Goal: Task Accomplishment & Management: Manage account settings

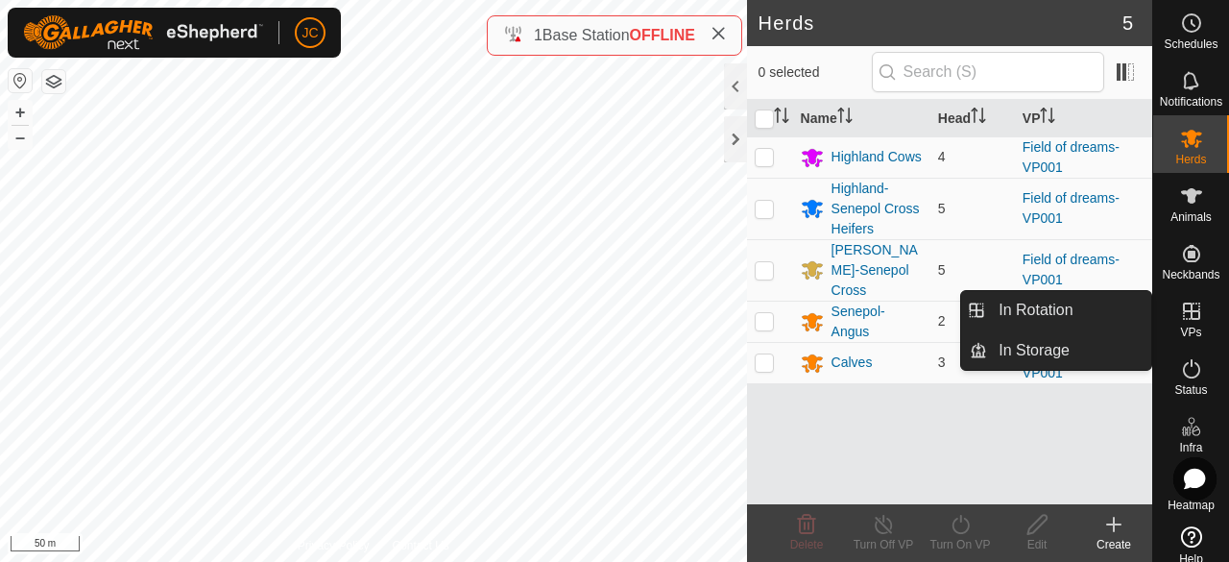
click at [1186, 317] on icon at bounding box center [1191, 311] width 23 height 23
click at [1194, 327] on span "VPs" at bounding box center [1190, 333] width 21 height 12
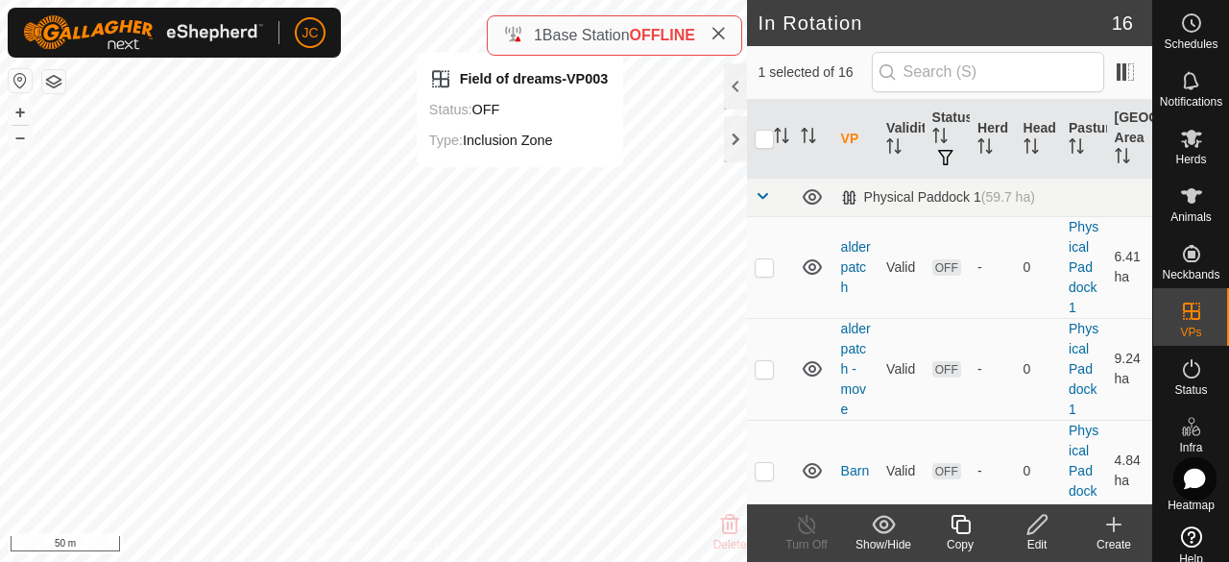
checkbox input "true"
checkbox input "false"
click at [1039, 521] on icon at bounding box center [1038, 524] width 24 height 23
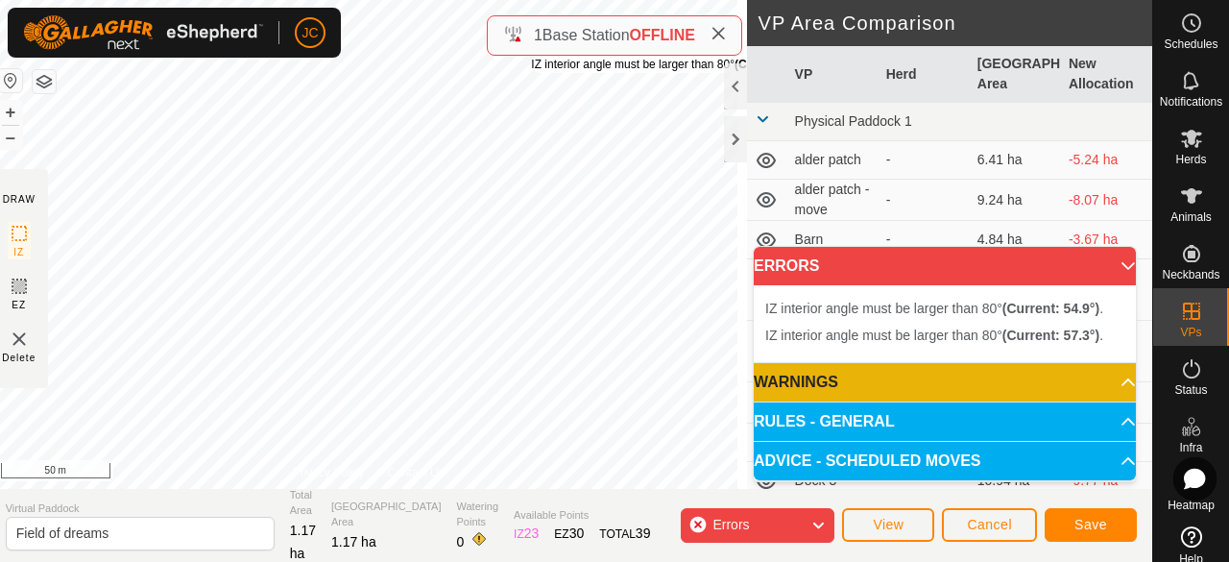
click at [541, 56] on div "IZ interior angle must be larger than 80° (Current: 54.9°) ." at bounding box center [676, 64] width 290 height 17
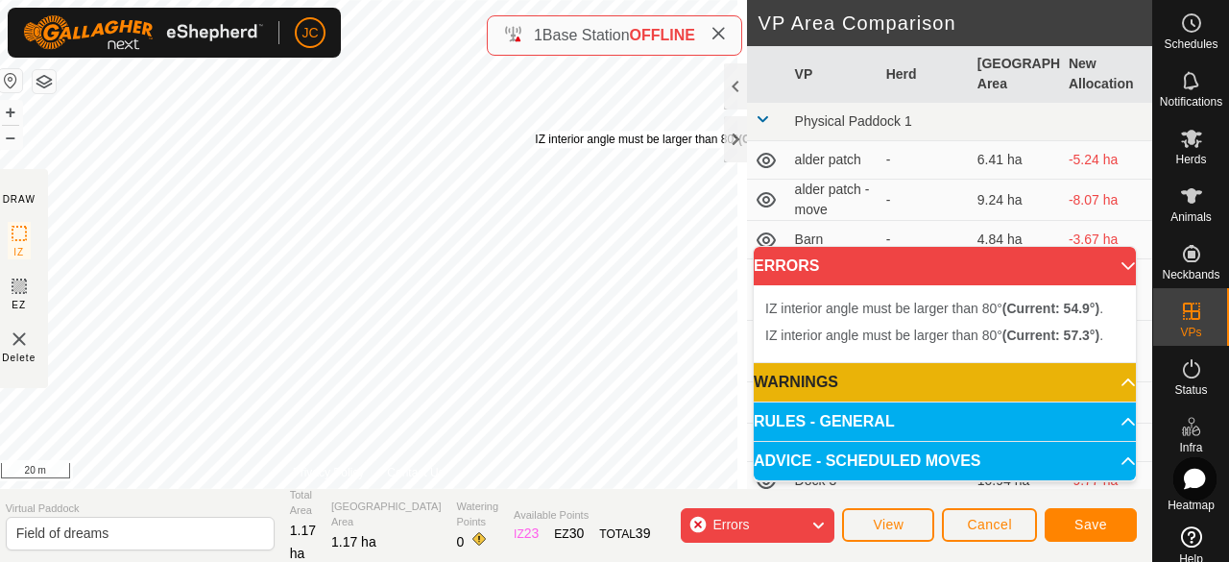
click at [545, 131] on div "IZ interior angle must be larger than 80° (Current: 54.9°) ." at bounding box center [680, 139] width 290 height 17
click at [623, 31] on div "DRAW IZ EZ Delete Privacy Policy Contact Us IZ interior angle must be larger th…" at bounding box center [571, 281] width 1162 height 562
click at [763, 525] on span "Errors" at bounding box center [739, 525] width 52 height 25
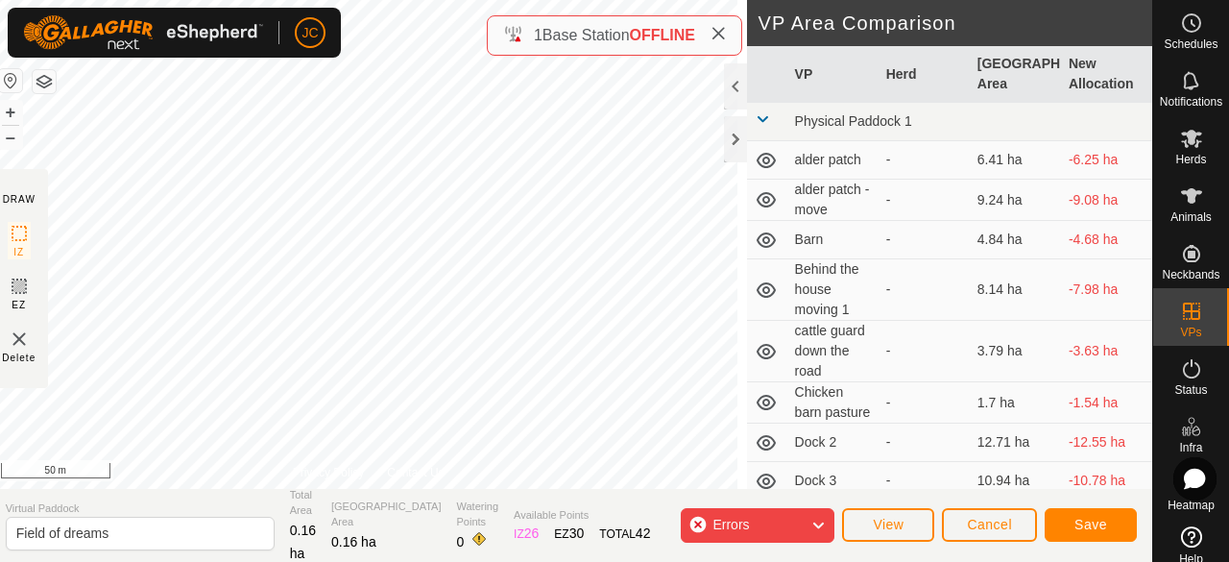
click at [763, 525] on span "Errors" at bounding box center [739, 525] width 52 height 25
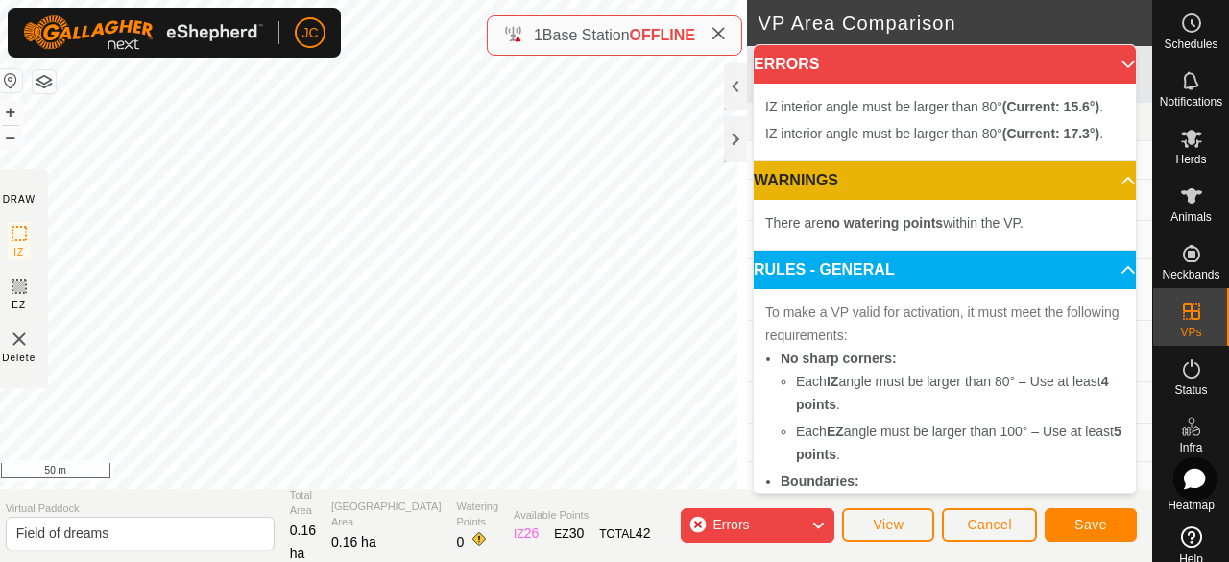
click at [763, 525] on span "Errors" at bounding box center [739, 525] width 52 height 25
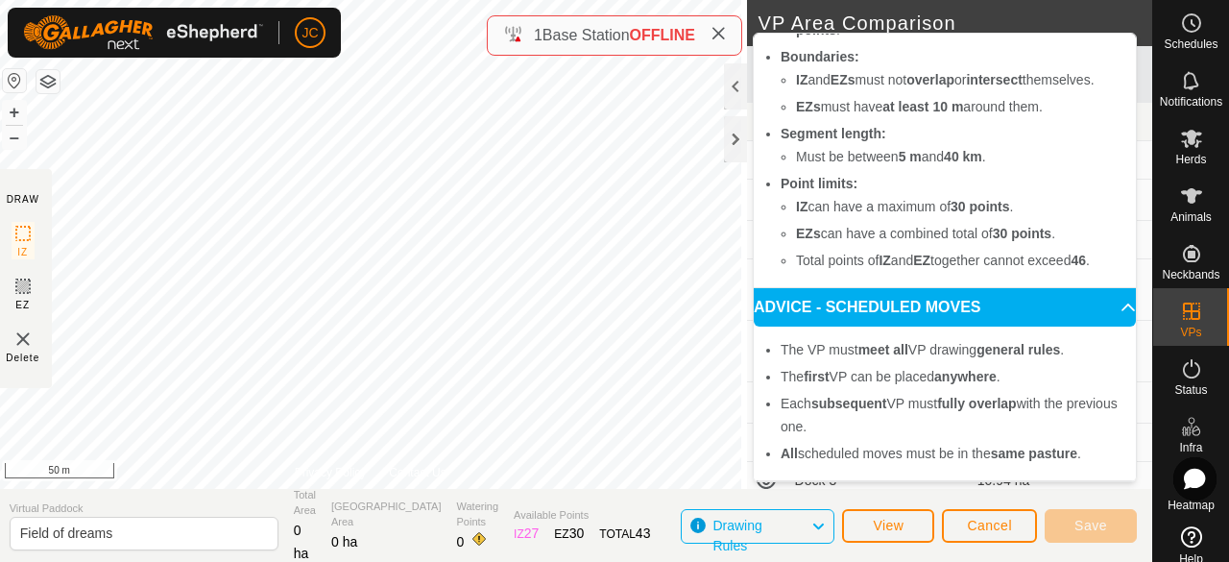
scroll to position [230, 0]
click at [769, 526] on span "Drawing Rules" at bounding box center [762, 526] width 98 height 25
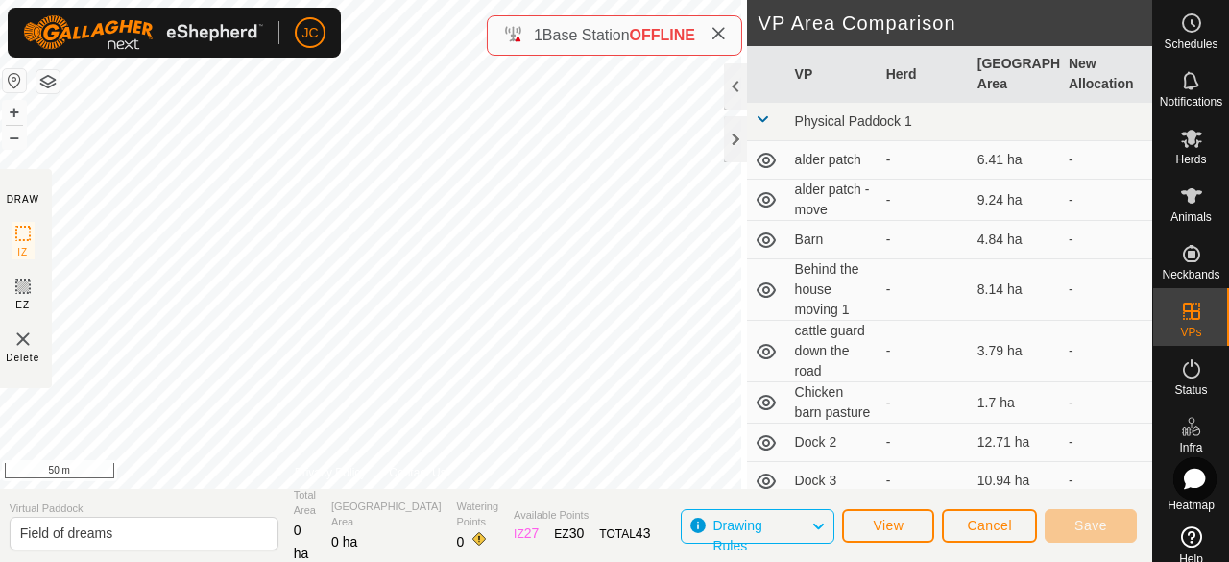
click at [769, 526] on span "Drawing Rules" at bounding box center [762, 526] width 98 height 25
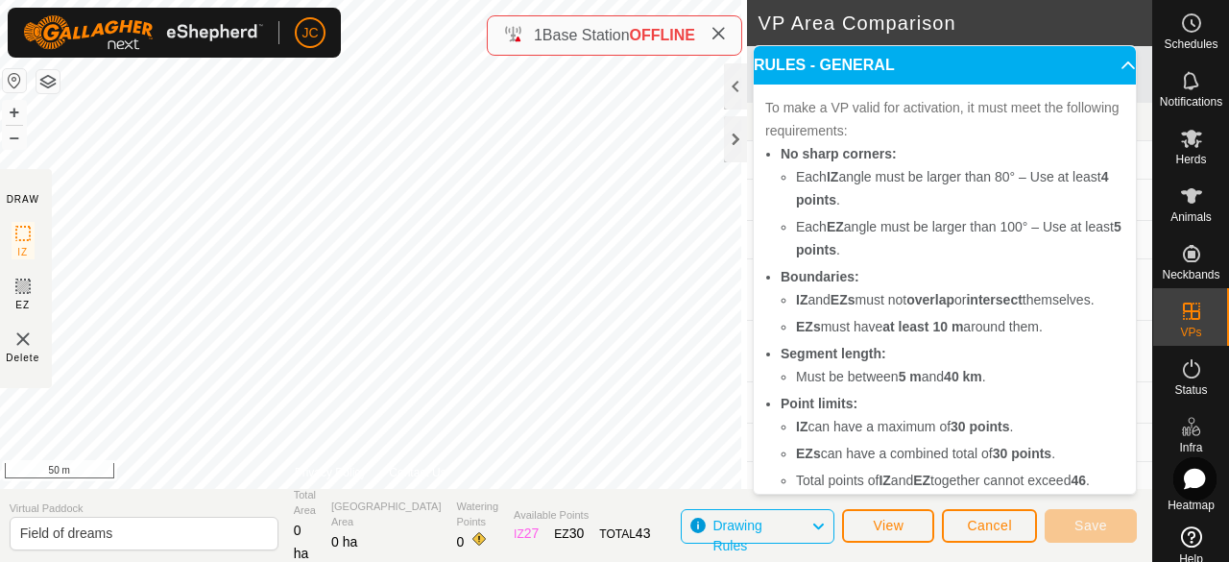
click at [1102, 61] on p-accordion-header "RULES - GENERAL" at bounding box center [945, 65] width 382 height 38
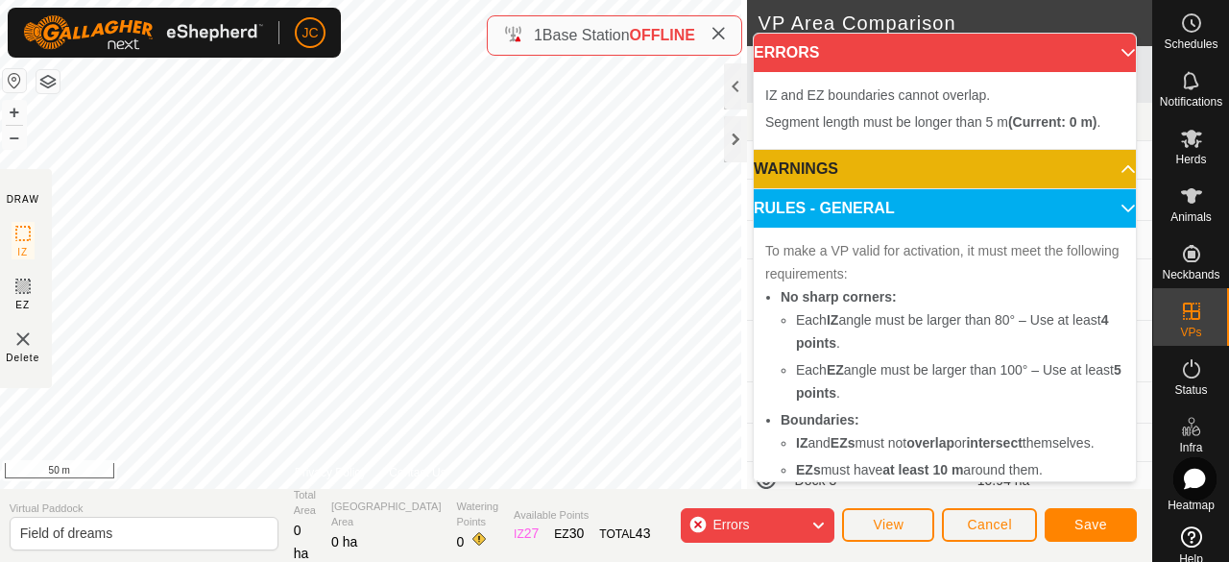
click at [29, 337] on img at bounding box center [23, 338] width 23 height 23
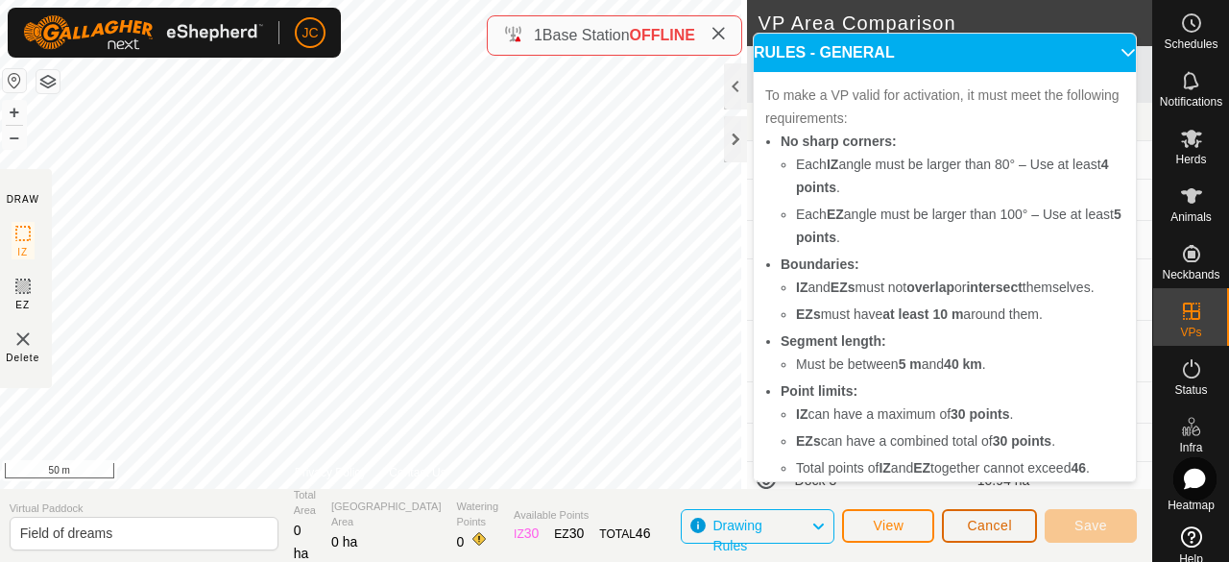
click at [986, 525] on span "Cancel" at bounding box center [989, 525] width 45 height 15
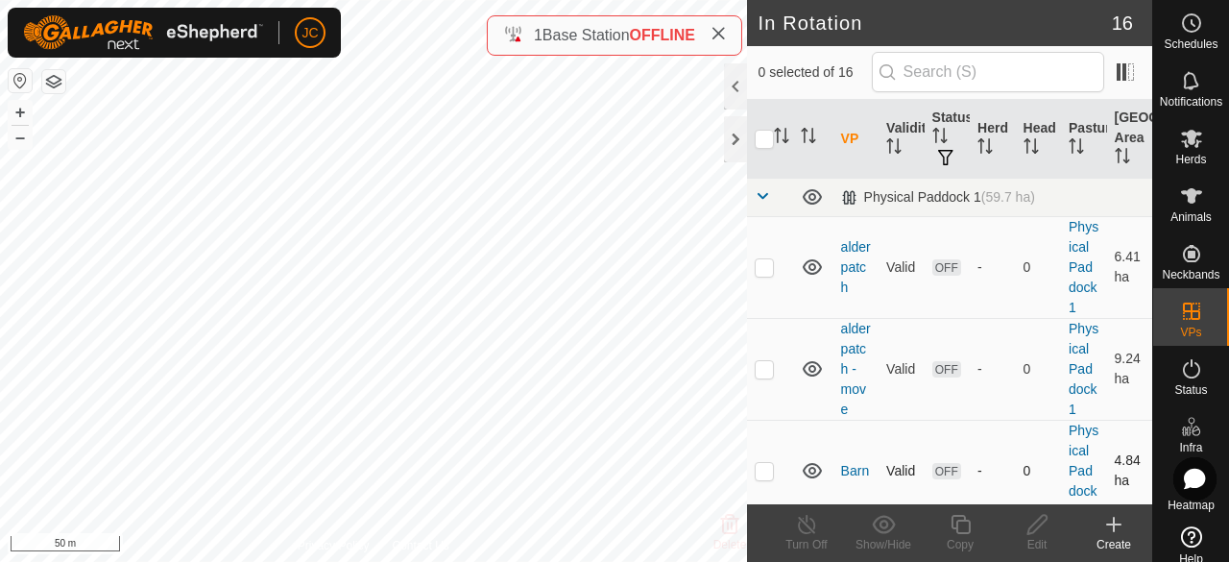
checkbox input "true"
click at [1045, 541] on div "Edit" at bounding box center [1037, 544] width 77 height 17
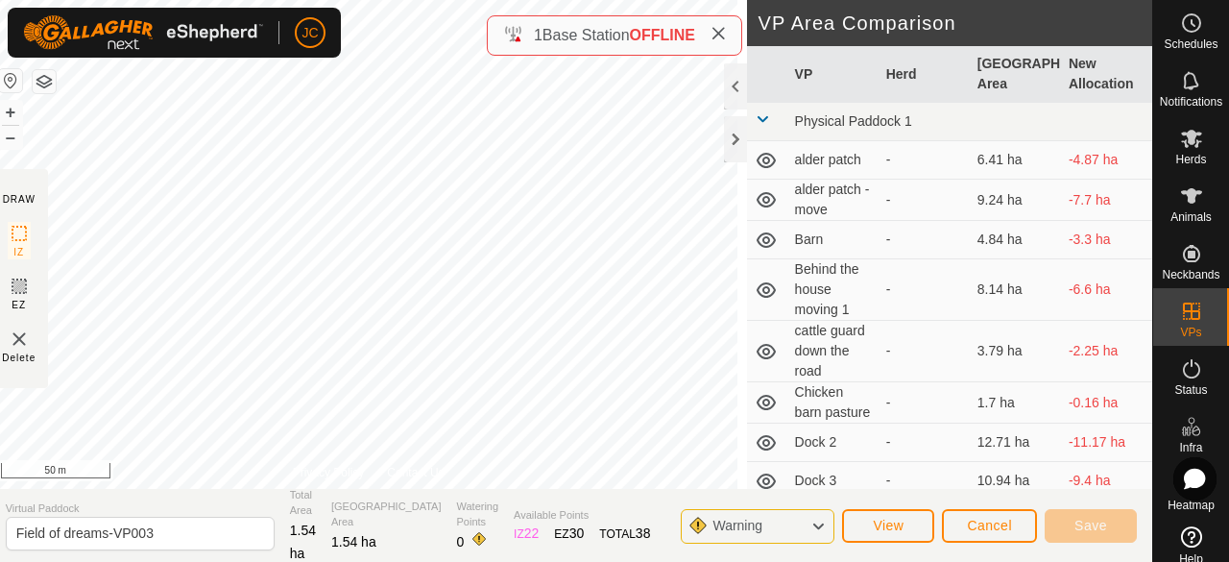
click at [29, 343] on img at bounding box center [19, 338] width 23 height 23
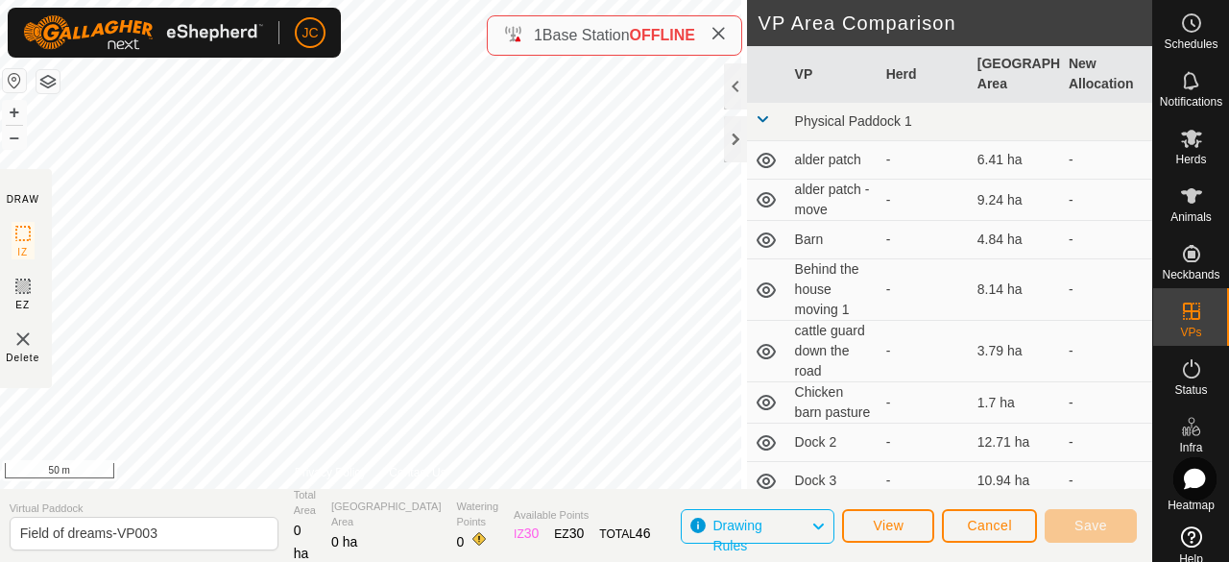
click at [27, 337] on img at bounding box center [23, 338] width 23 height 23
click at [884, 520] on span "View" at bounding box center [888, 525] width 31 height 15
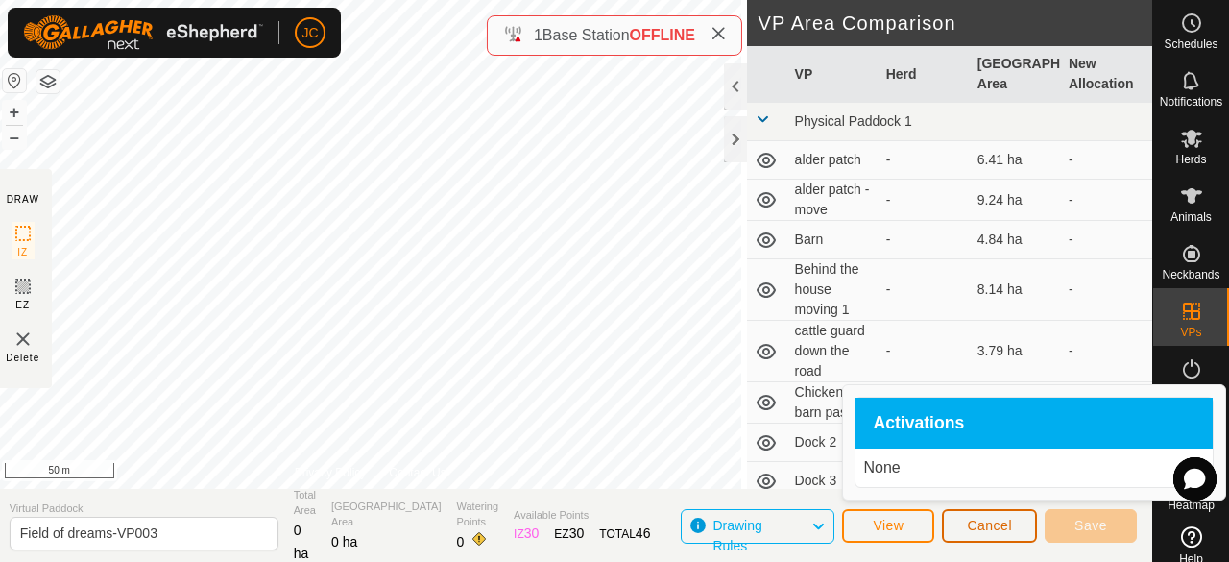
click at [958, 523] on button "Cancel" at bounding box center [989, 526] width 95 height 34
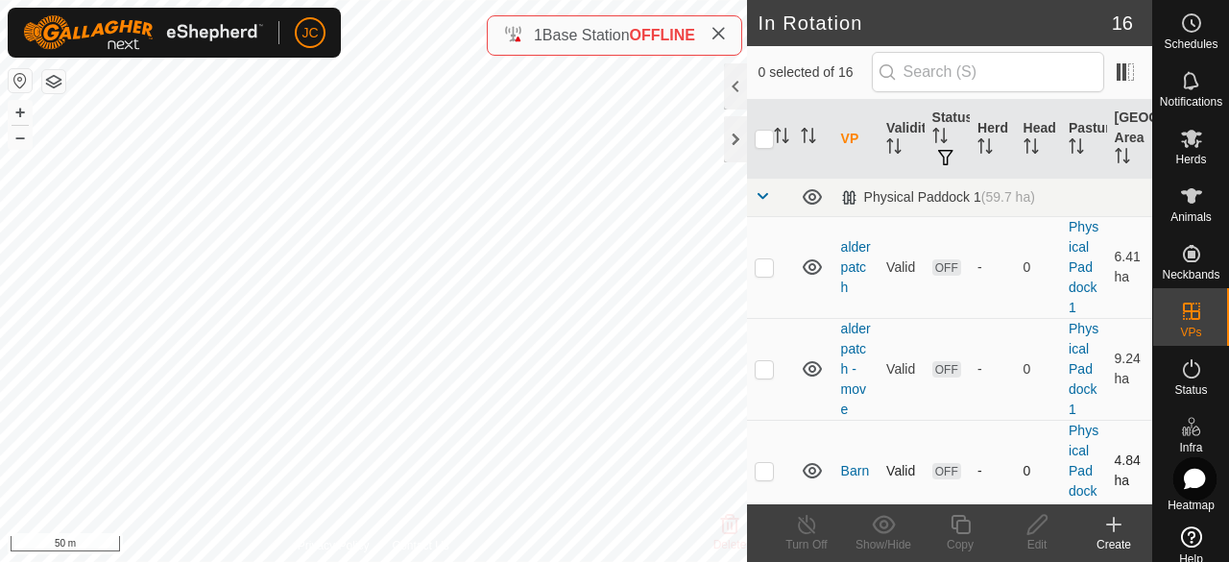
checkbox input "true"
click at [1044, 544] on div "Edit" at bounding box center [1037, 544] width 77 height 17
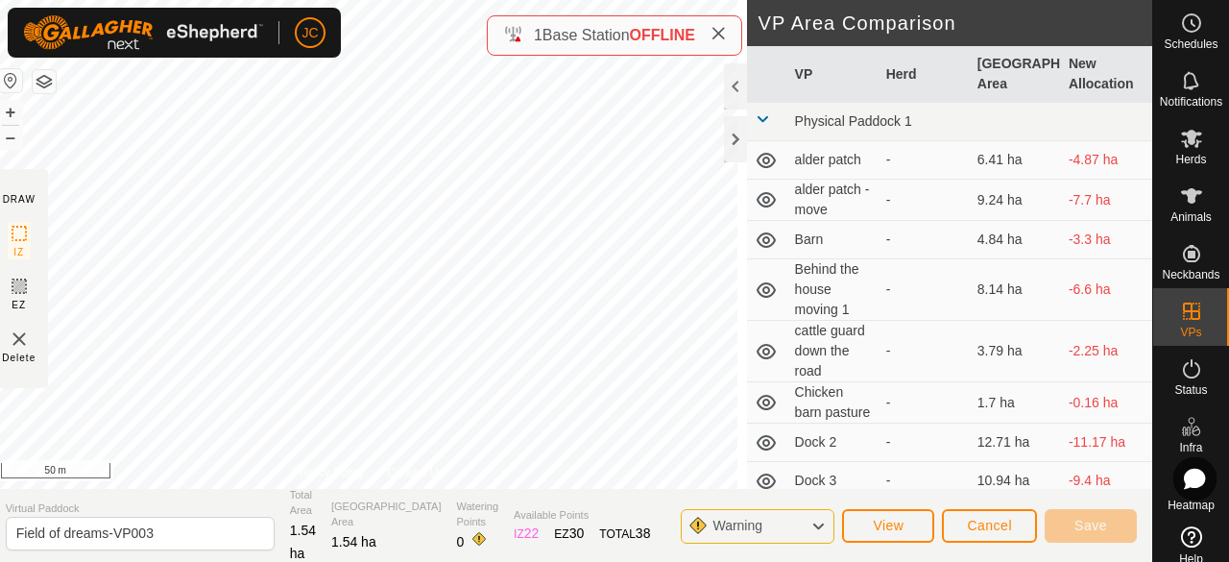
click at [25, 351] on span "Delete" at bounding box center [19, 358] width 34 height 14
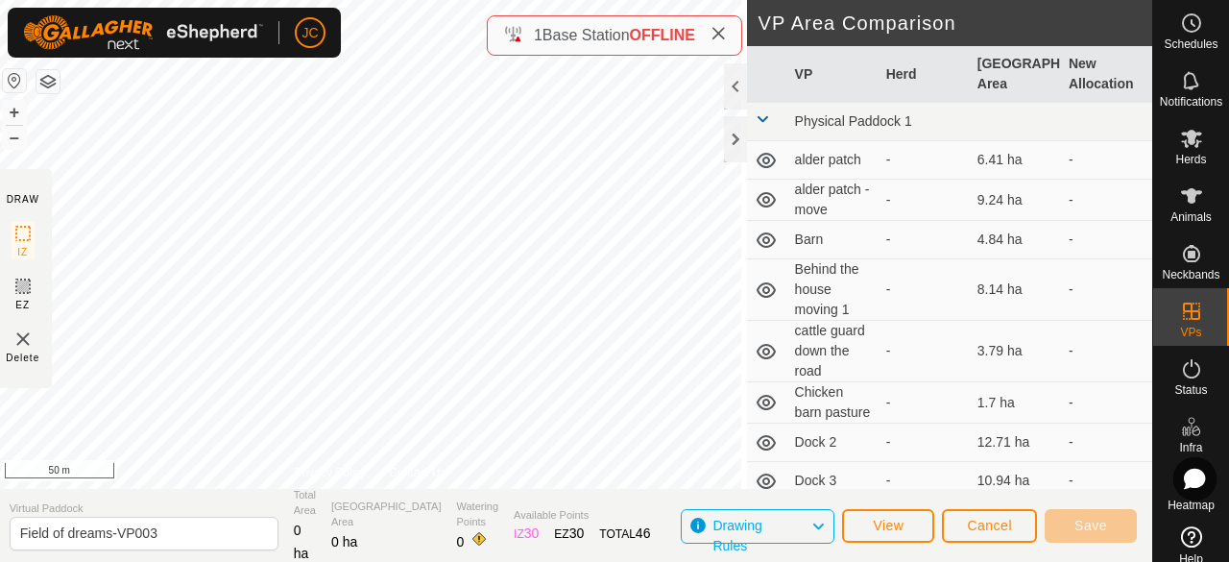
click at [765, 522] on span "Drawing Rules" at bounding box center [762, 526] width 98 height 25
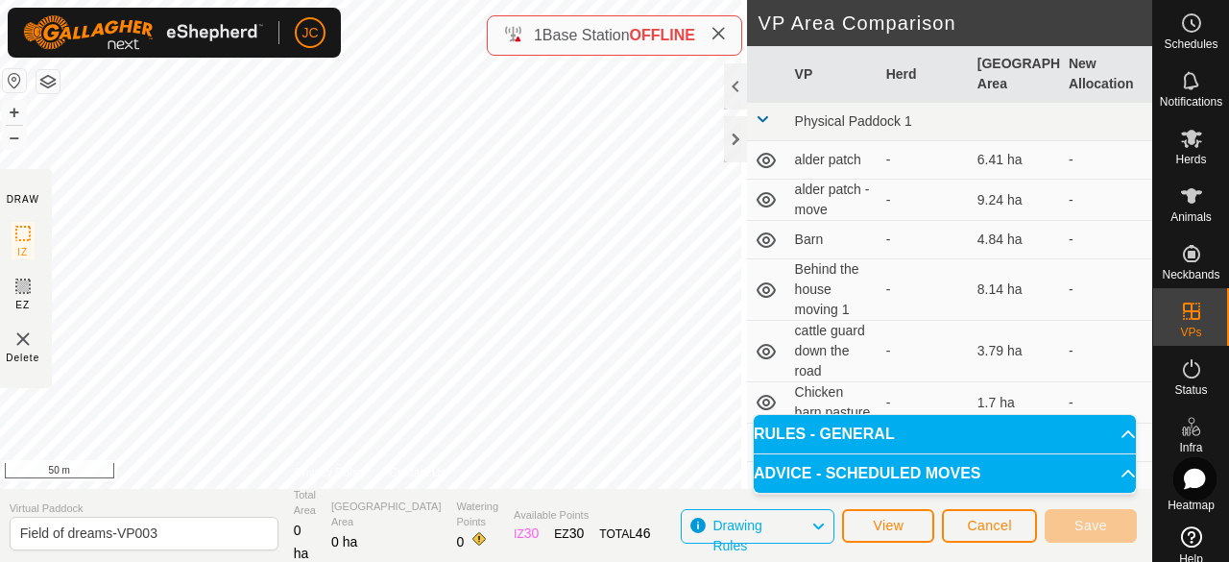
click at [765, 522] on span "Drawing Rules" at bounding box center [762, 526] width 98 height 25
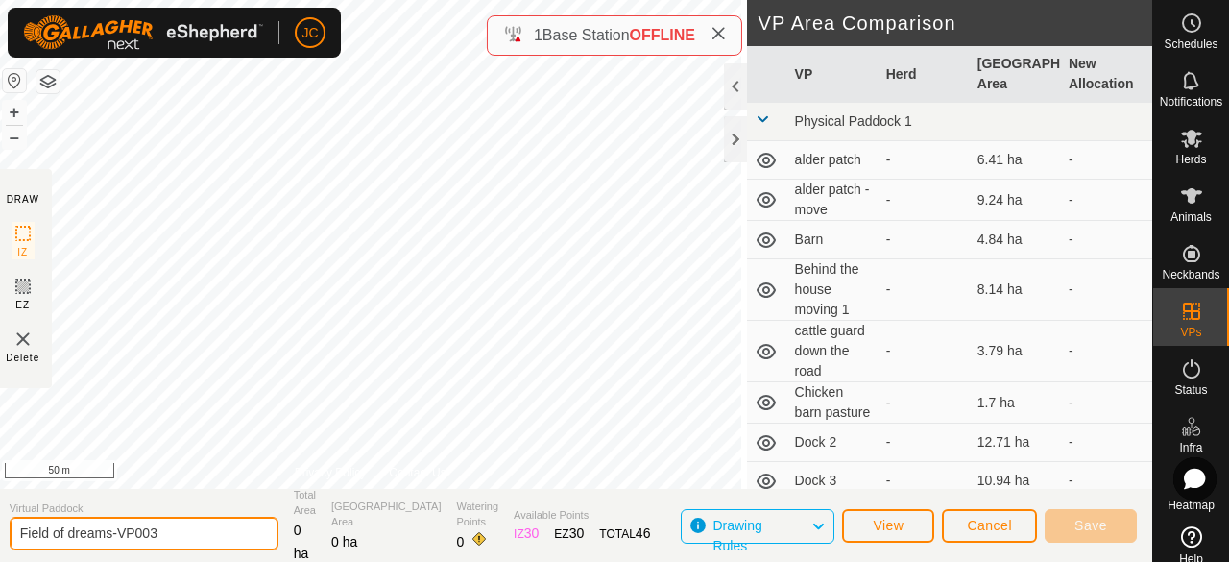
click at [238, 548] on input "Field of dreams-VP003" at bounding box center [144, 534] width 269 height 34
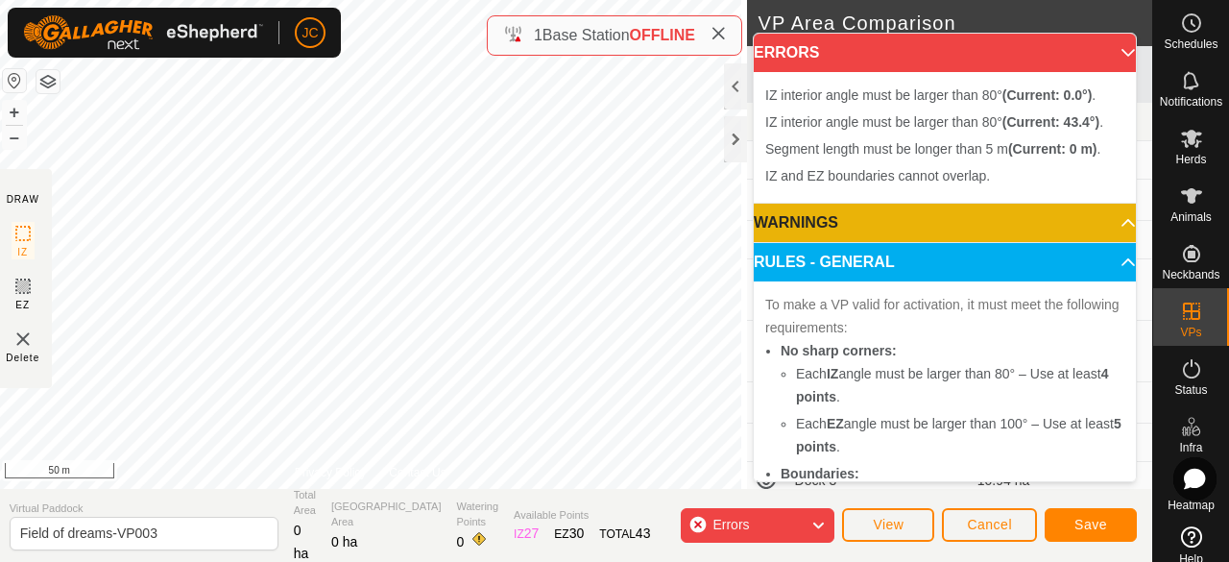
click at [767, 532] on div "Errors" at bounding box center [758, 525] width 154 height 35
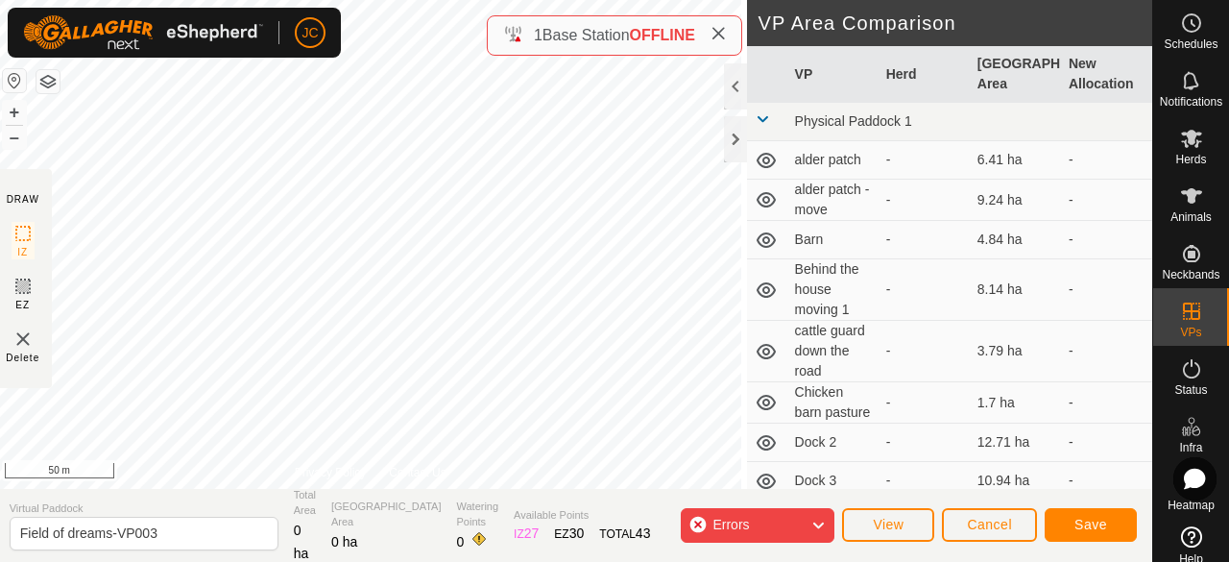
click at [34, 353] on span "Delete" at bounding box center [23, 358] width 34 height 14
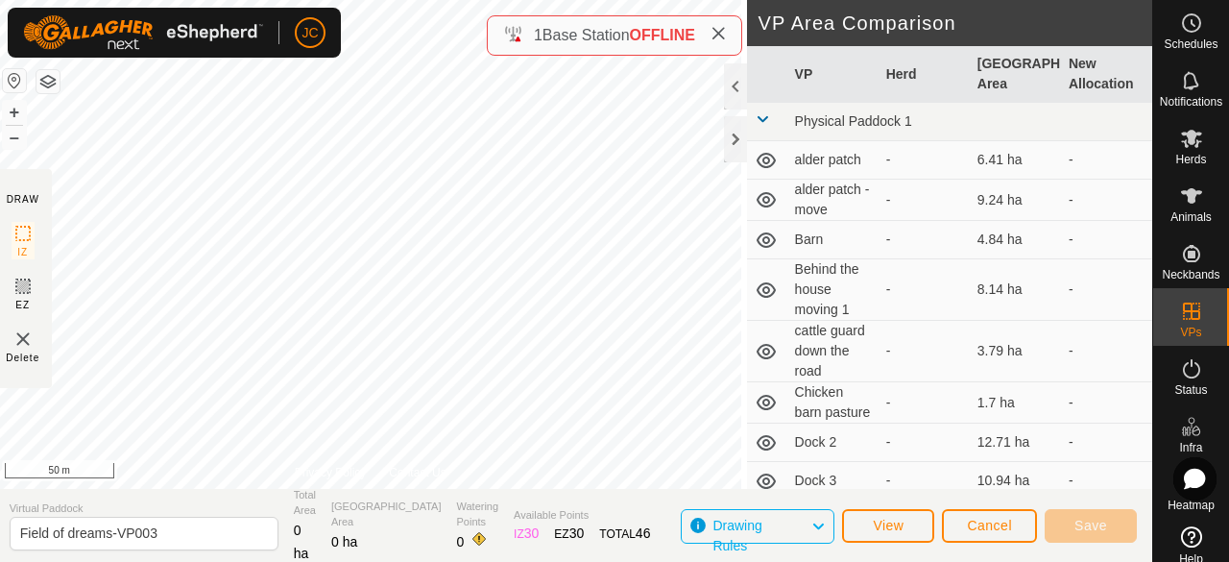
click at [34, 353] on span "Delete" at bounding box center [23, 358] width 34 height 14
click at [23, 341] on img at bounding box center [23, 338] width 23 height 23
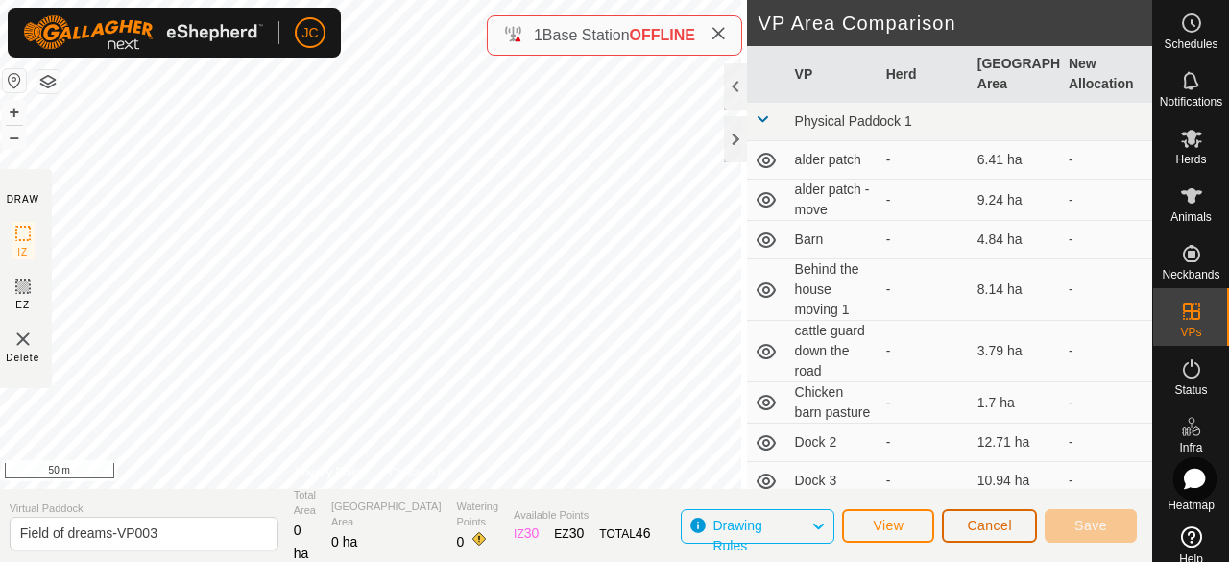
click at [970, 525] on span "Cancel" at bounding box center [989, 525] width 45 height 15
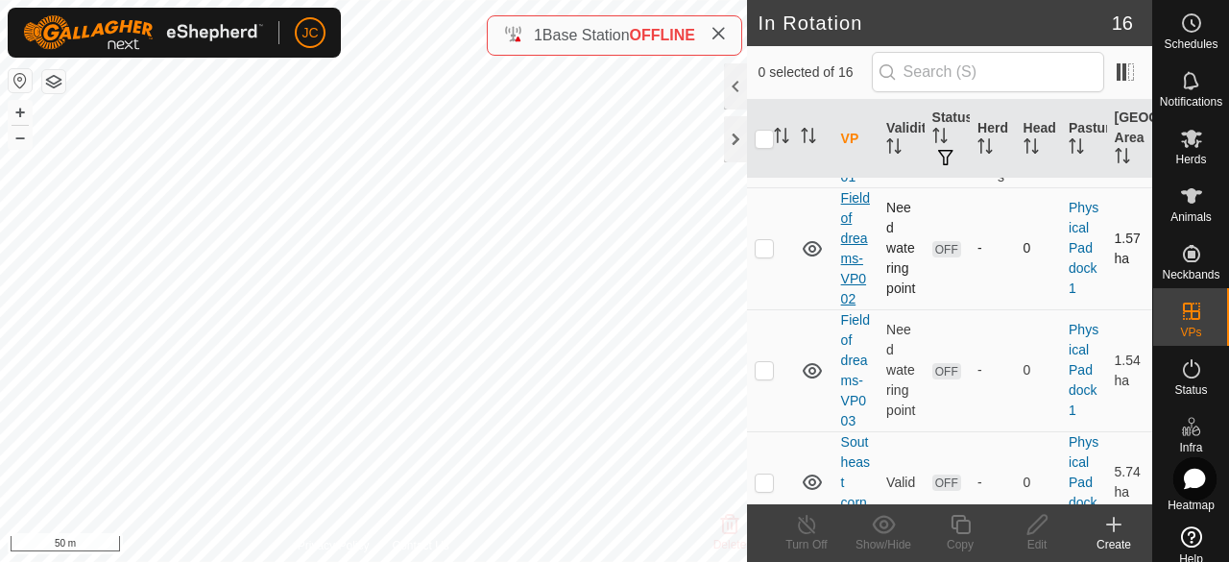
scroll to position [1615, 0]
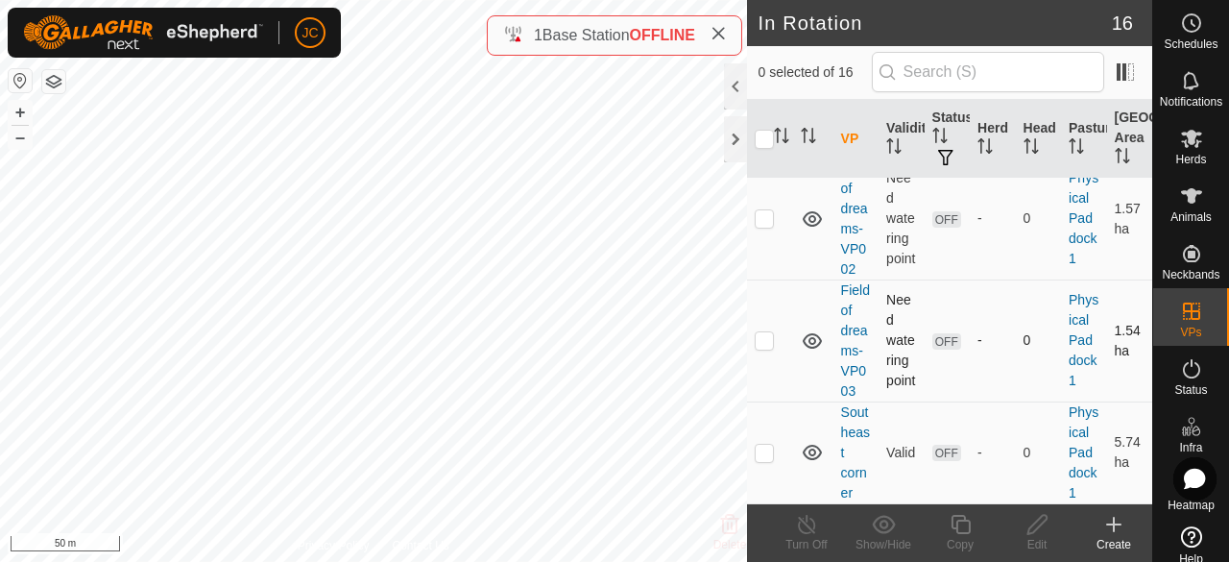
click at [759, 332] on p-checkbox at bounding box center [764, 339] width 19 height 15
click at [878, 534] on icon at bounding box center [884, 524] width 24 height 23
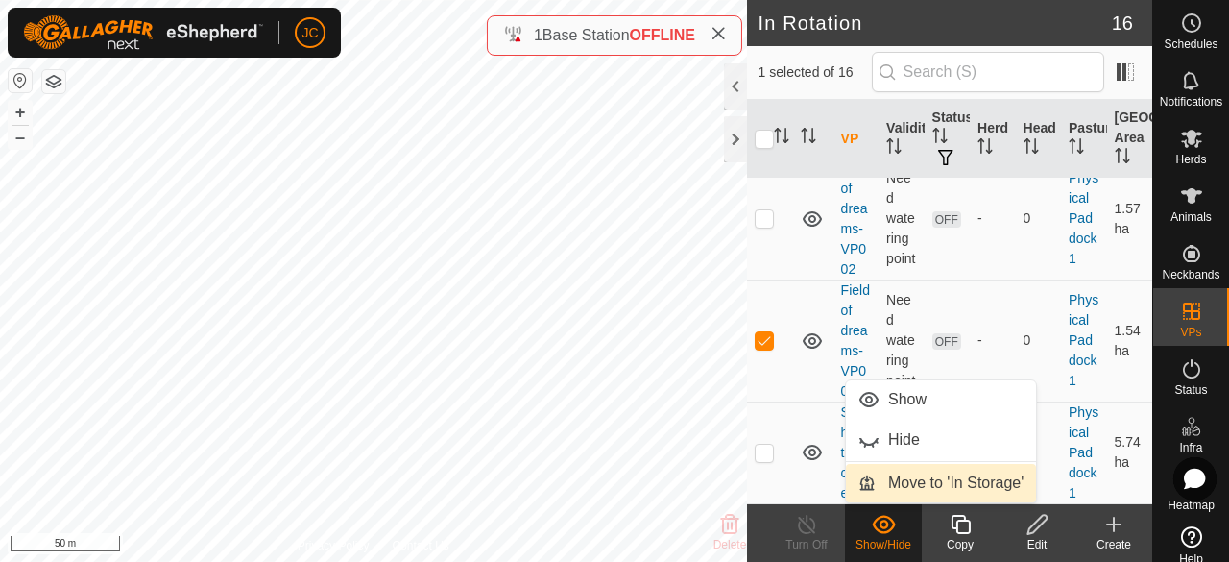
click at [910, 477] on link "Move to 'In Storage'" at bounding box center [941, 483] width 190 height 38
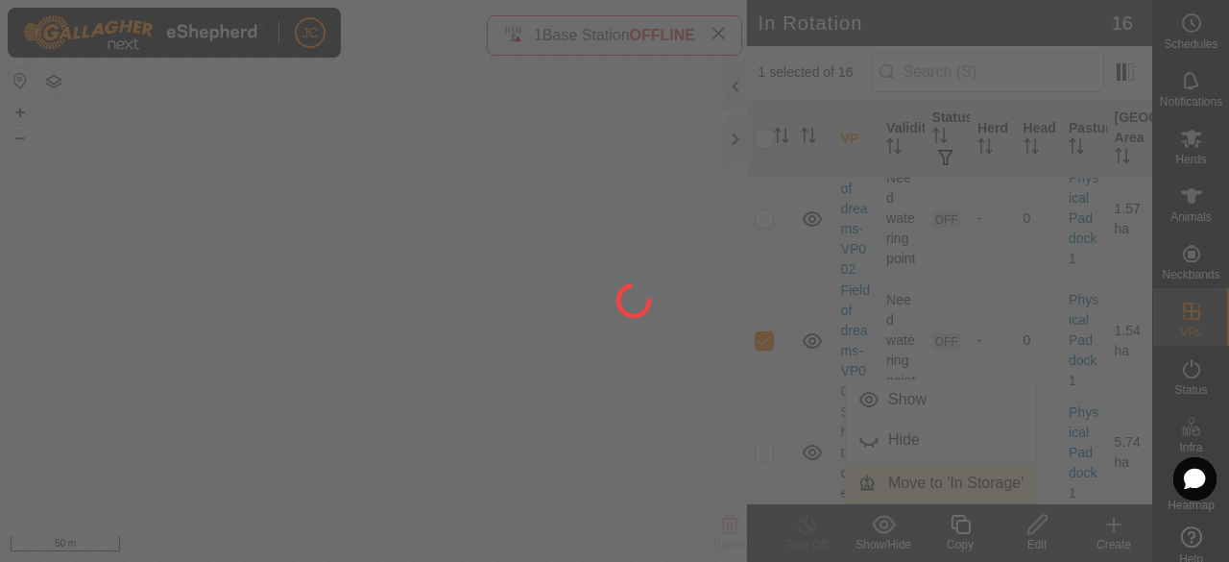
checkbox input "false"
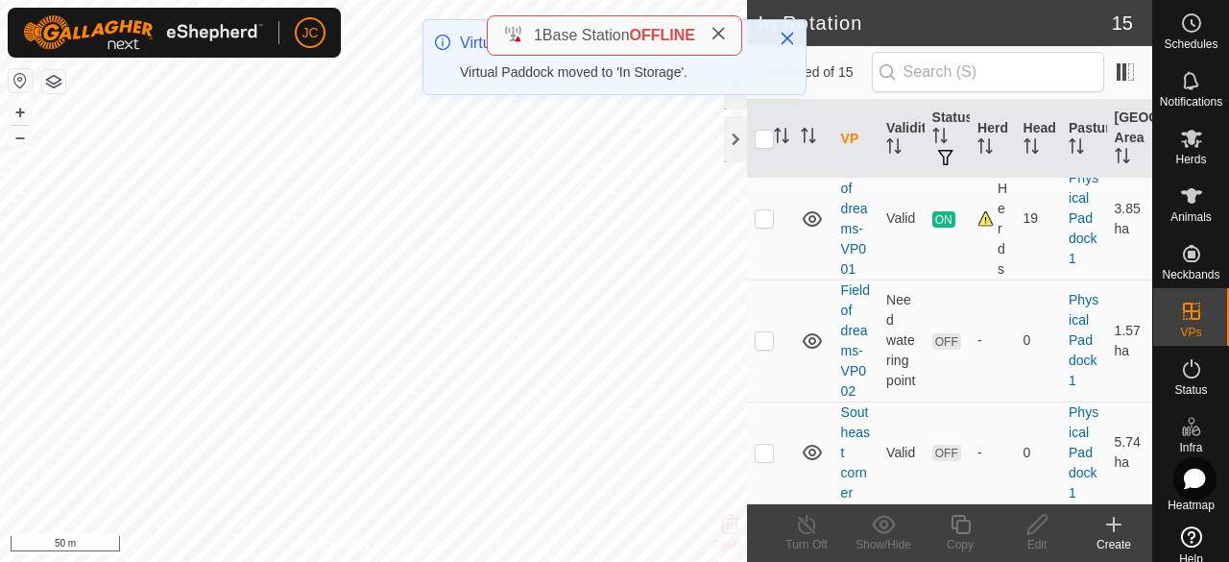
scroll to position [0, 0]
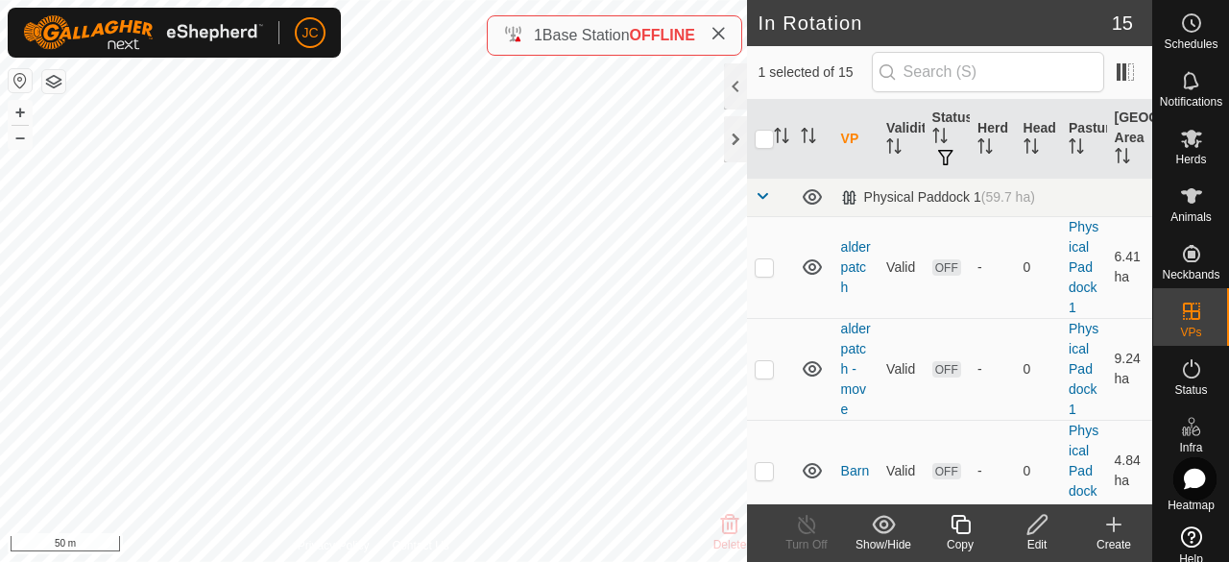
click at [875, 548] on div "Show/Hide" at bounding box center [883, 544] width 77 height 17
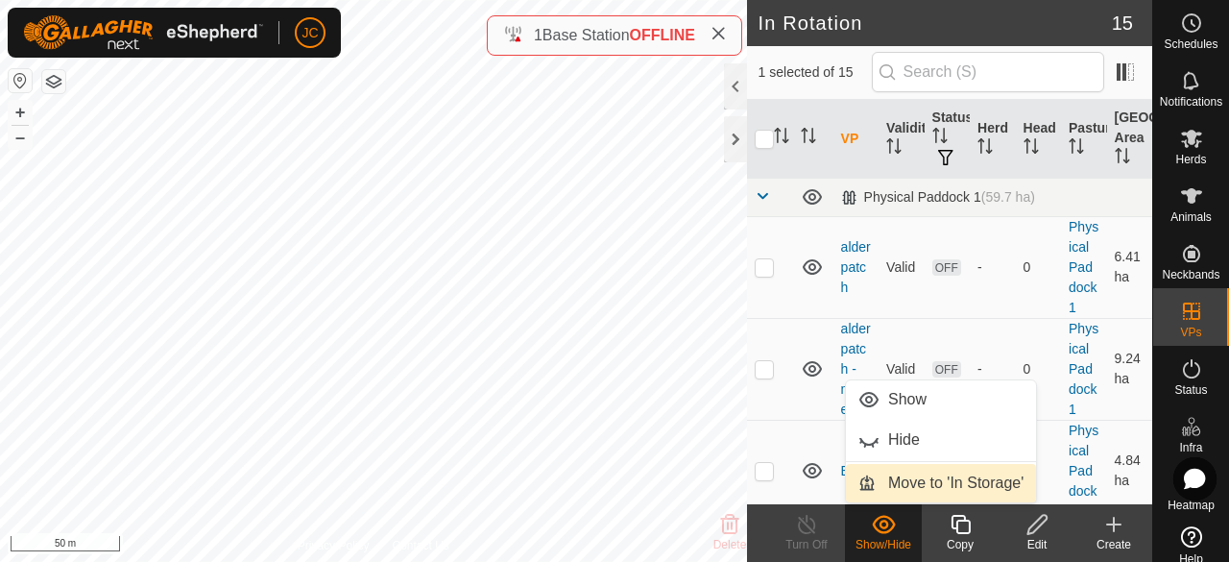
click at [901, 485] on link "Move to 'In Storage'" at bounding box center [941, 483] width 190 height 38
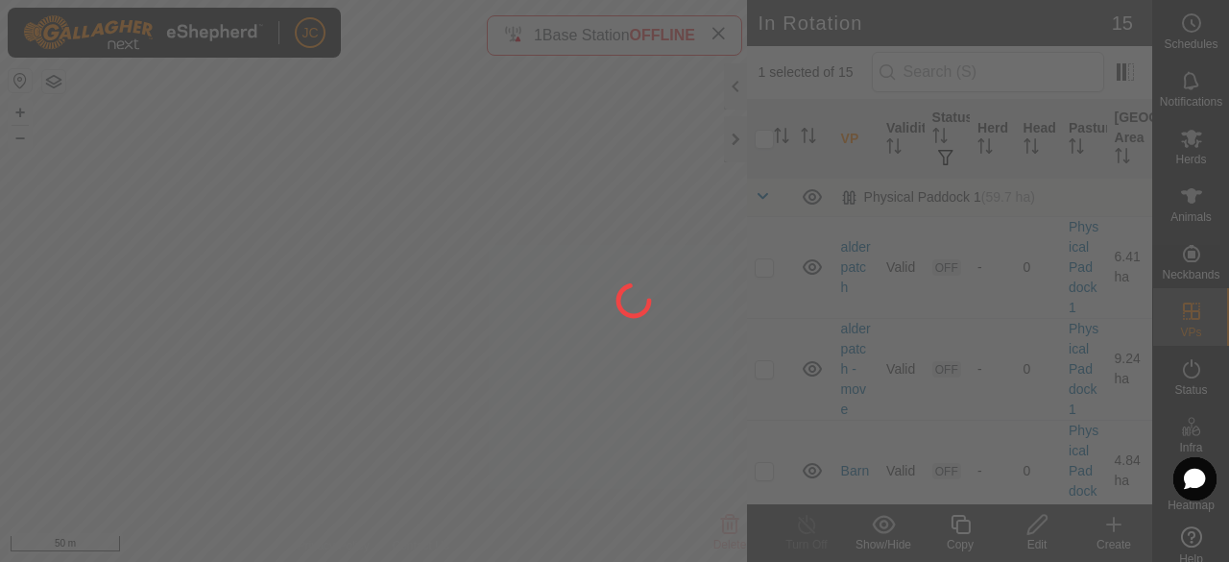
checkbox input "false"
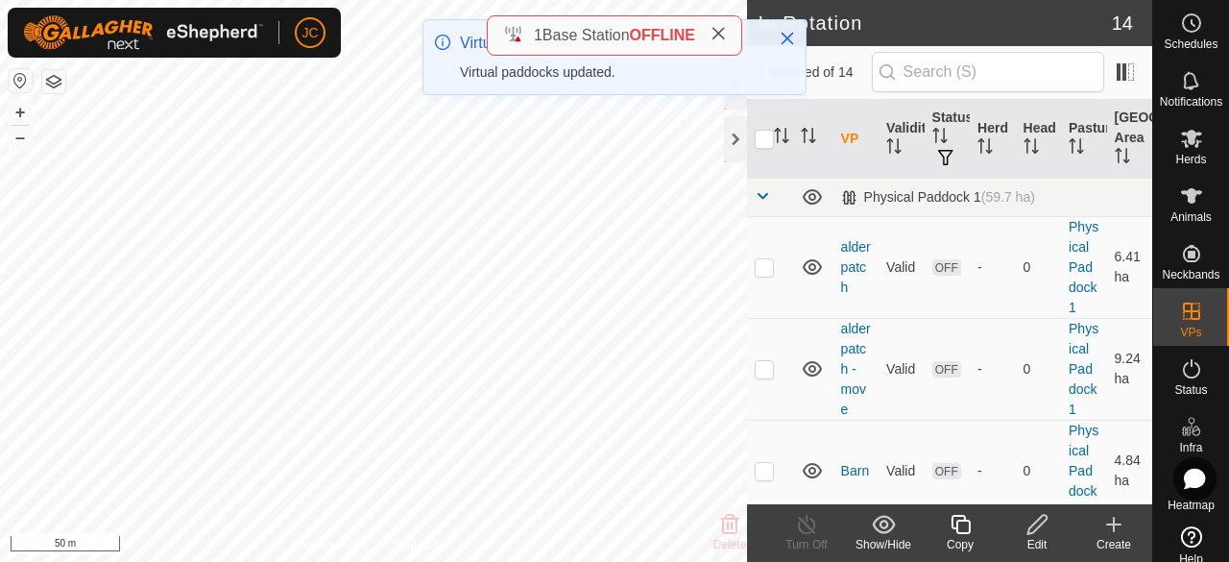
click at [889, 543] on div "Show/Hide" at bounding box center [883, 544] width 77 height 17
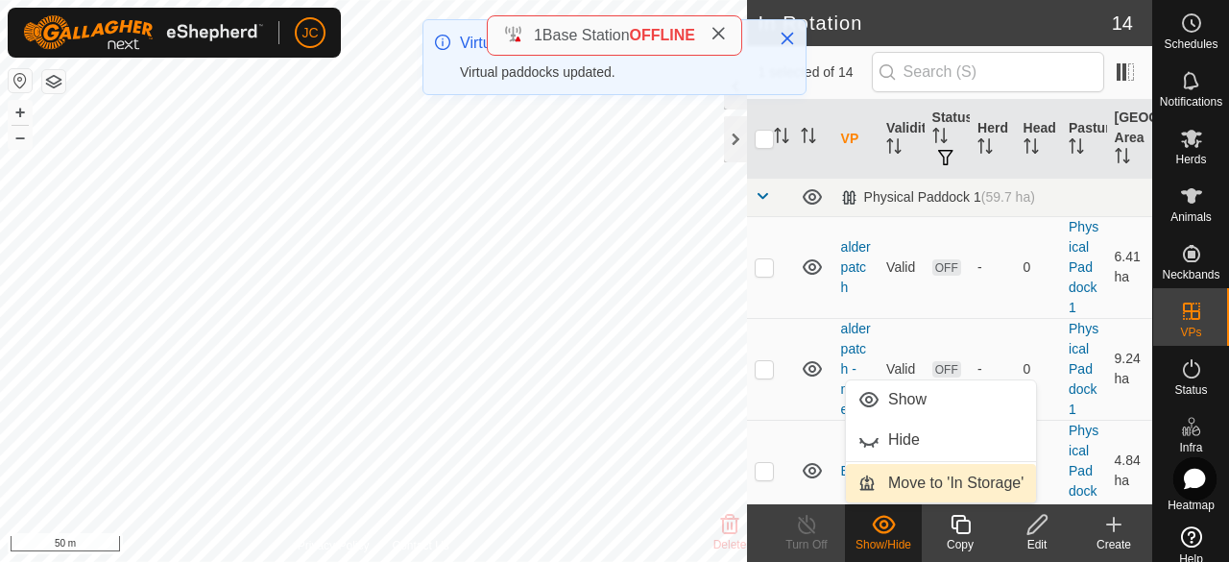
click at [902, 479] on span "Move to 'In Storage'" at bounding box center [955, 483] width 135 height 23
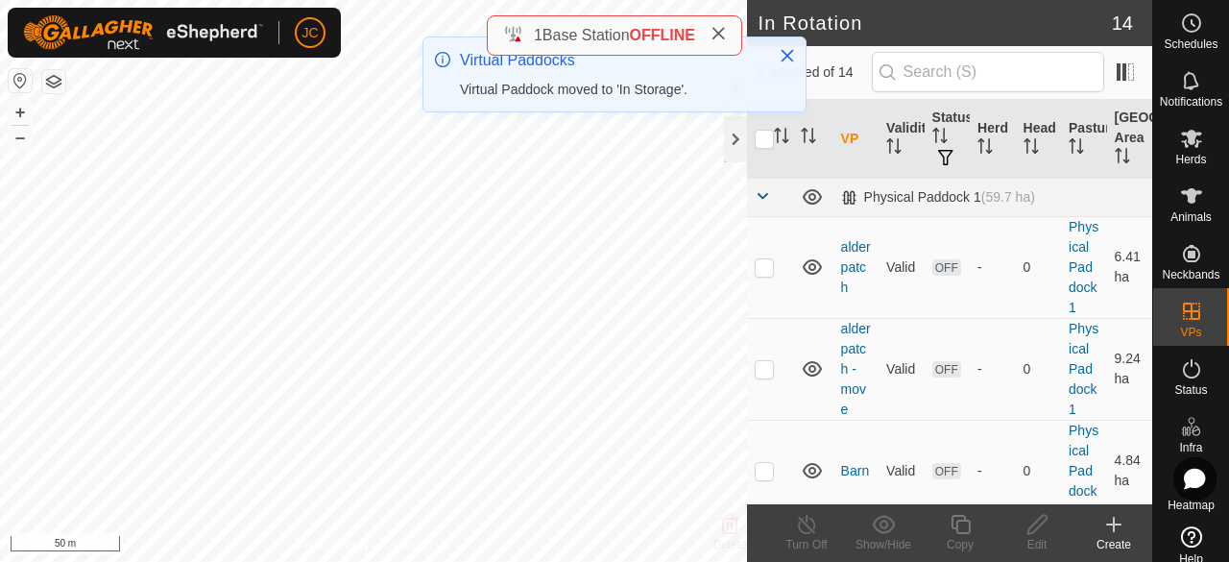
checkbox input "false"
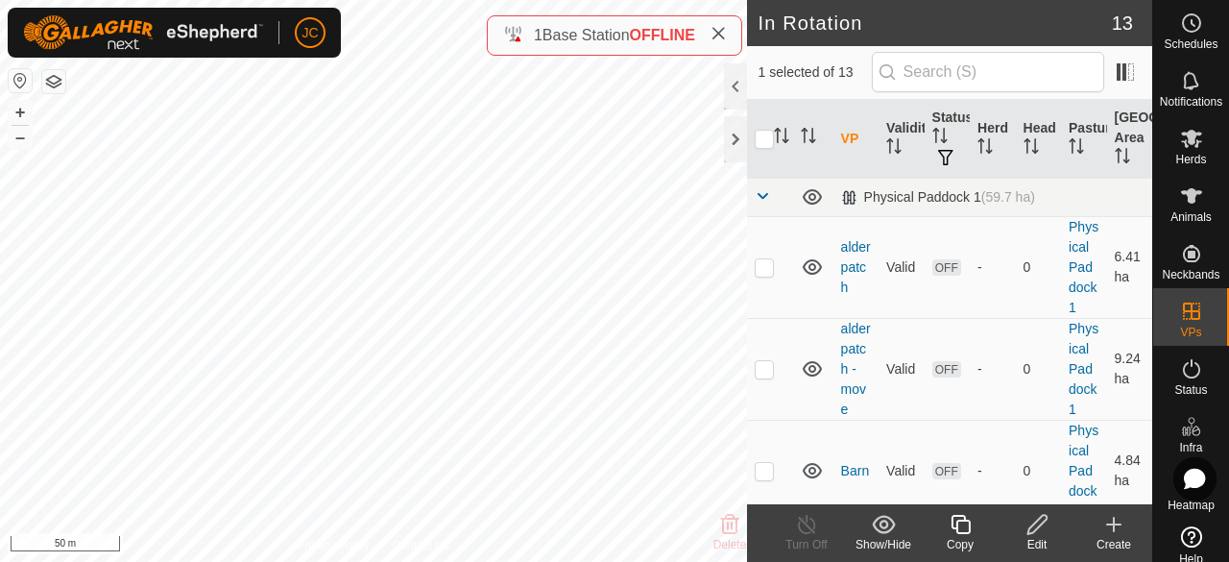
click at [878, 530] on icon at bounding box center [883, 524] width 23 height 18
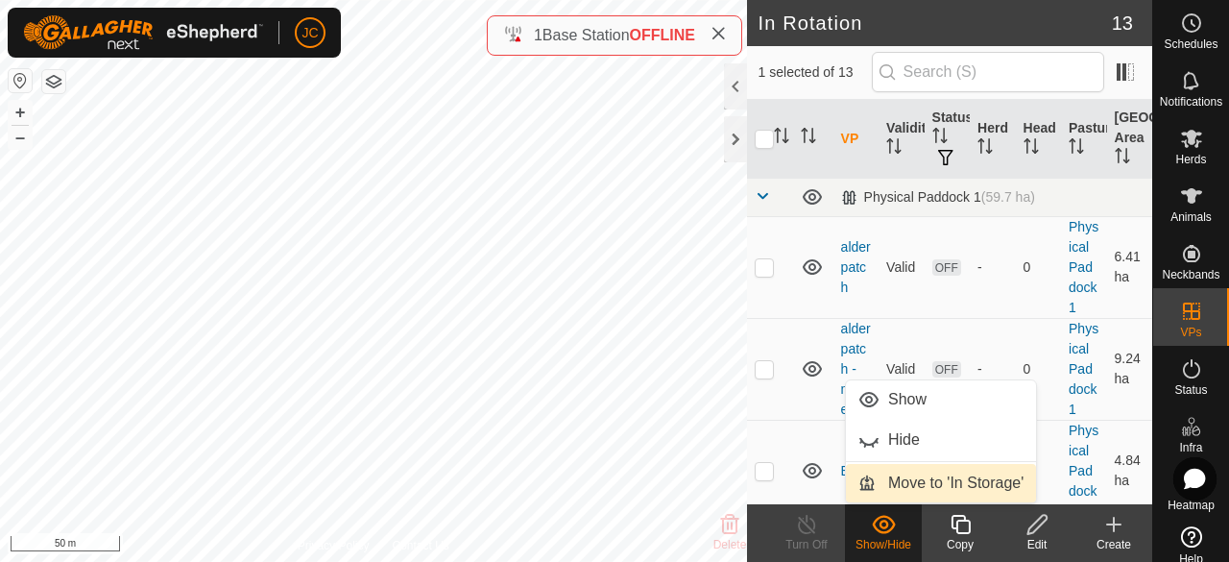
click at [884, 480] on link "Move to 'In Storage'" at bounding box center [941, 483] width 190 height 38
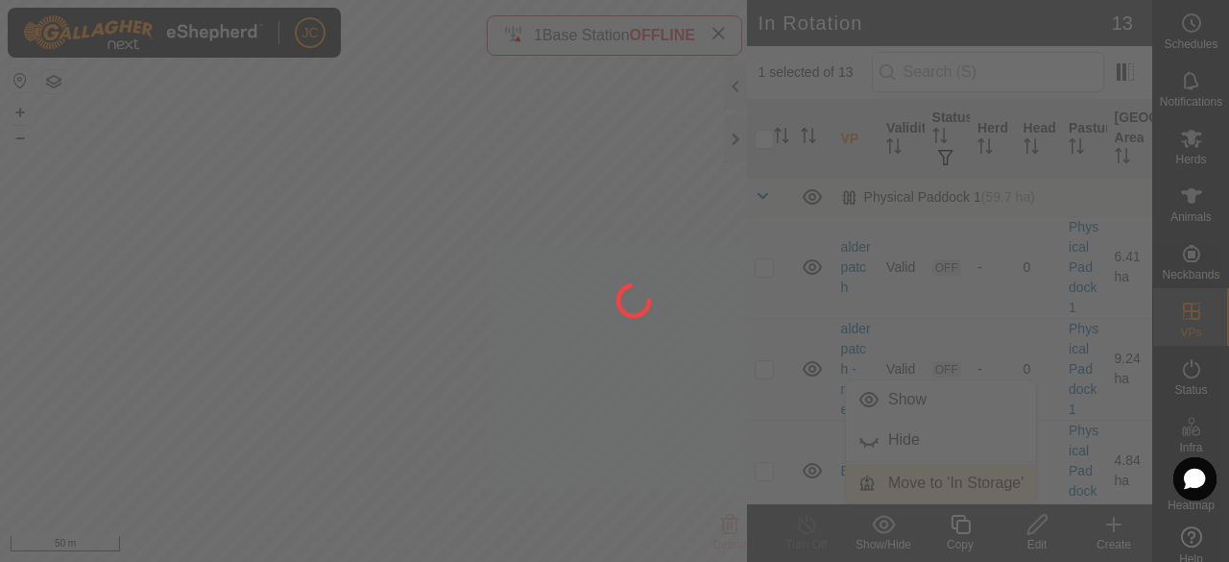
checkbox input "false"
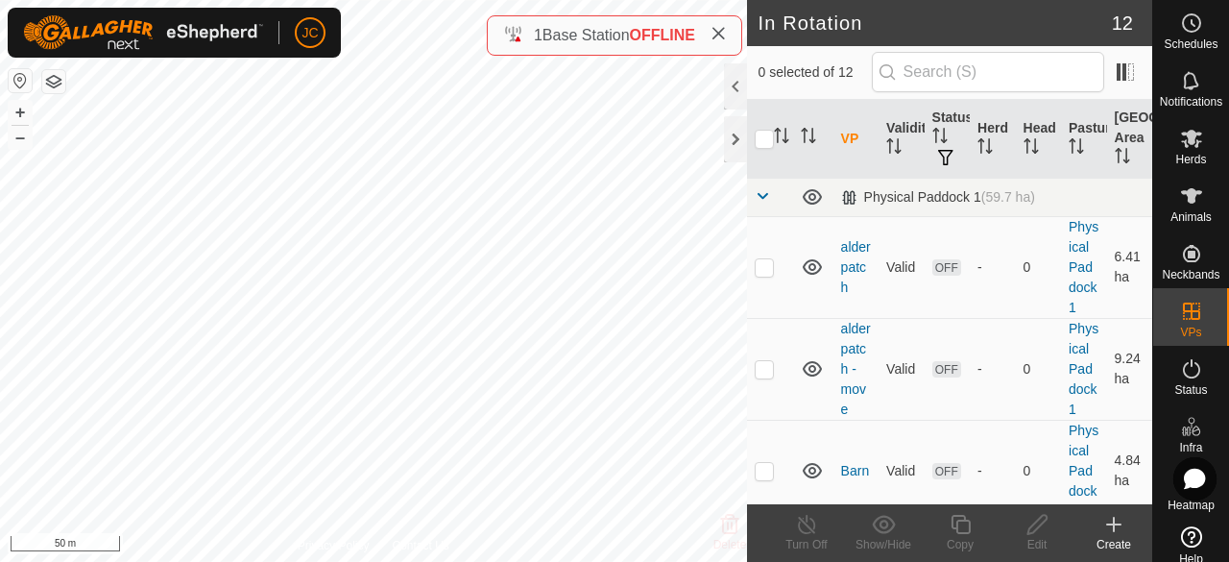
click at [1115, 536] on div "Create" at bounding box center [1114, 544] width 77 height 17
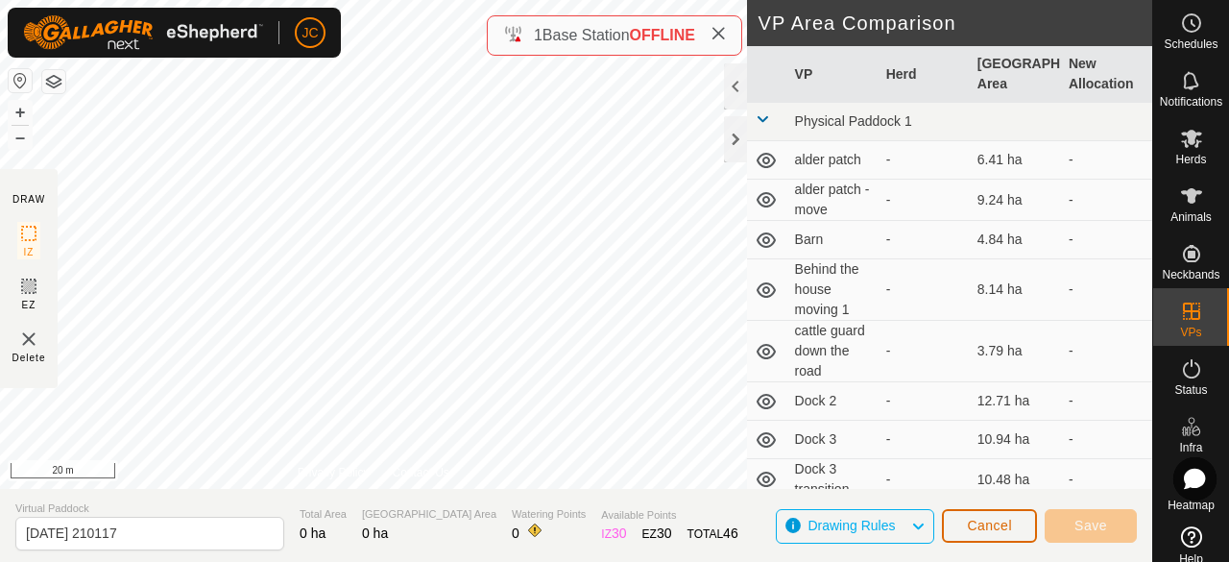
click at [1003, 520] on span "Cancel" at bounding box center [989, 525] width 45 height 15
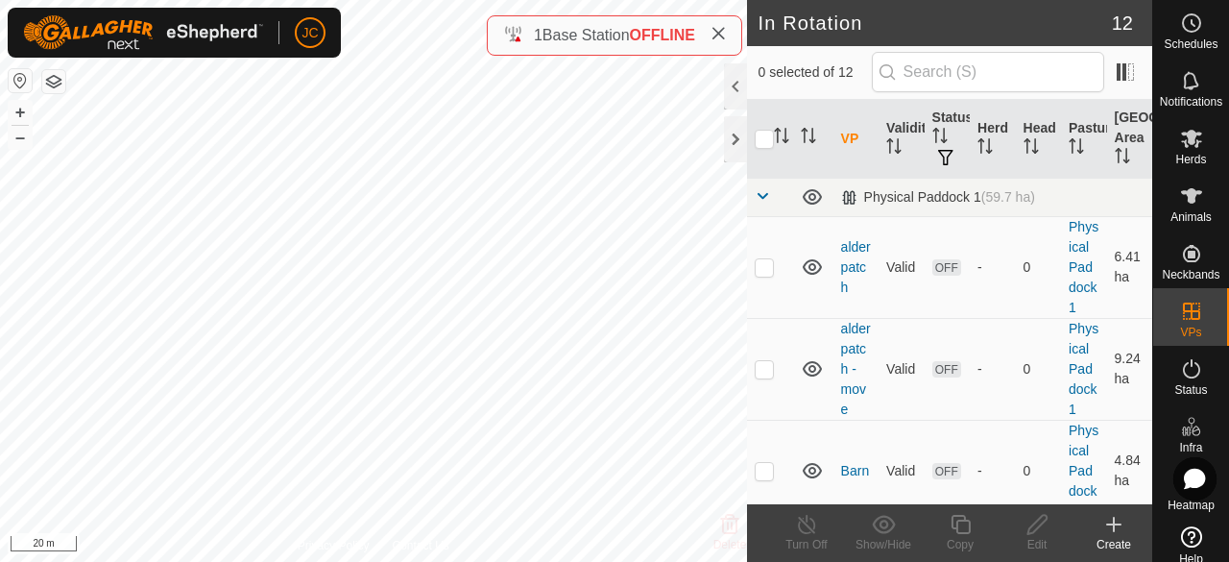
click at [1107, 548] on div "Create" at bounding box center [1114, 544] width 77 height 17
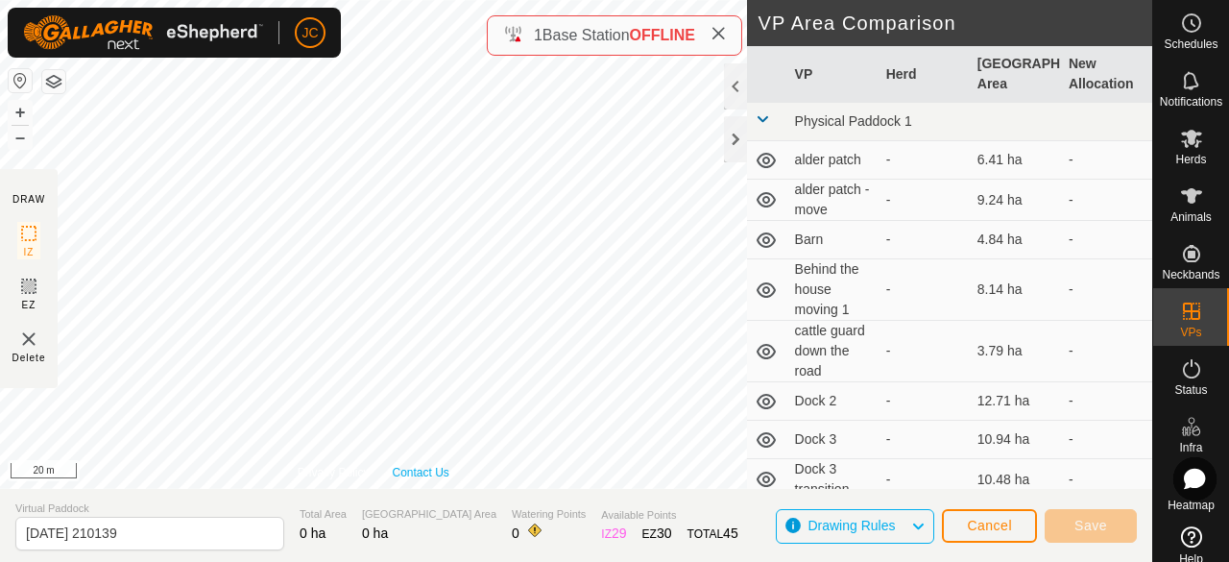
click at [401, 473] on div "Privacy Policy Contact Us + – ⇧ i 20 m" at bounding box center [373, 244] width 747 height 489
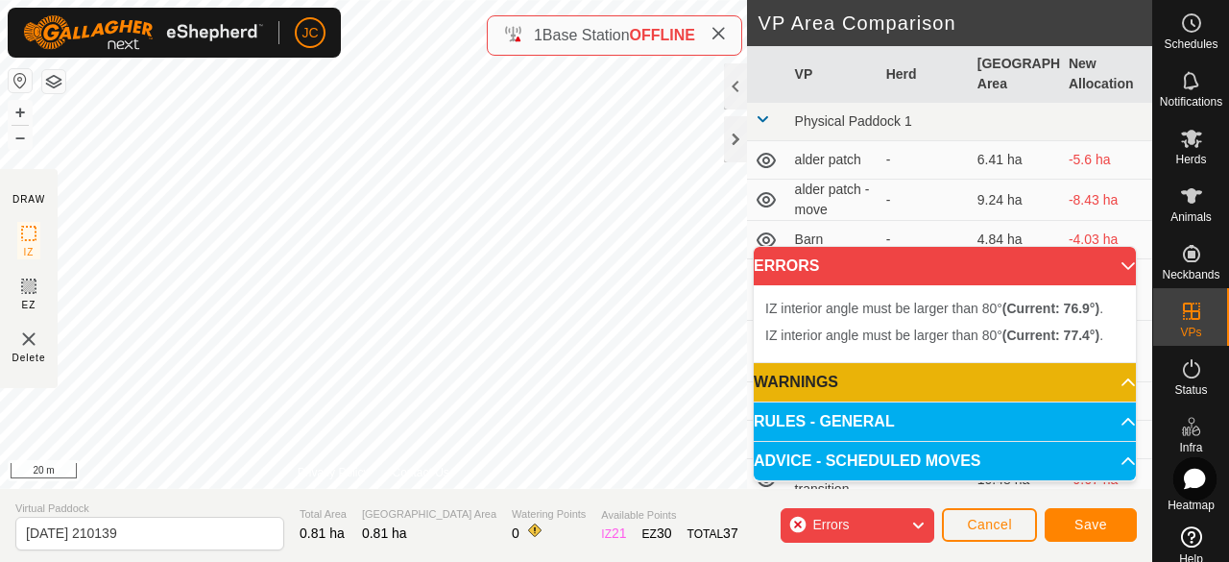
click at [320, 174] on div "IZ interior angle must be larger than 80° (Current: 77.4°) . + – ⇧ i 20 m" at bounding box center [373, 244] width 747 height 489
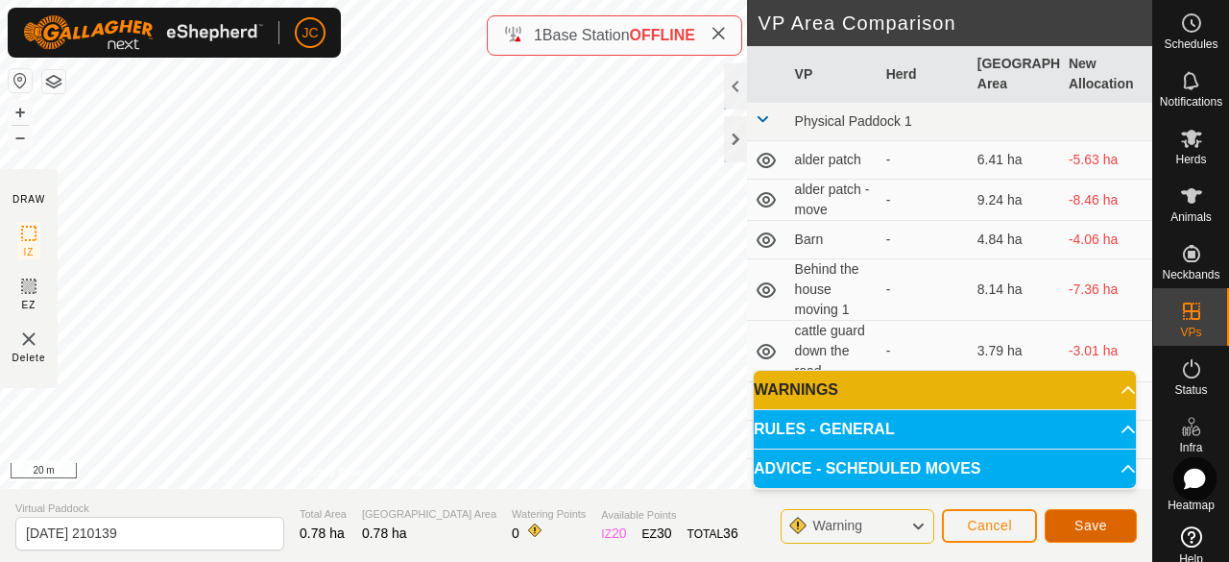
click at [1099, 527] on span "Save" at bounding box center [1091, 525] width 33 height 15
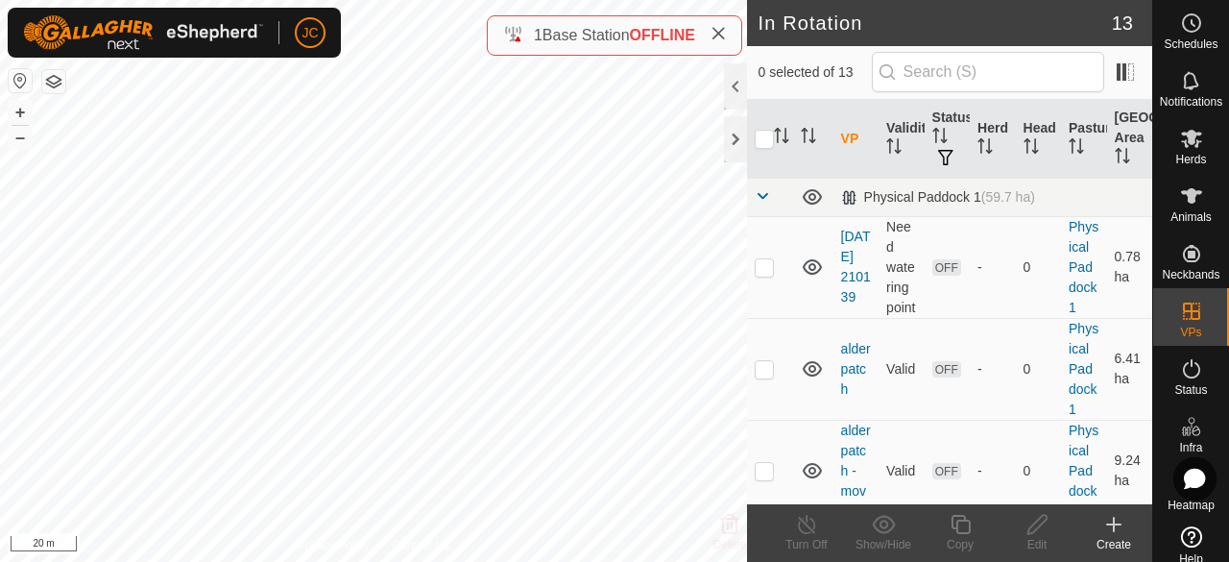
click at [1116, 542] on div "Create" at bounding box center [1114, 544] width 77 height 17
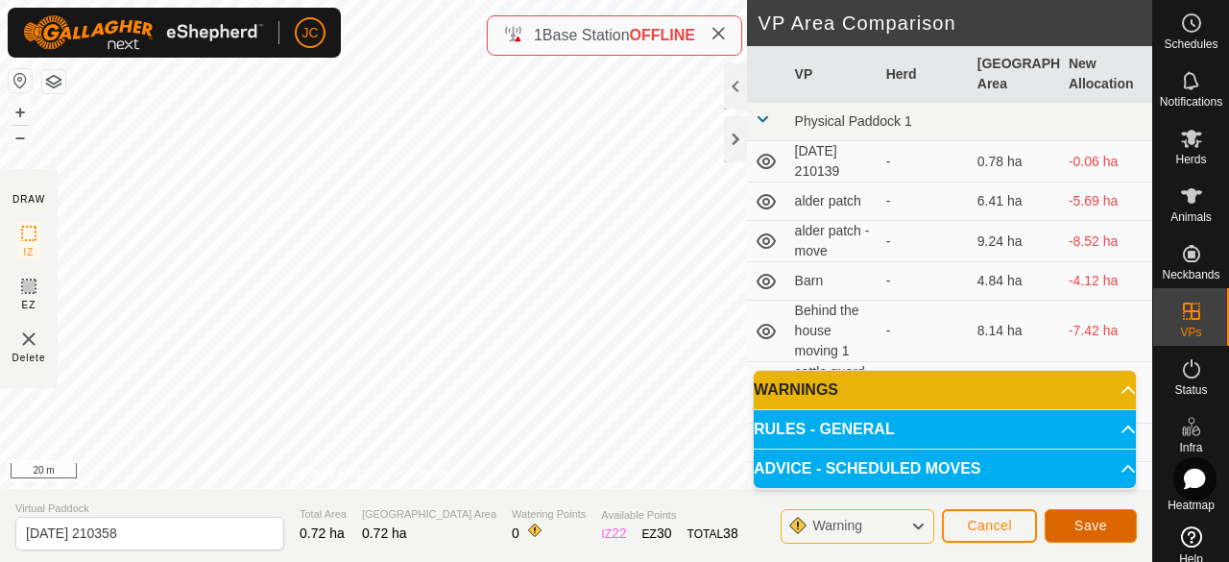
click at [1074, 522] on button "Save" at bounding box center [1091, 526] width 92 height 34
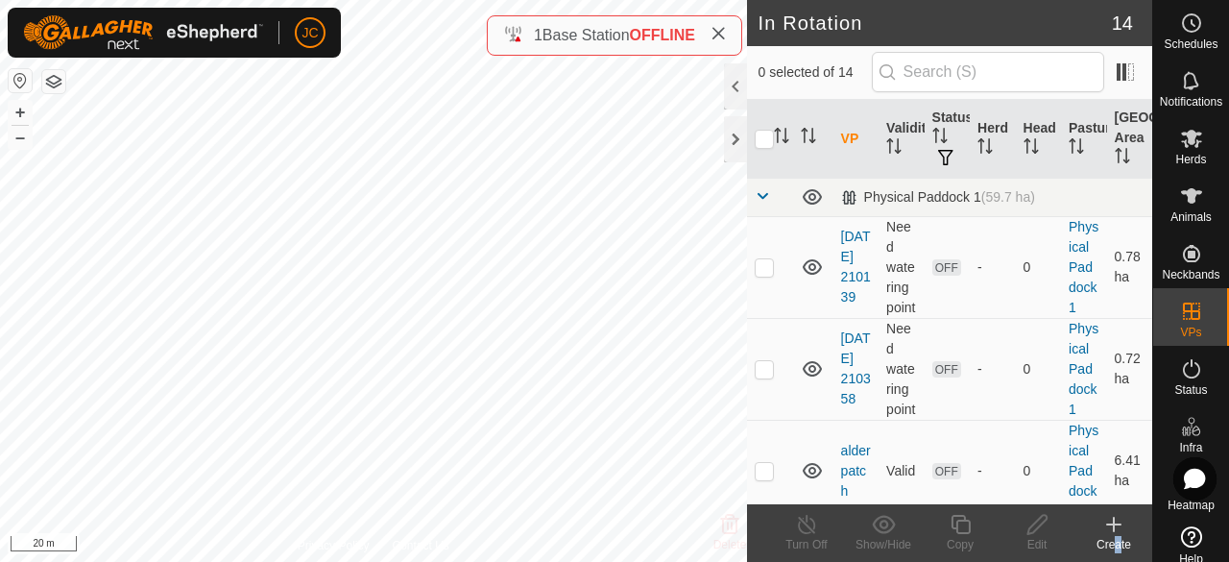
click at [1113, 550] on div "Create" at bounding box center [1114, 544] width 77 height 17
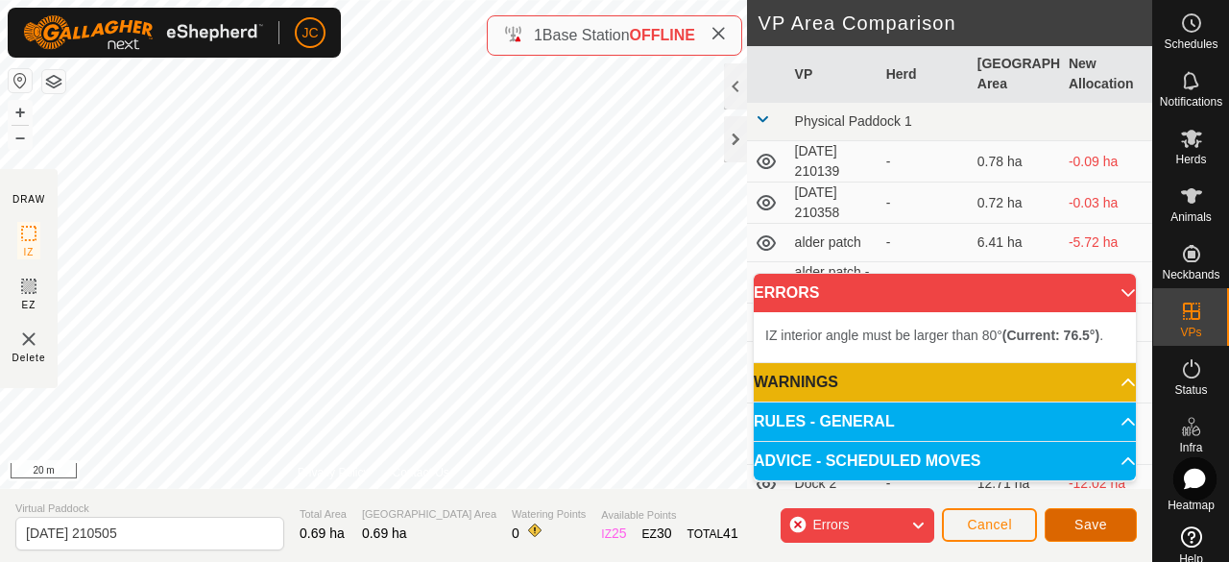
click at [1097, 530] on span "Save" at bounding box center [1091, 524] width 33 height 15
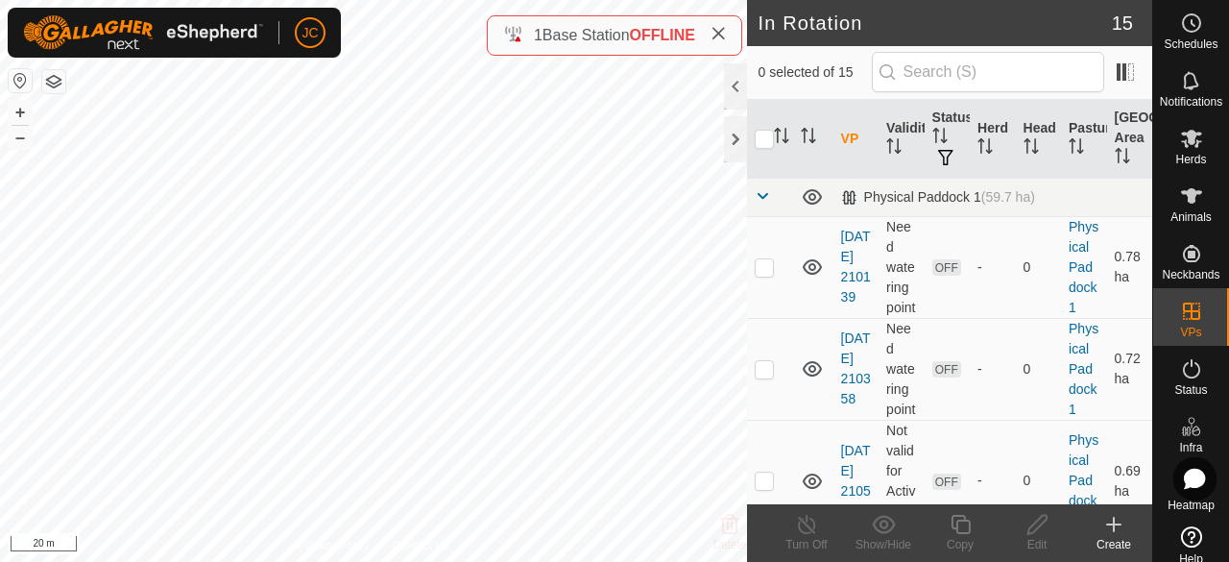
checkbox input "true"
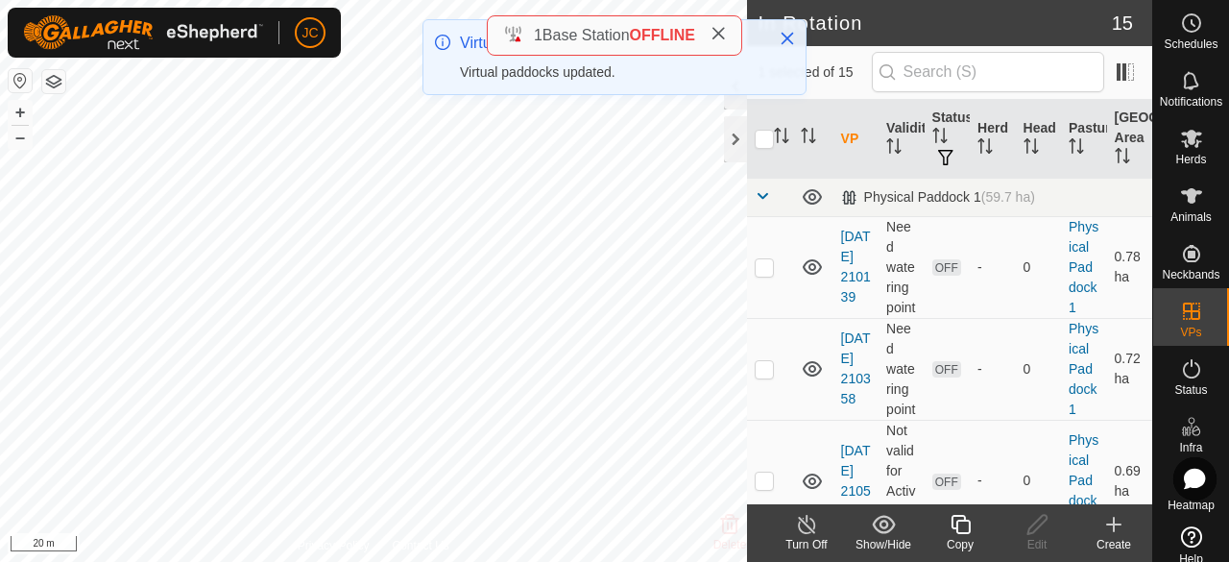
checkbox input "true"
checkbox input "false"
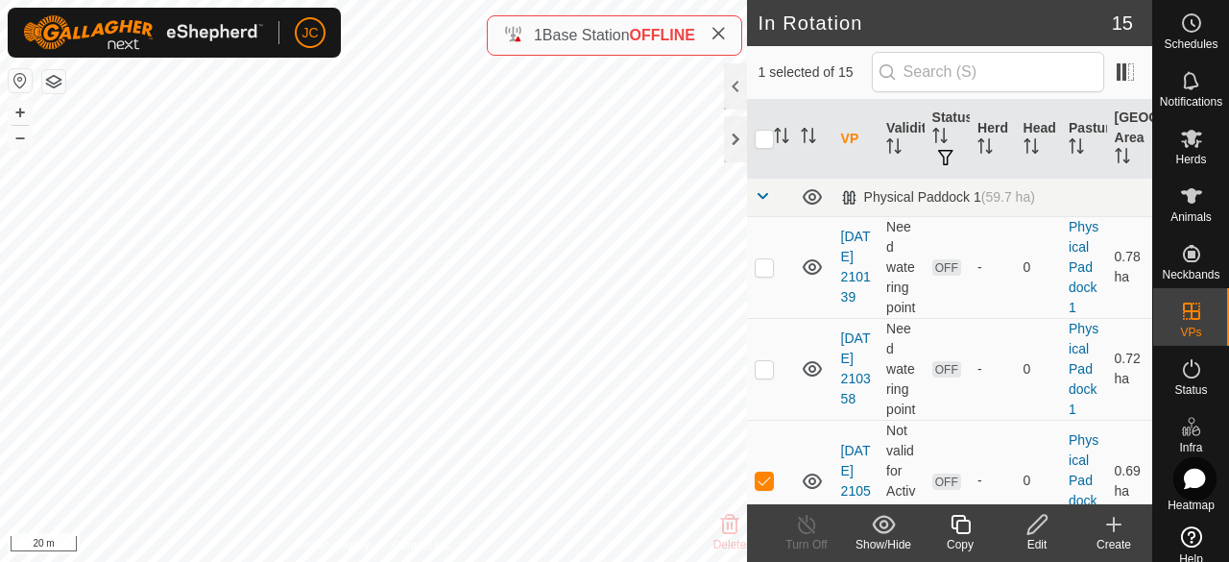
click at [1116, 529] on icon at bounding box center [1113, 524] width 23 height 23
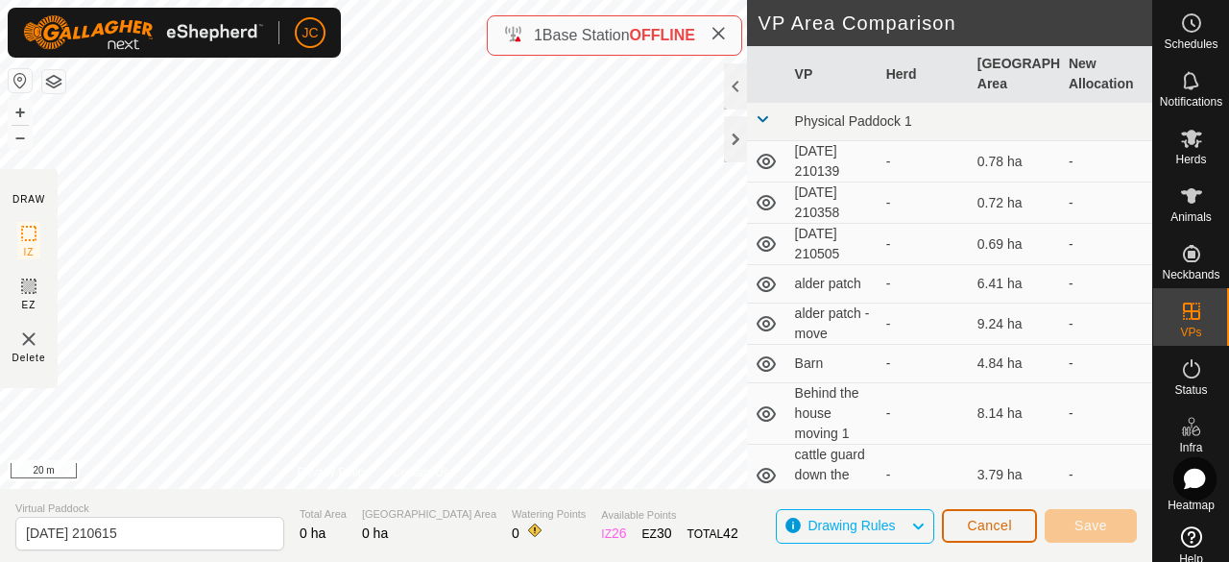
click at [1016, 533] on button "Cancel" at bounding box center [989, 526] width 95 height 34
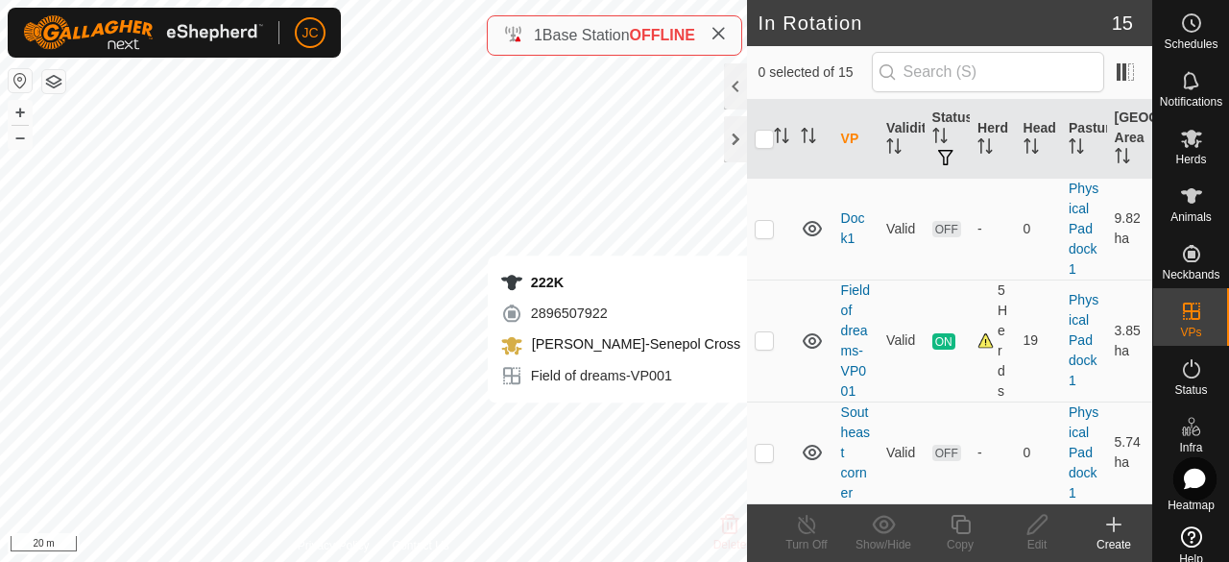
scroll to position [1494, 0]
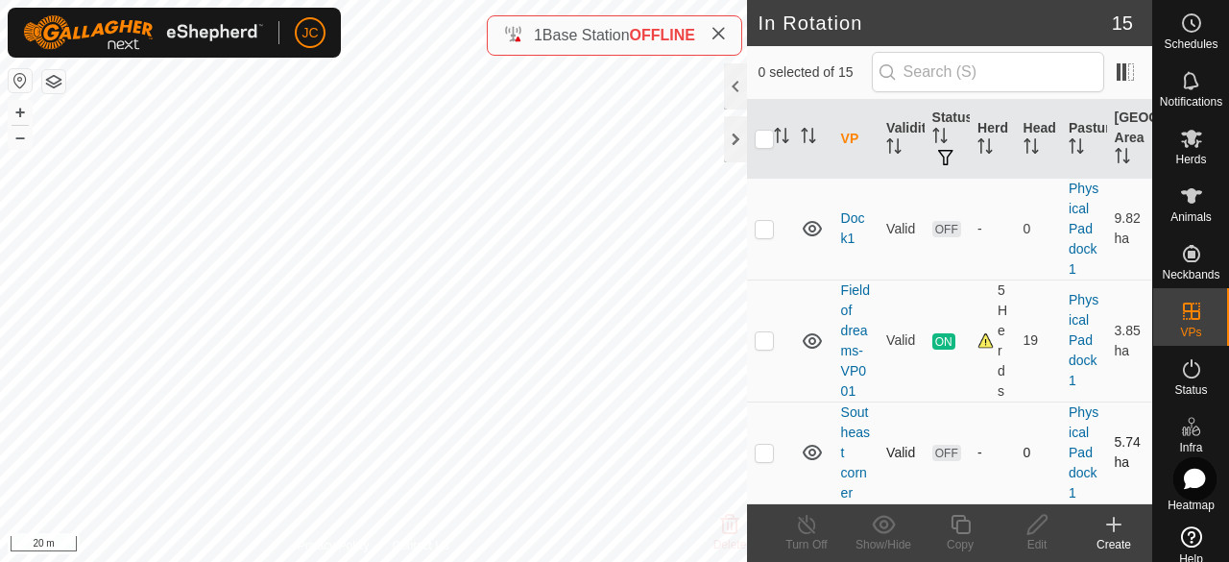
checkbox input "true"
click at [1111, 524] on icon at bounding box center [1113, 524] width 13 height 0
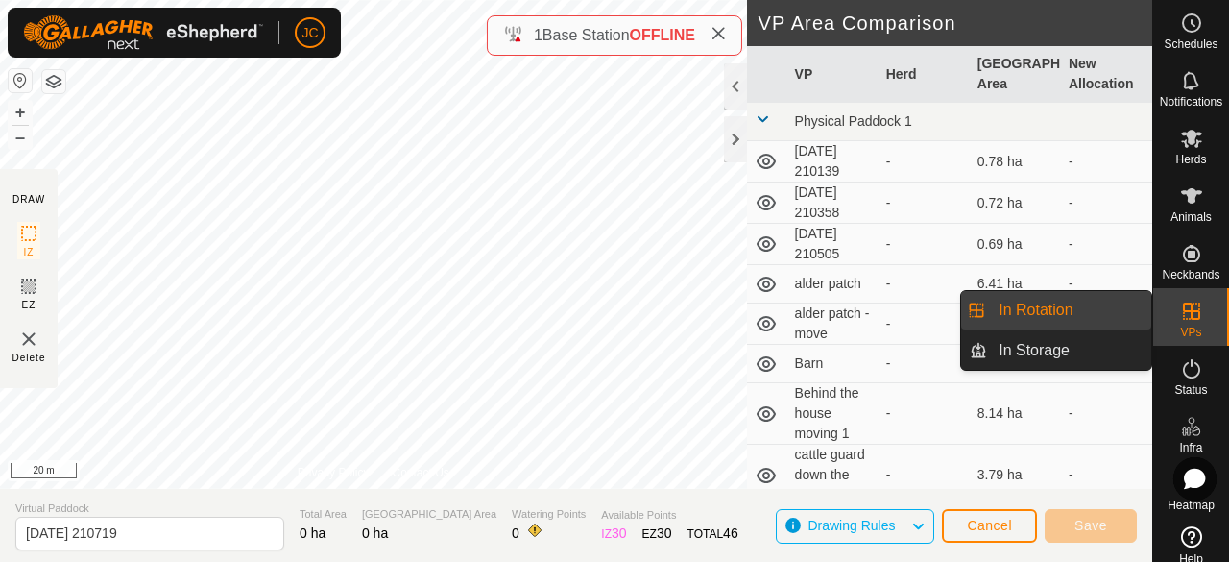
click at [1201, 331] on div "VPs" at bounding box center [1191, 317] width 76 height 58
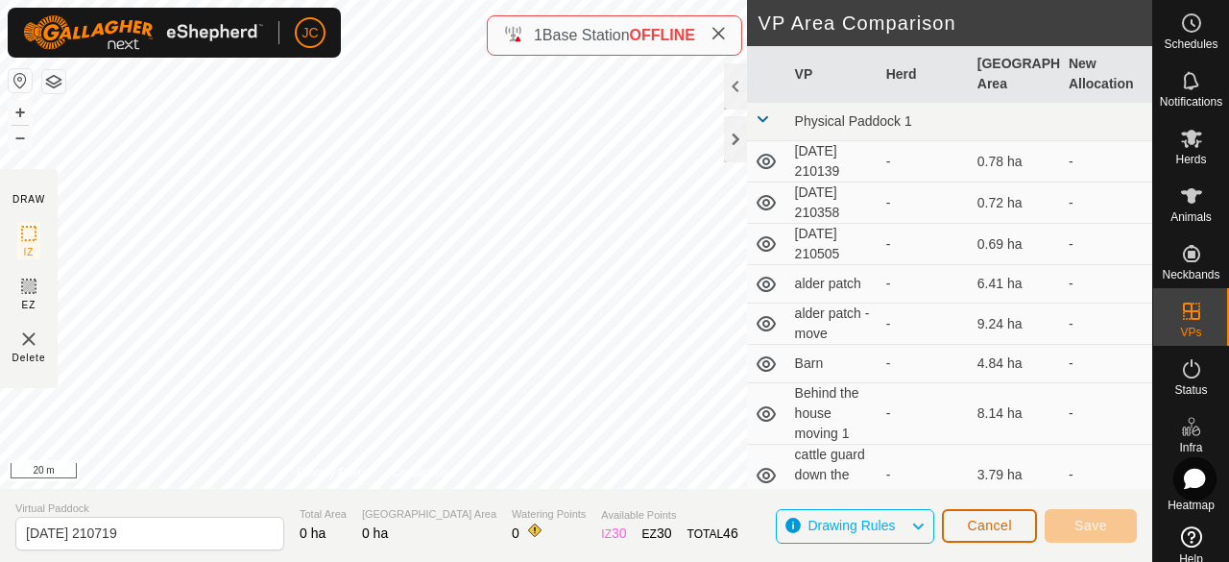
click at [971, 525] on span "Cancel" at bounding box center [989, 525] width 45 height 15
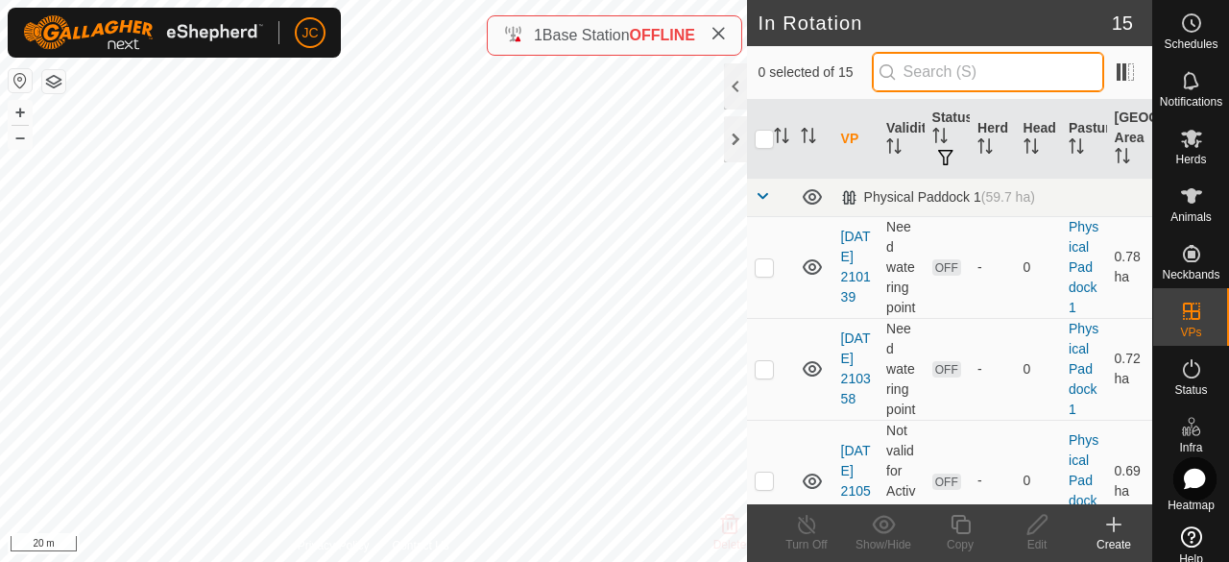
click at [933, 73] on input "text" at bounding box center [988, 72] width 232 height 40
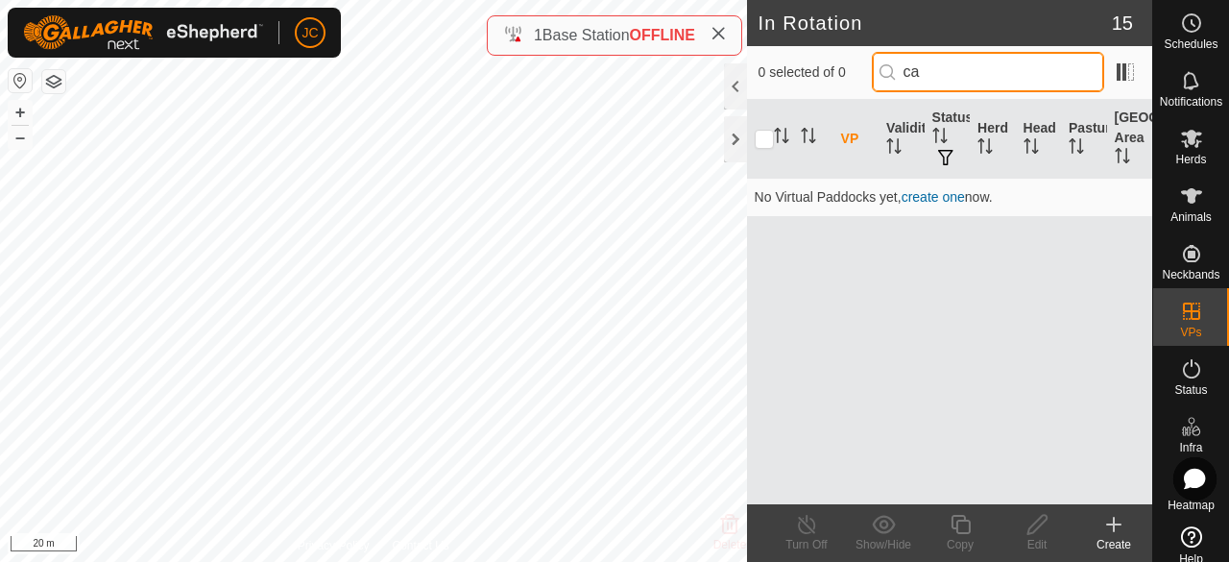
type input "c"
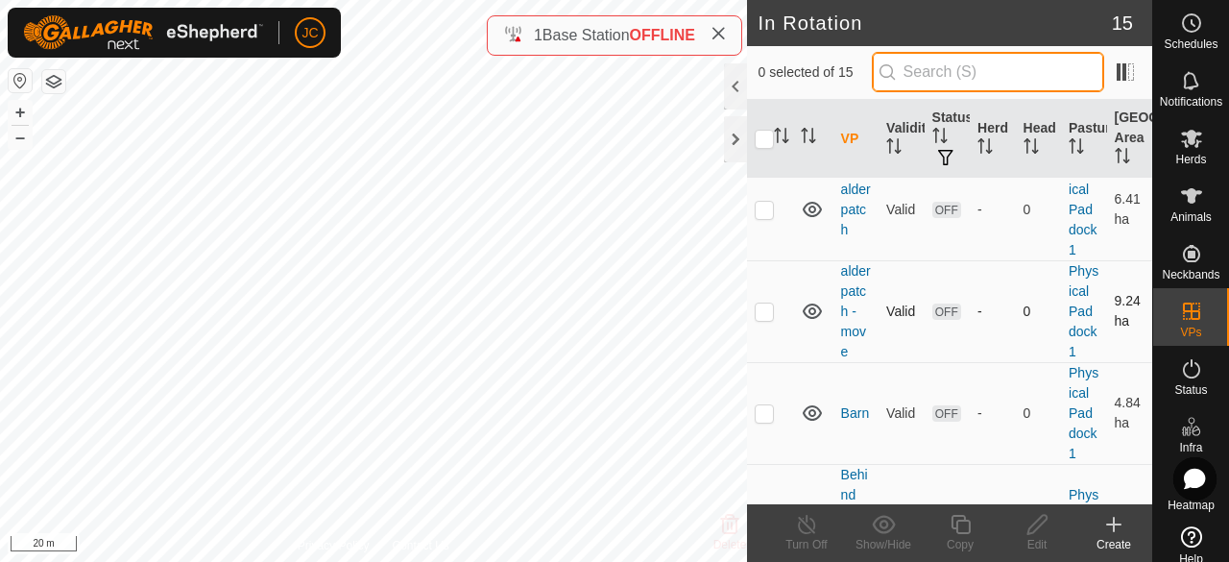
scroll to position [384, 0]
click at [1112, 533] on icon at bounding box center [1113, 524] width 23 height 23
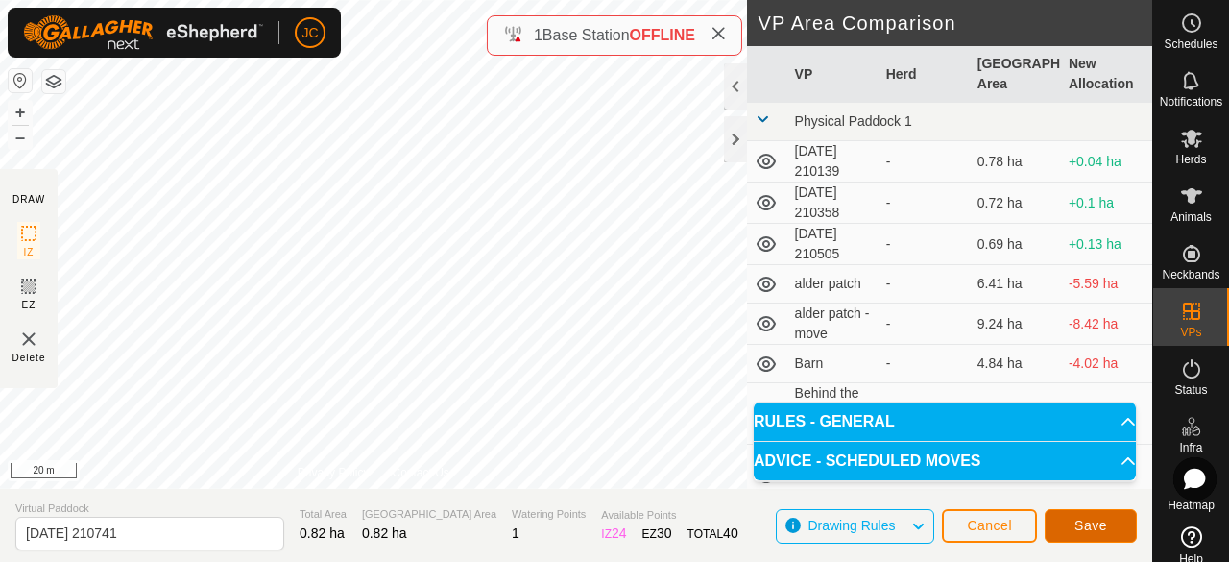
click at [1116, 527] on button "Save" at bounding box center [1091, 526] width 92 height 34
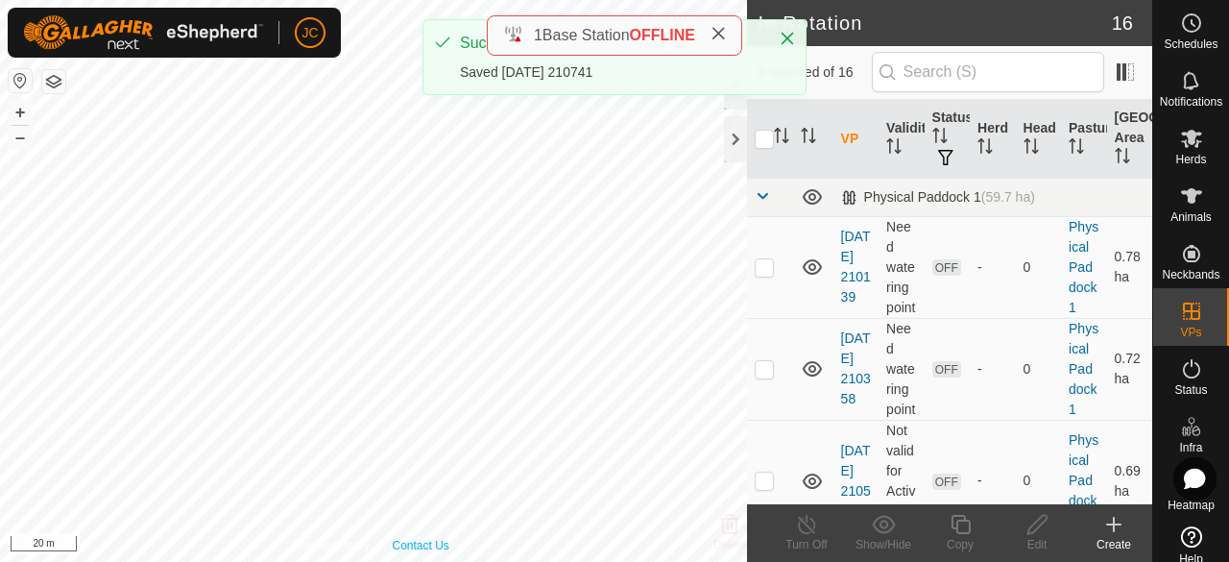
click at [433, 545] on div "Privacy Policy Contact Us WP 1 Type: trough Capacity: 100L Water Level: 100% Dr…" at bounding box center [373, 281] width 747 height 562
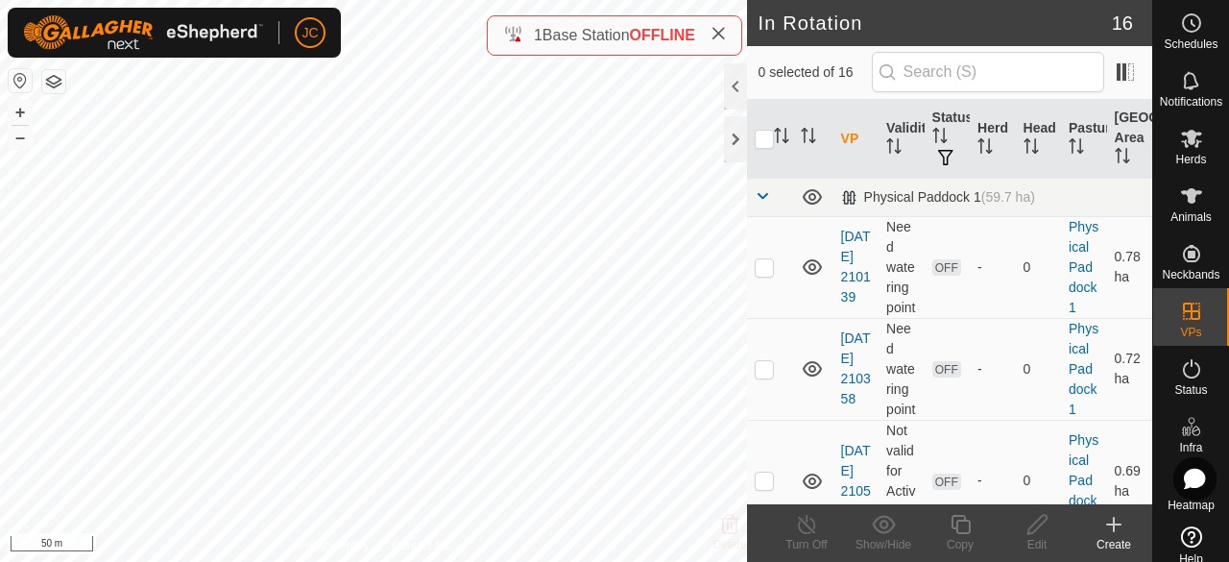
checkbox input "true"
checkbox input "false"
click at [1042, 521] on icon at bounding box center [1037, 524] width 19 height 19
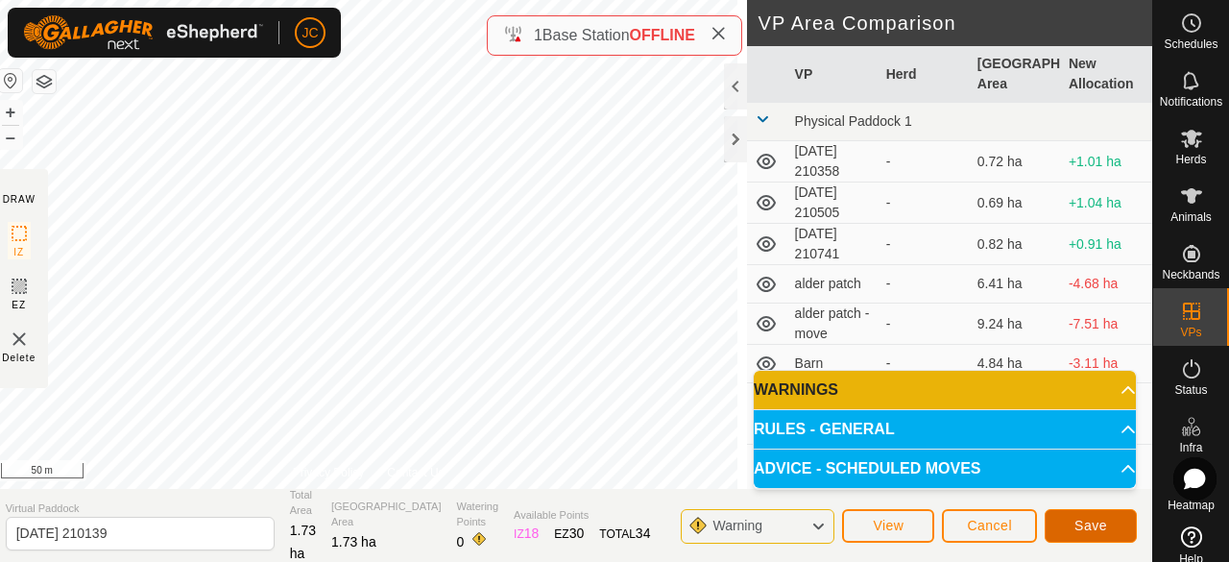
click at [1079, 529] on span "Save" at bounding box center [1091, 525] width 33 height 15
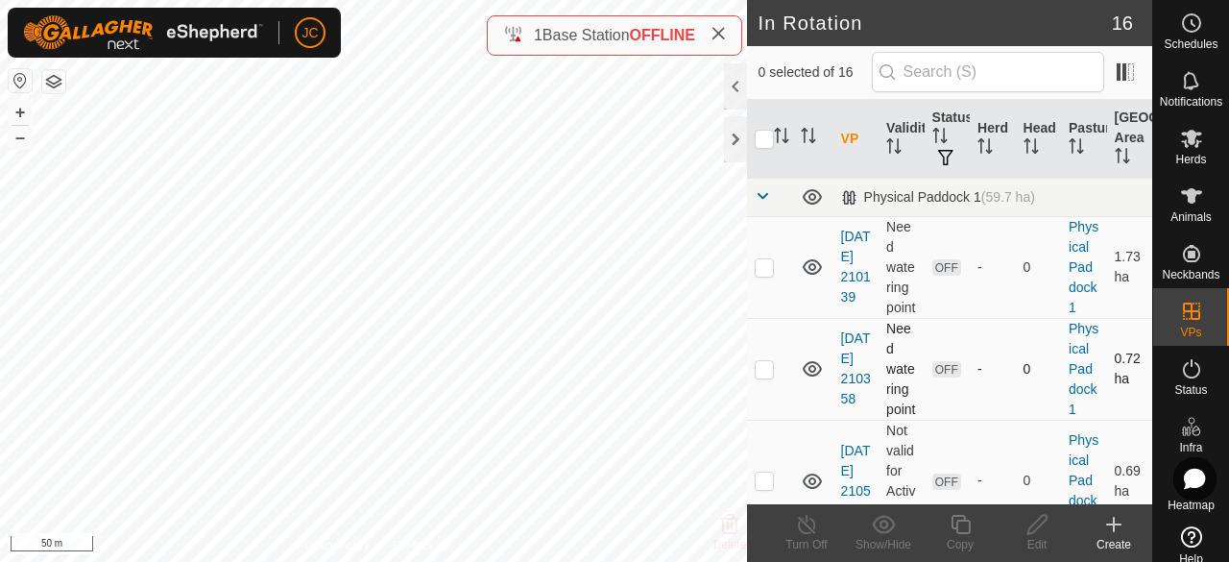
checkbox input "true"
click at [1186, 141] on icon at bounding box center [1191, 139] width 21 height 18
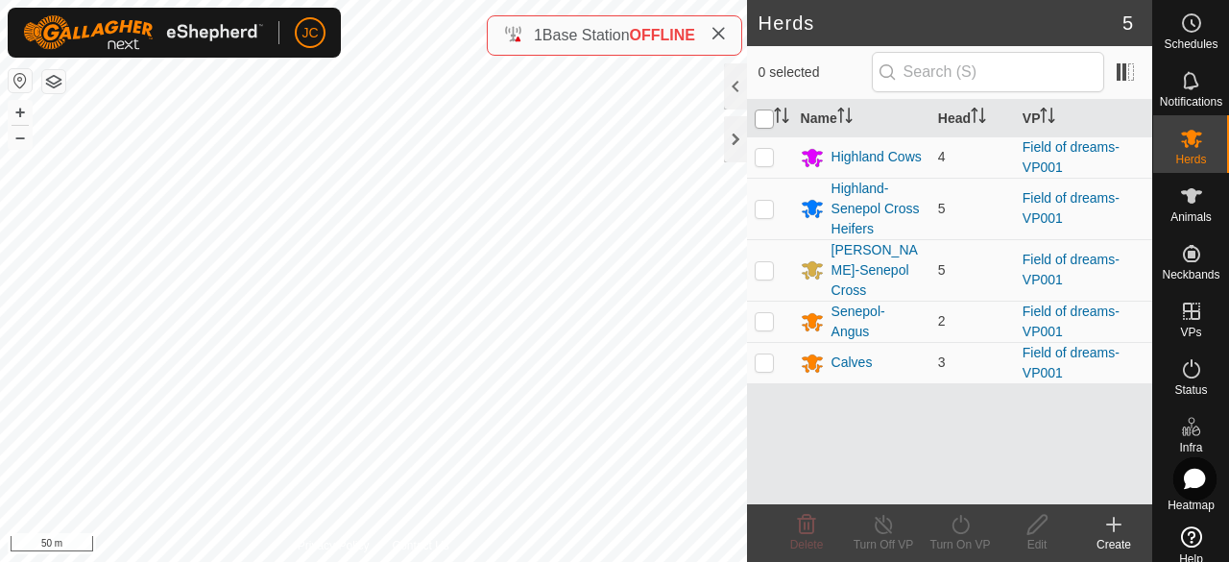
click at [764, 111] on input "checkbox" at bounding box center [764, 118] width 19 height 19
checkbox input "true"
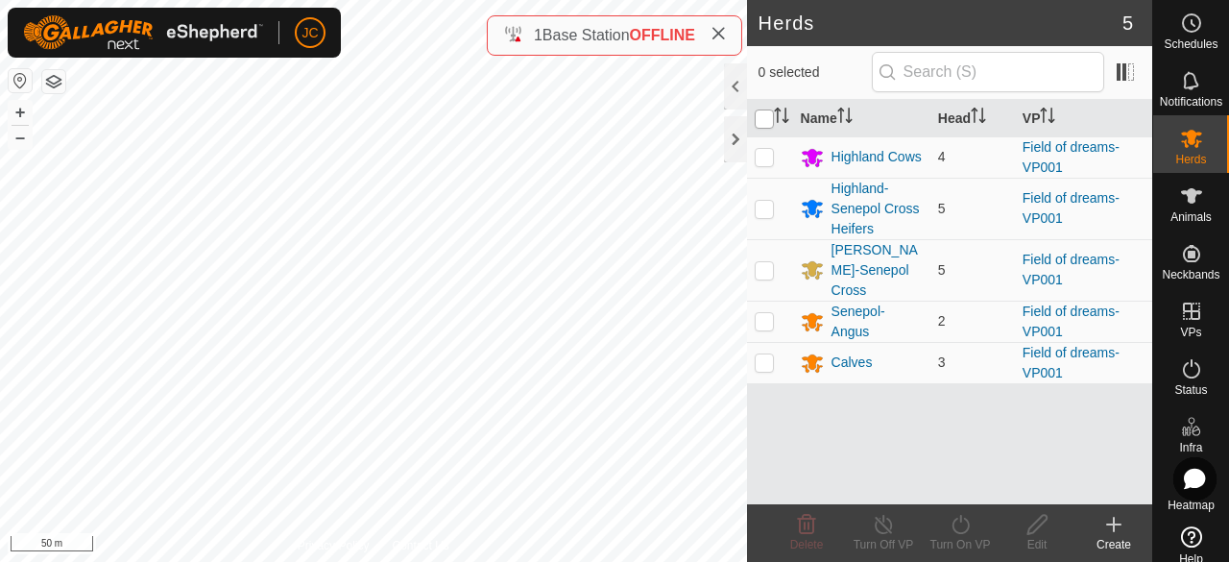
checkbox input "true"
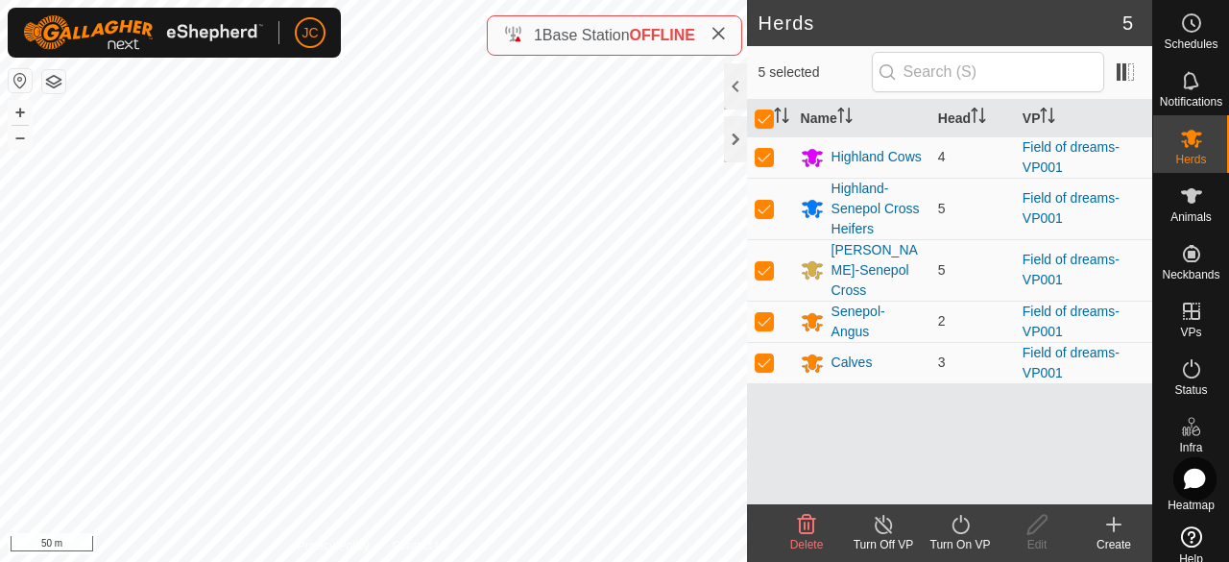
click at [959, 545] on div "Turn On VP" at bounding box center [960, 544] width 77 height 17
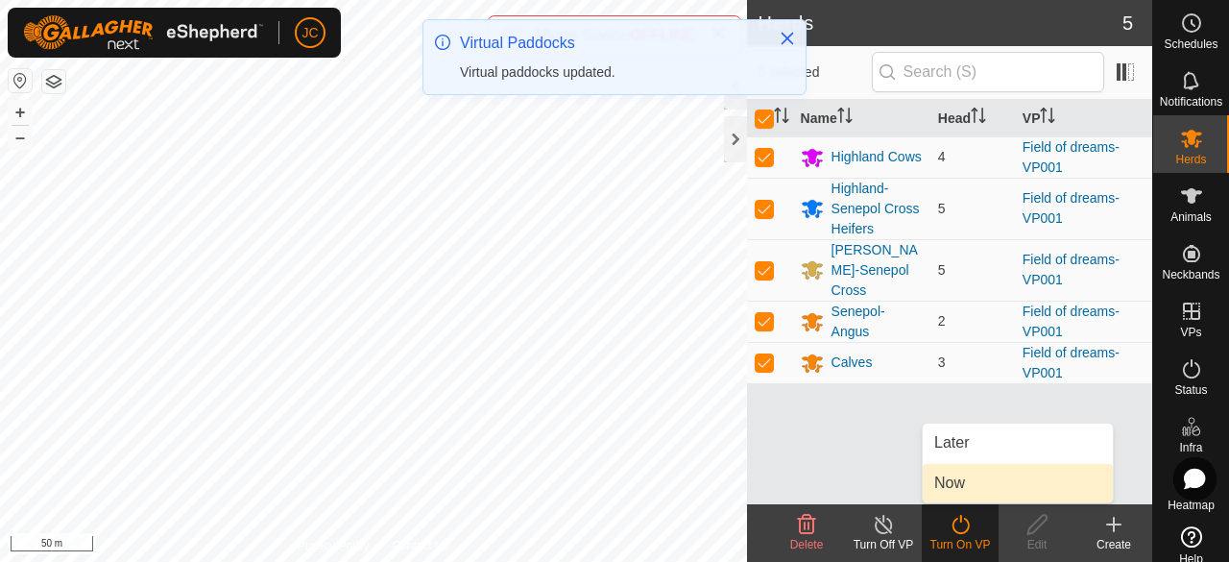
click at [968, 472] on link "Now" at bounding box center [1018, 483] width 190 height 38
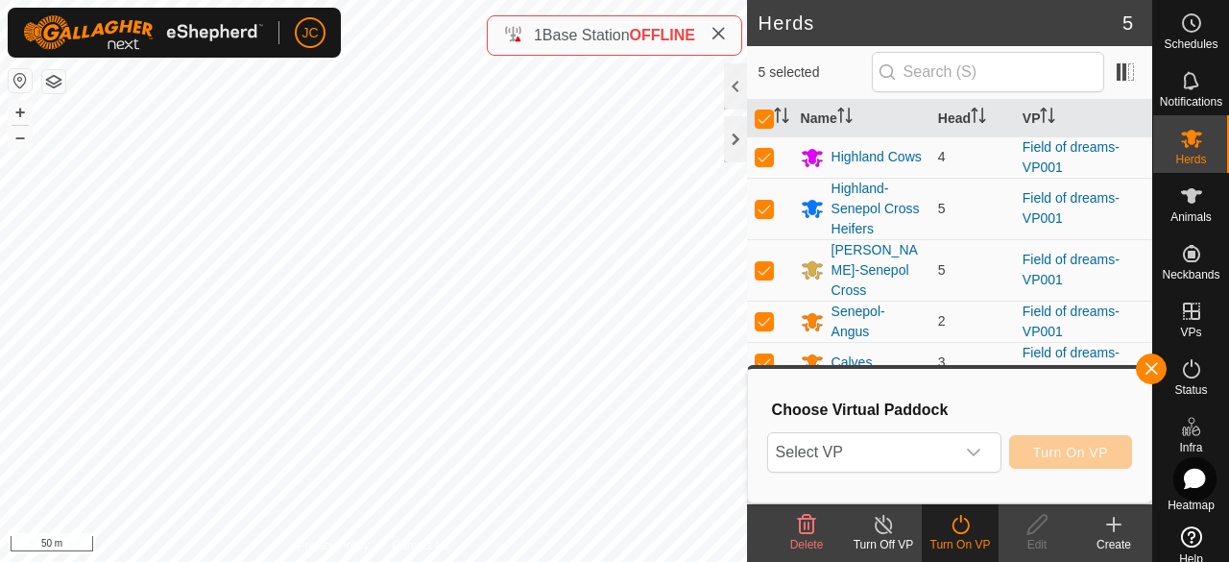
click at [969, 524] on icon at bounding box center [961, 524] width 24 height 23
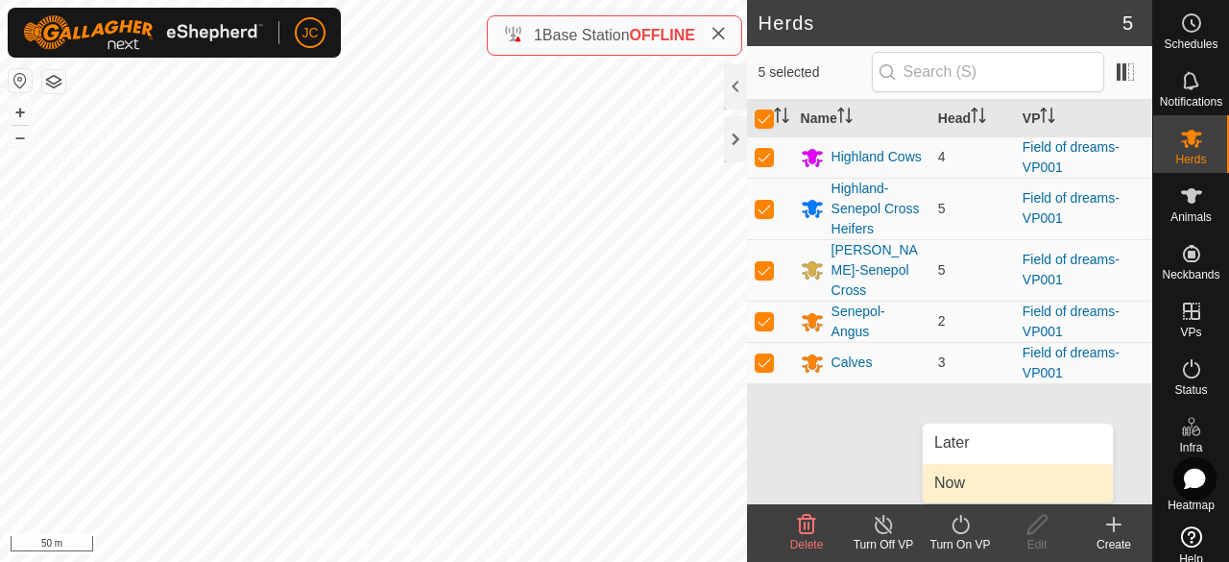
click at [973, 490] on link "Now" at bounding box center [1018, 483] width 190 height 38
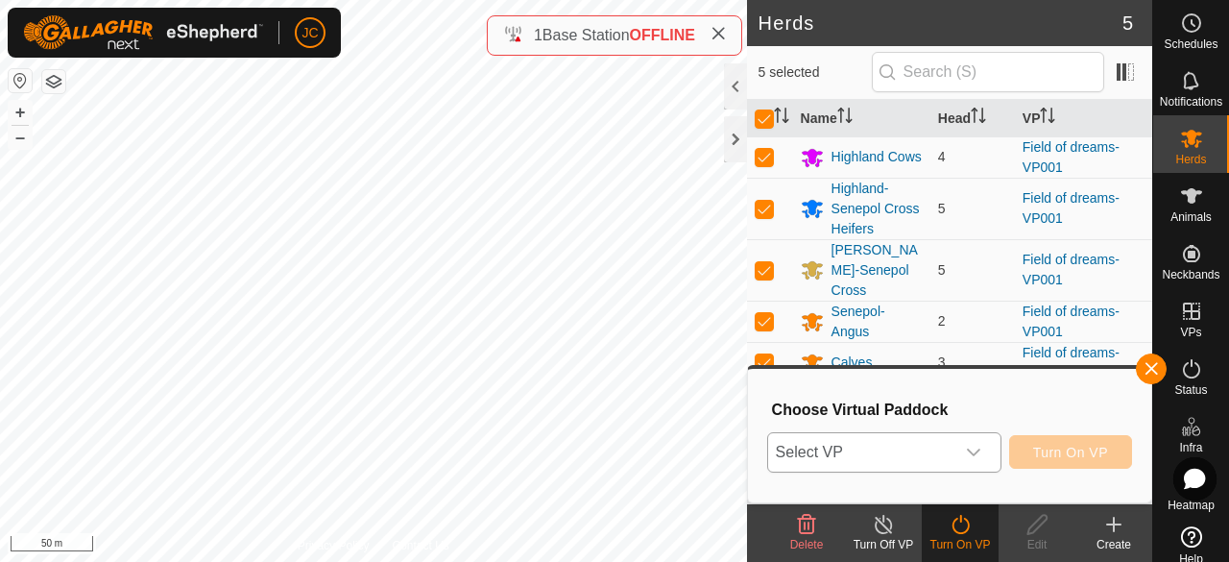
click at [947, 454] on span "Select VP" at bounding box center [861, 452] width 186 height 38
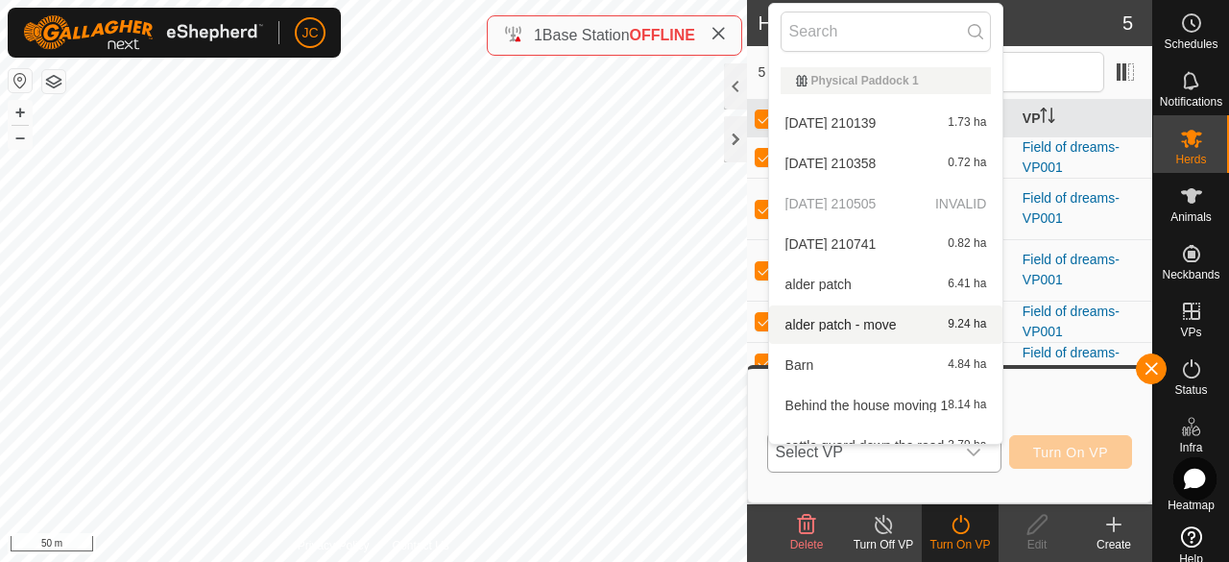
scroll to position [21, 0]
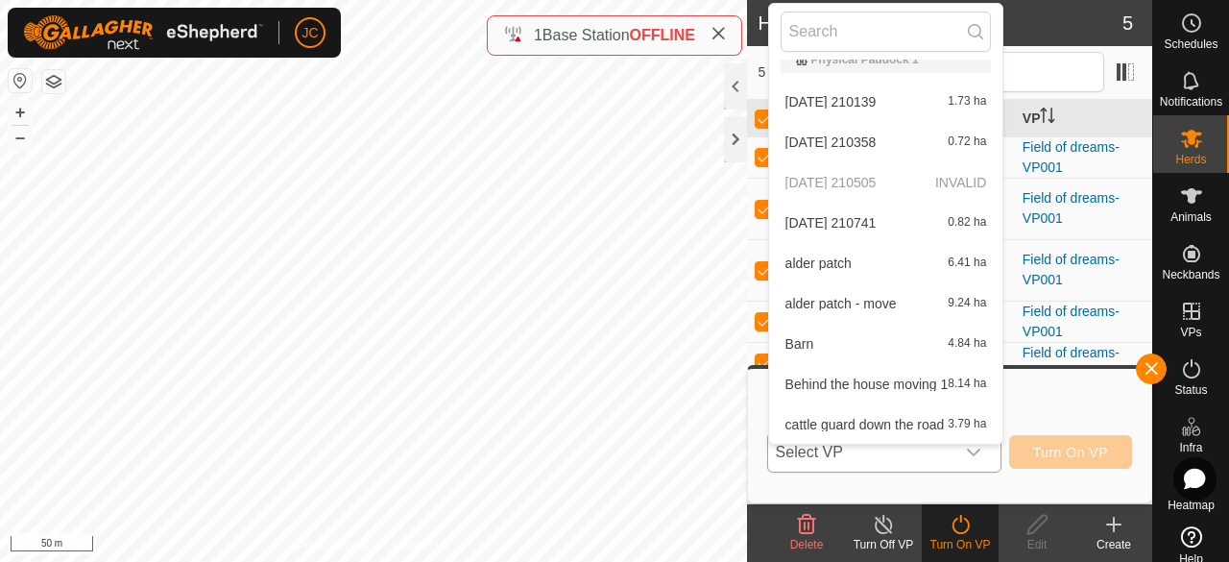
click at [870, 109] on li "[DATE] 210139 1.73 ha" at bounding box center [886, 102] width 234 height 38
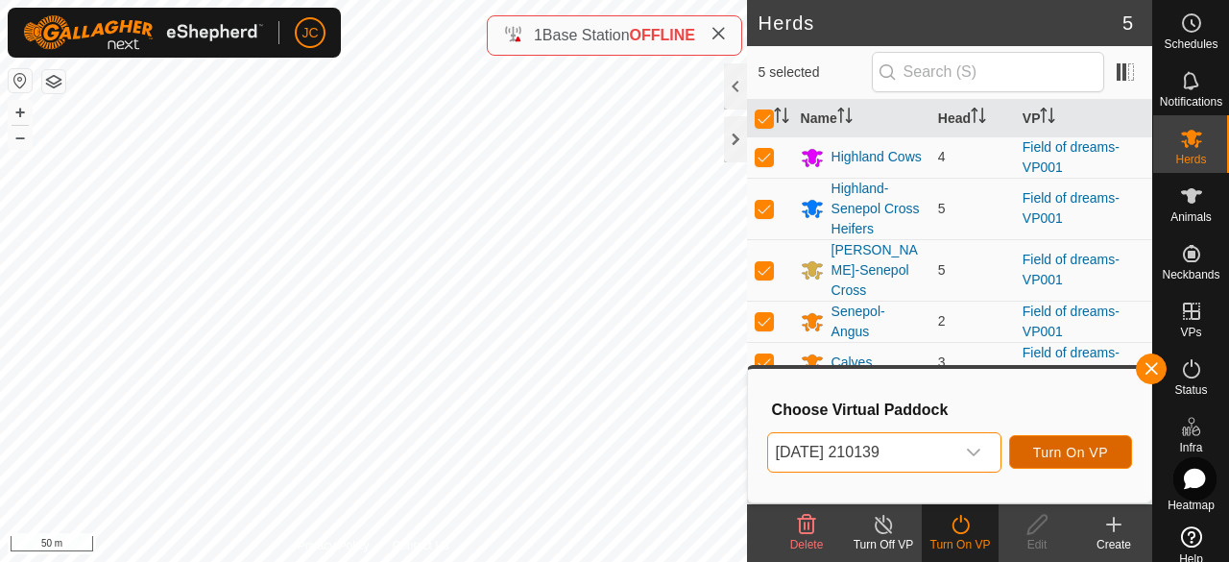
click at [1062, 447] on span "Turn On VP" at bounding box center [1070, 452] width 75 height 15
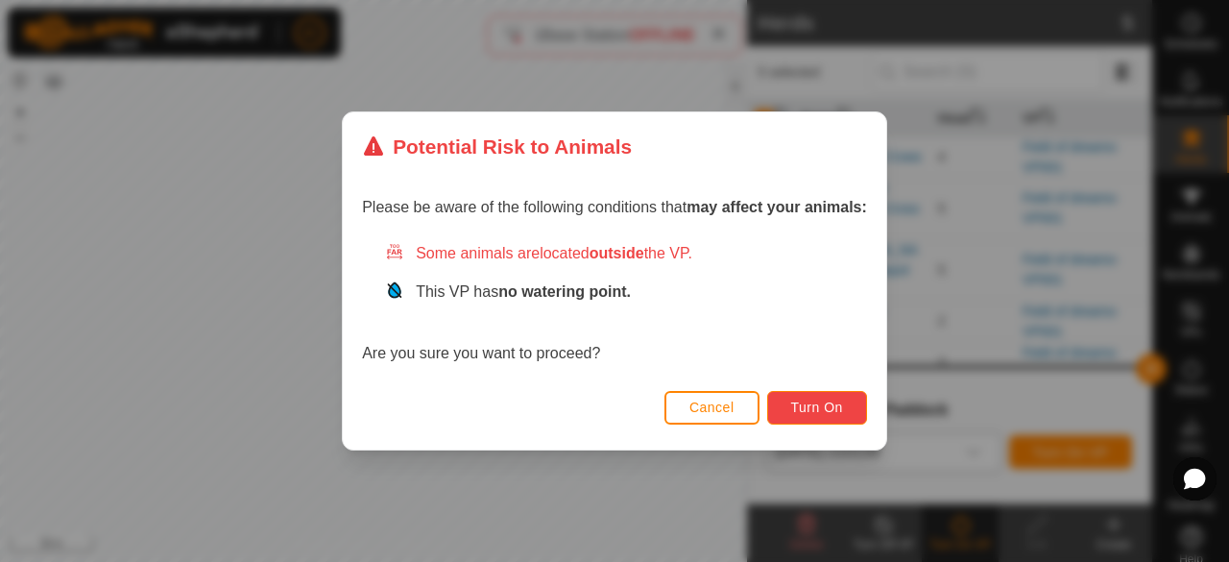
click at [834, 400] on span "Turn On" at bounding box center [817, 407] width 52 height 15
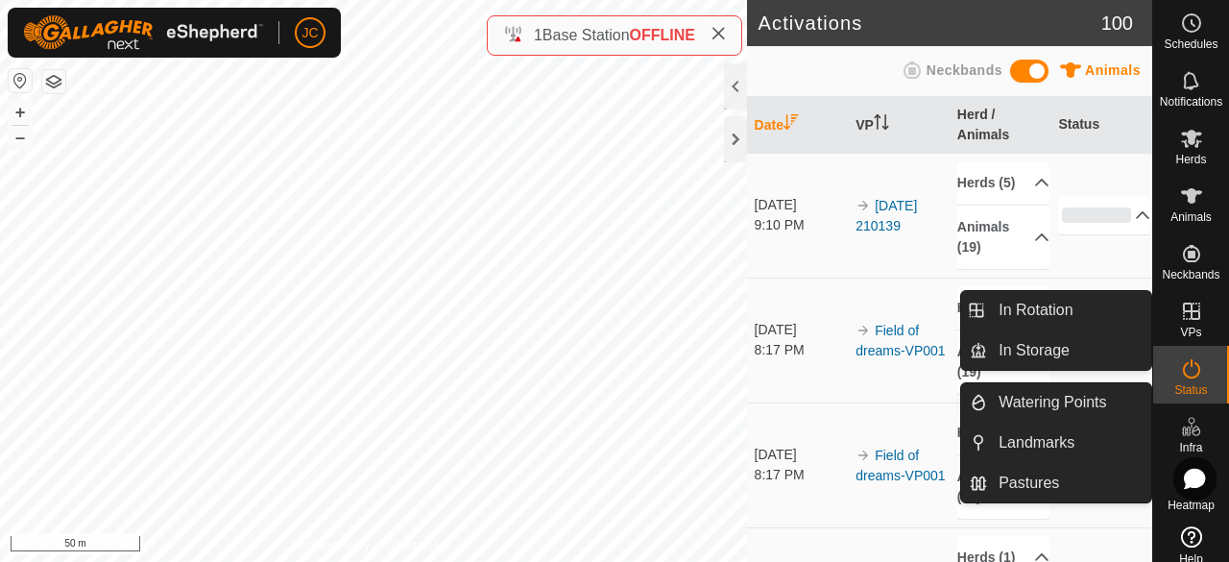
click at [1199, 437] on es-infrastructure-svg-icon at bounding box center [1192, 426] width 35 height 31
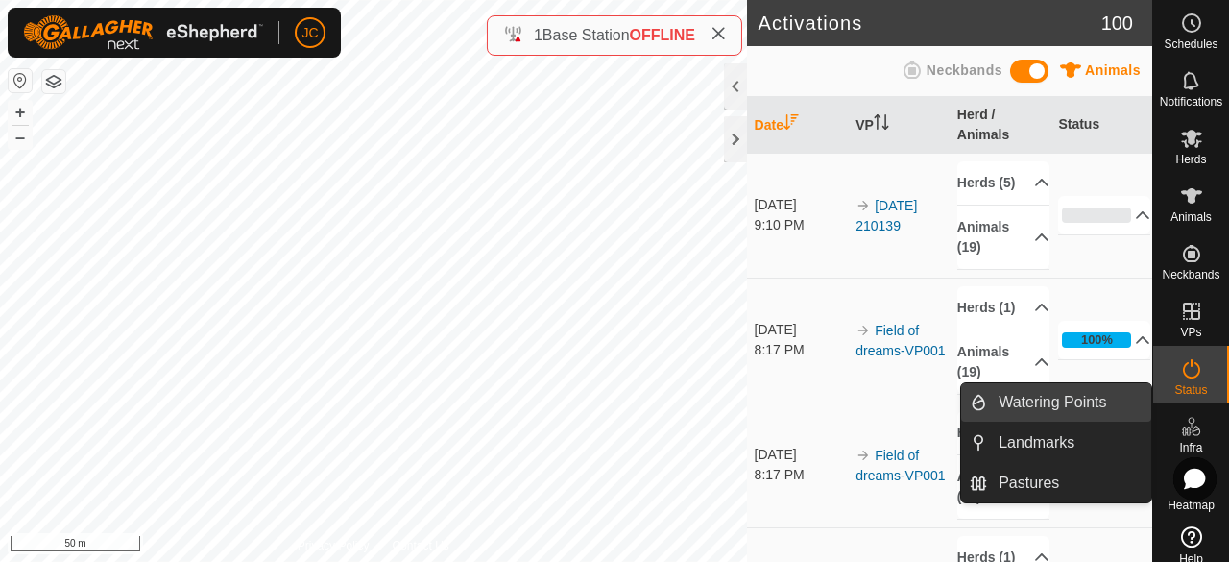
click at [1053, 404] on link "Watering Points" at bounding box center [1069, 402] width 164 height 38
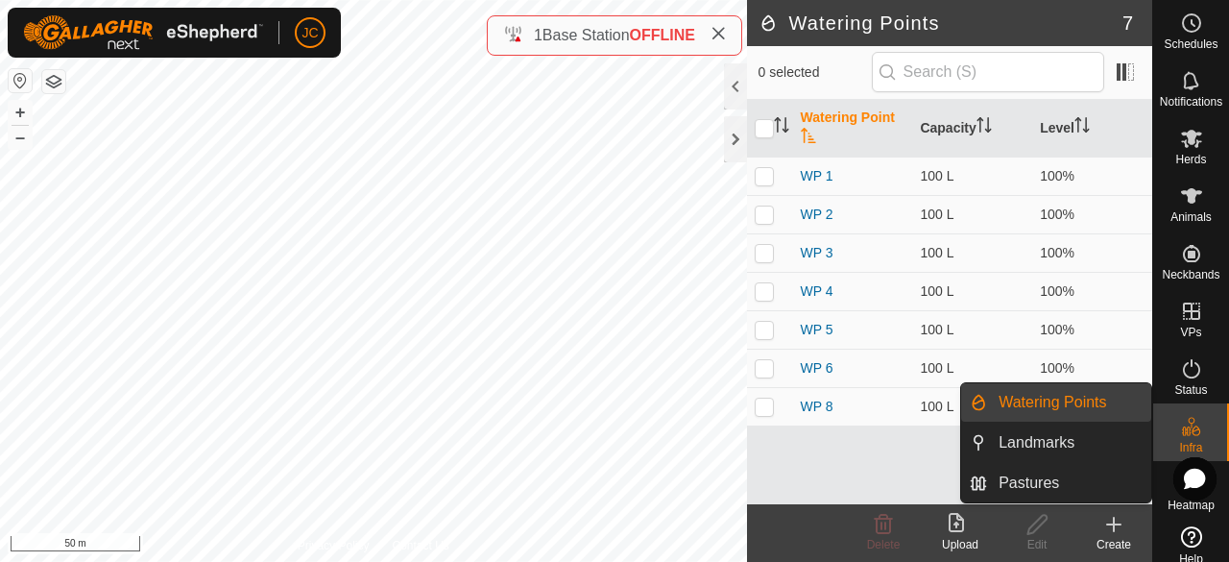
click at [1191, 443] on span "Infra" at bounding box center [1190, 448] width 23 height 12
click at [1066, 409] on link "Watering Points" at bounding box center [1069, 402] width 164 height 38
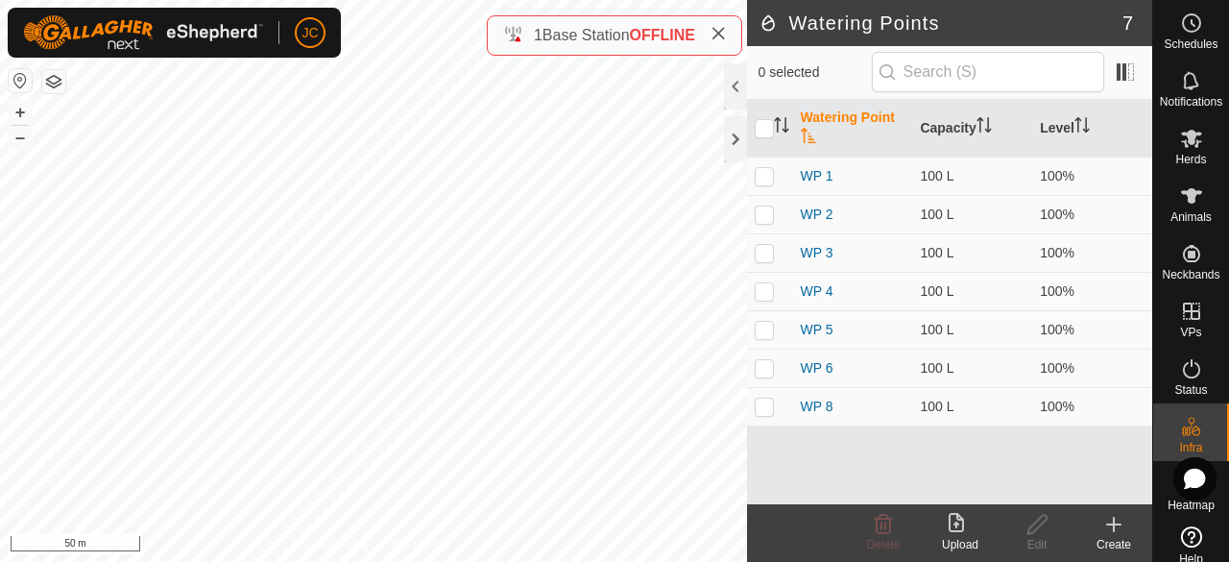
drag, startPoint x: 912, startPoint y: 447, endPoint x: 941, endPoint y: 458, distance: 31.0
click at [912, 447] on div "Watering Point Capacity Level WP 1 100 L 100% WP 2 100 L 100% WP 3 100 L 100% W…" at bounding box center [949, 302] width 405 height 404
click at [1132, 533] on create-svg-icon at bounding box center [1114, 524] width 77 height 23
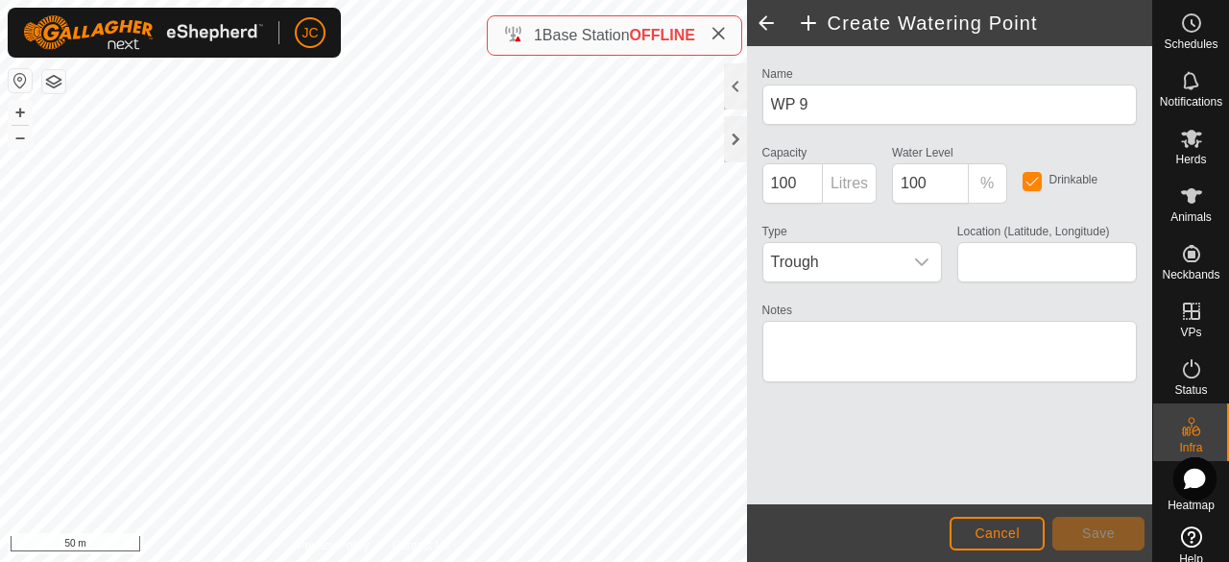
type input "52.364124, -121.544141"
click at [1129, 531] on button "Save" at bounding box center [1099, 534] width 92 height 34
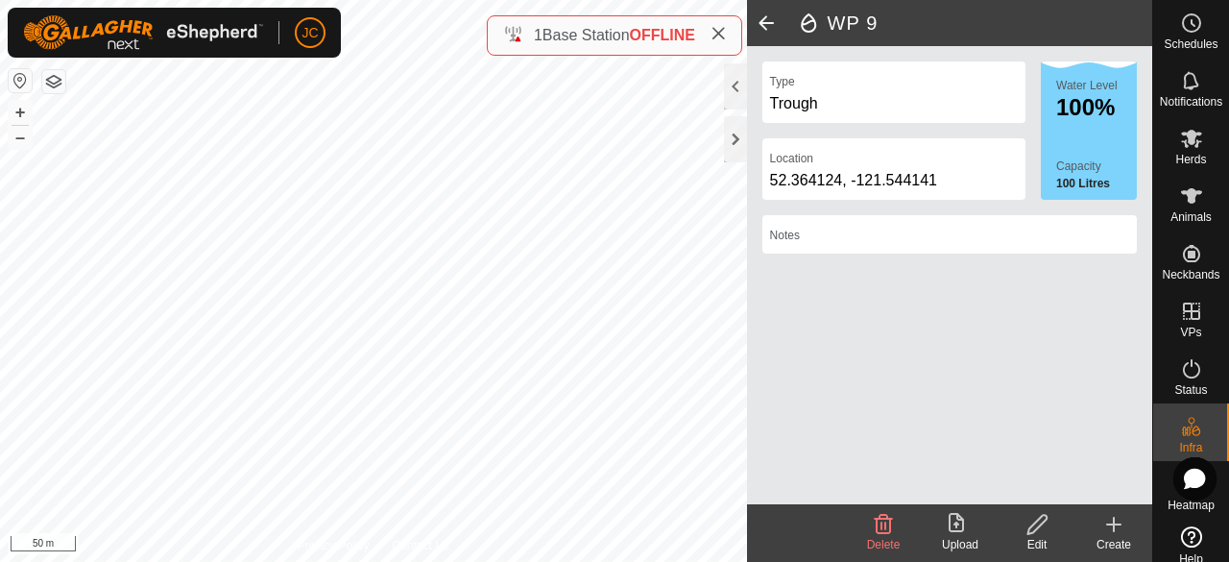
drag, startPoint x: 833, startPoint y: 107, endPoint x: 817, endPoint y: 108, distance: 15.4
click at [834, 107] on div "Trough" at bounding box center [894, 103] width 248 height 23
click at [802, 110] on div "Trough" at bounding box center [894, 103] width 248 height 23
click at [816, 107] on div "Trough" at bounding box center [894, 103] width 248 height 23
click at [837, 92] on div "Trough" at bounding box center [894, 103] width 248 height 23
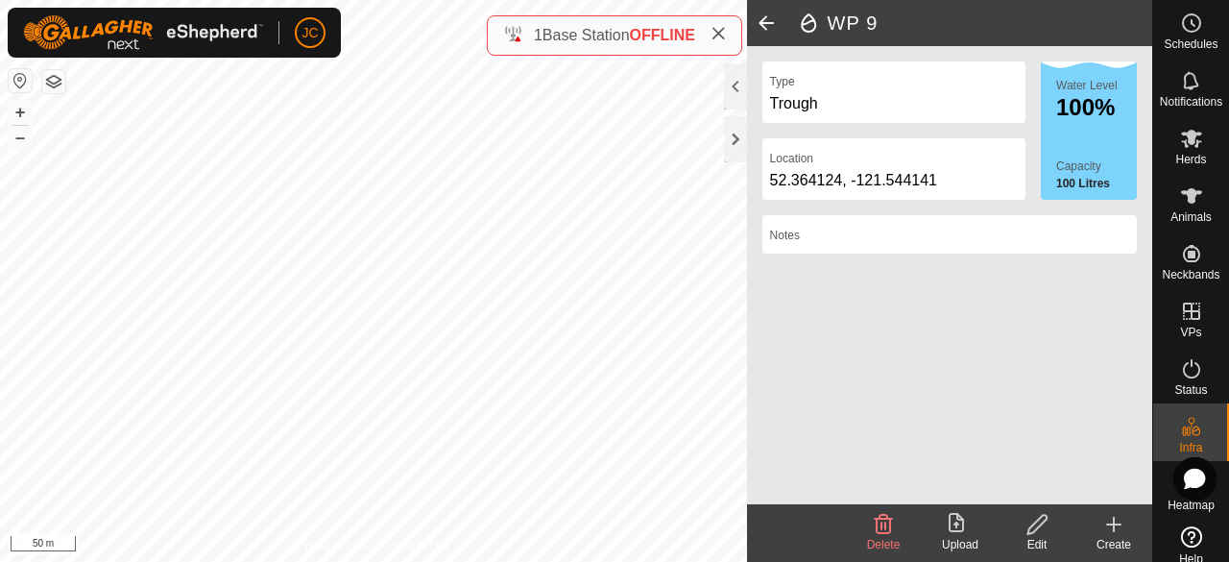
click at [830, 105] on div "Trough" at bounding box center [894, 103] width 248 height 23
click at [791, 102] on div "Trough" at bounding box center [894, 103] width 248 height 23
drag, startPoint x: 837, startPoint y: 98, endPoint x: 839, endPoint y: 86, distance: 11.7
click at [837, 88] on div "Type Trough" at bounding box center [894, 91] width 263 height 61
click at [1031, 531] on icon at bounding box center [1038, 524] width 24 height 23
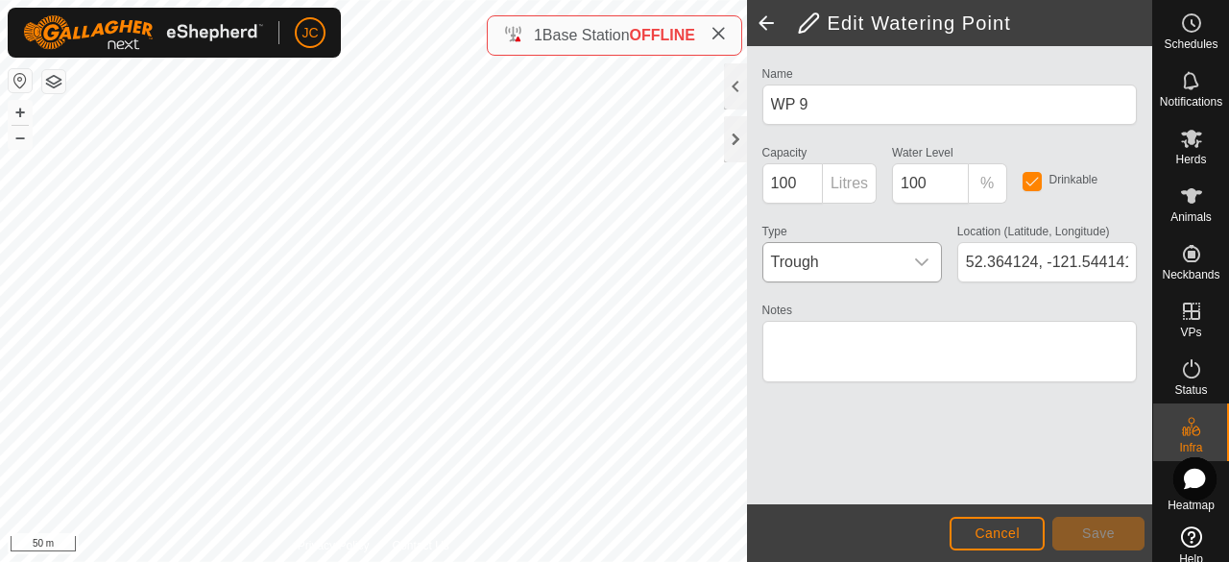
click at [910, 265] on div "dropdown trigger" at bounding box center [922, 262] width 38 height 38
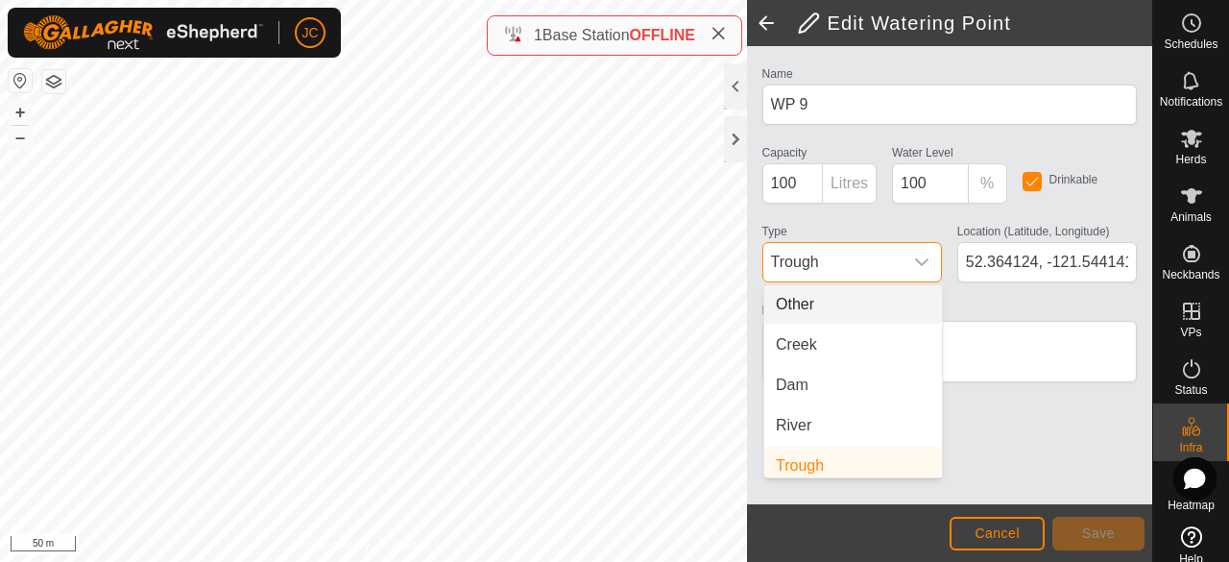
scroll to position [8, 0]
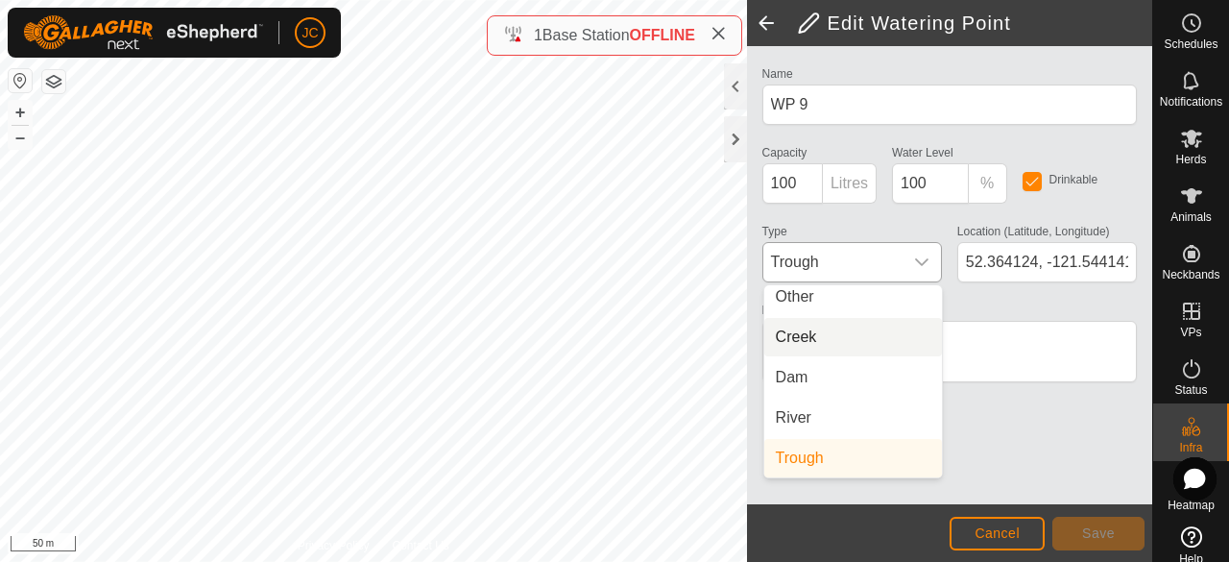
click at [889, 343] on li "Creek" at bounding box center [853, 337] width 178 height 38
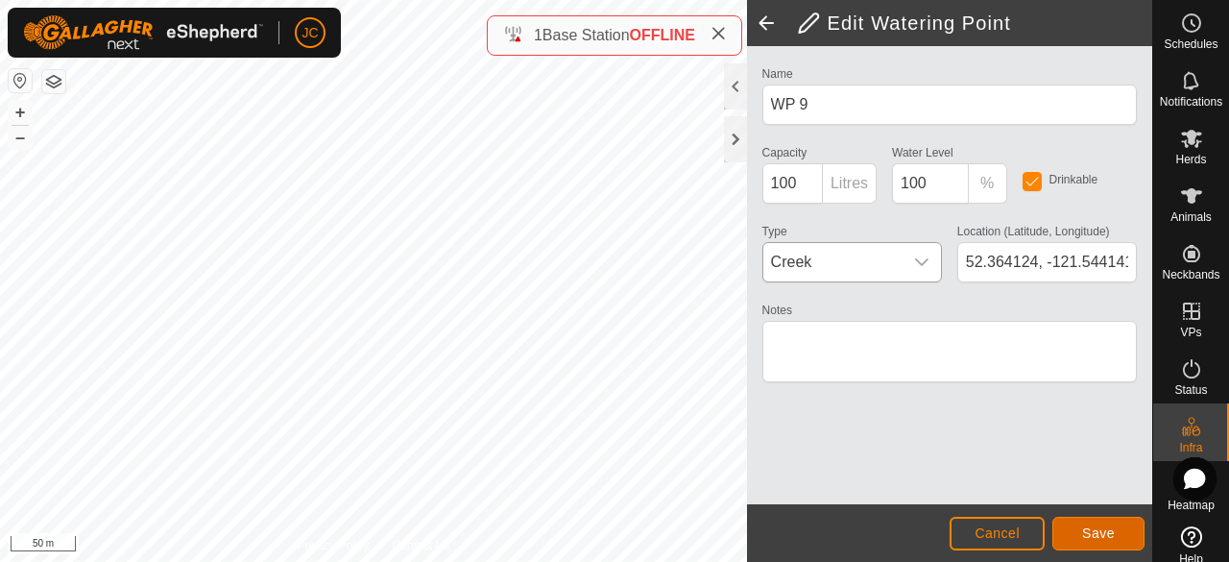
click at [1071, 531] on button "Save" at bounding box center [1099, 534] width 92 height 34
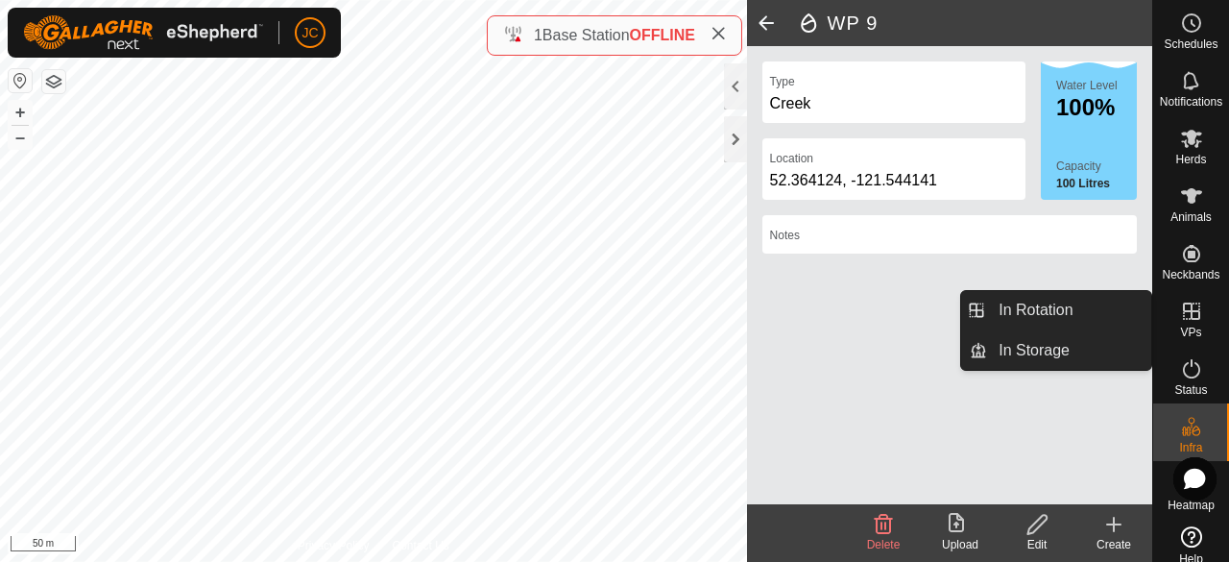
click at [1184, 317] on icon at bounding box center [1191, 311] width 23 height 23
click at [1183, 318] on icon at bounding box center [1191, 311] width 17 height 17
click at [1180, 329] on span "VPs" at bounding box center [1190, 333] width 21 height 12
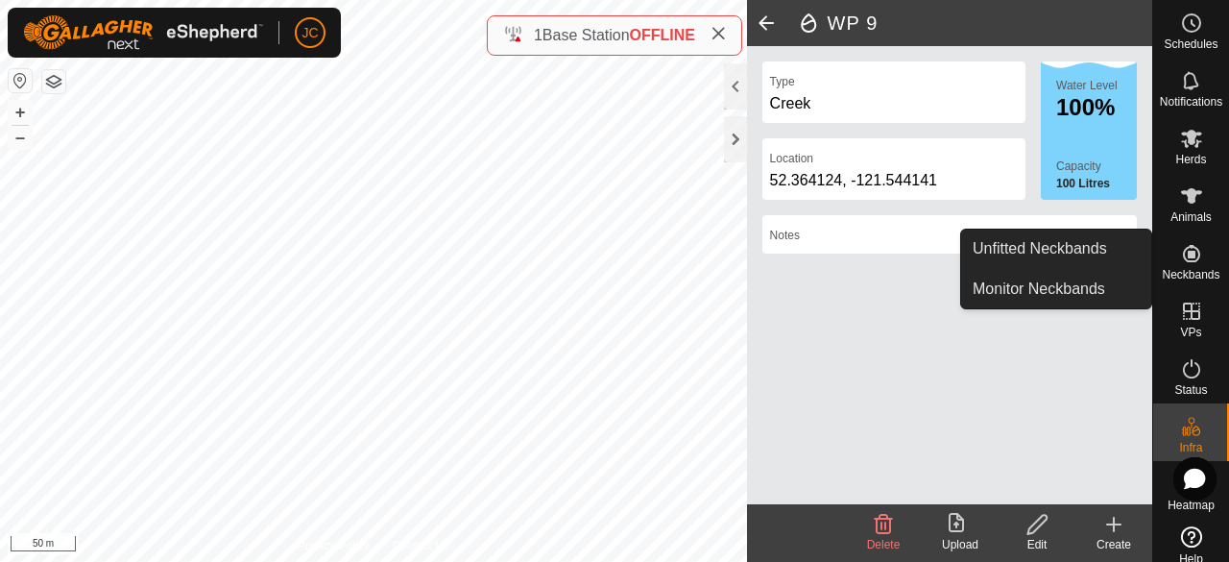
click at [1198, 254] on es-neckbands-svg-icon at bounding box center [1192, 253] width 35 height 31
click at [1187, 262] on icon at bounding box center [1191, 253] width 17 height 17
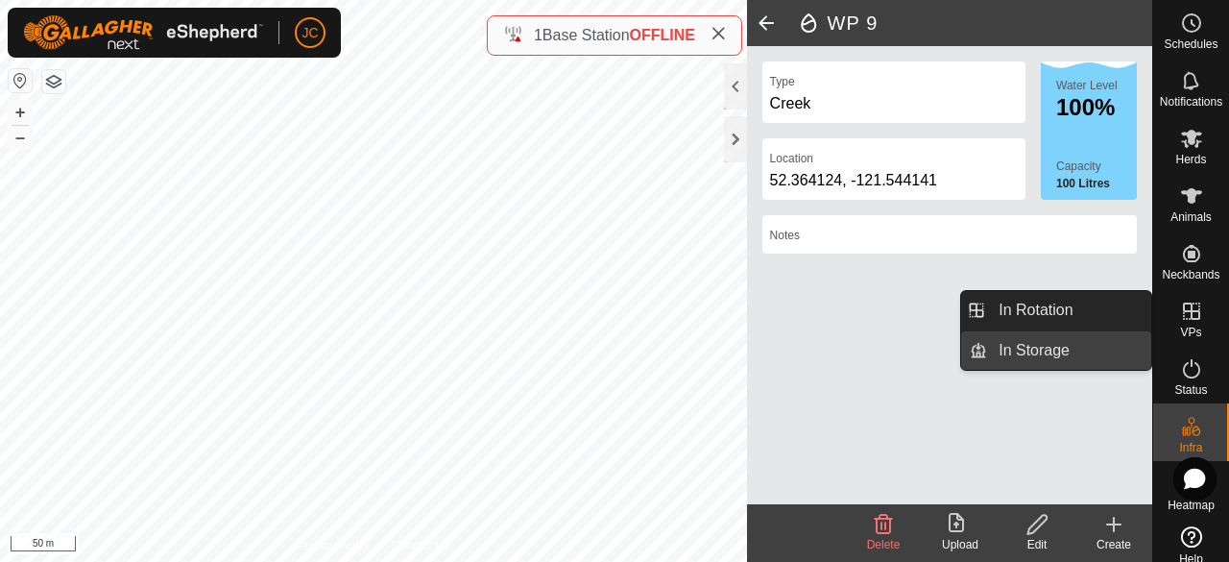
click at [1076, 351] on link "In Storage" at bounding box center [1069, 350] width 164 height 38
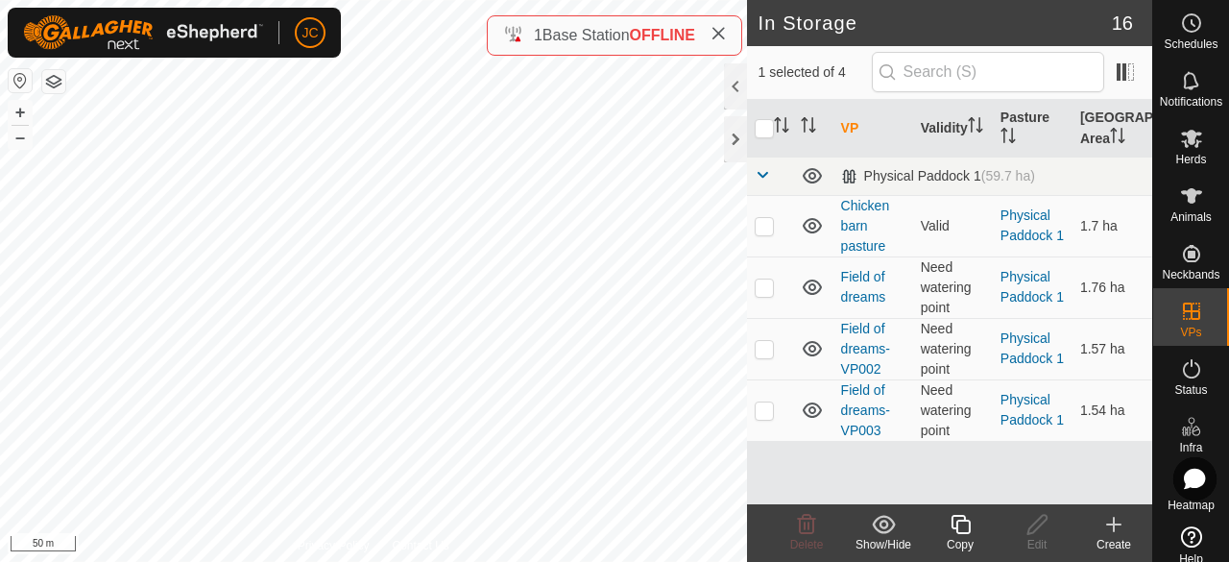
click at [1127, 544] on div "Create" at bounding box center [1114, 544] width 77 height 17
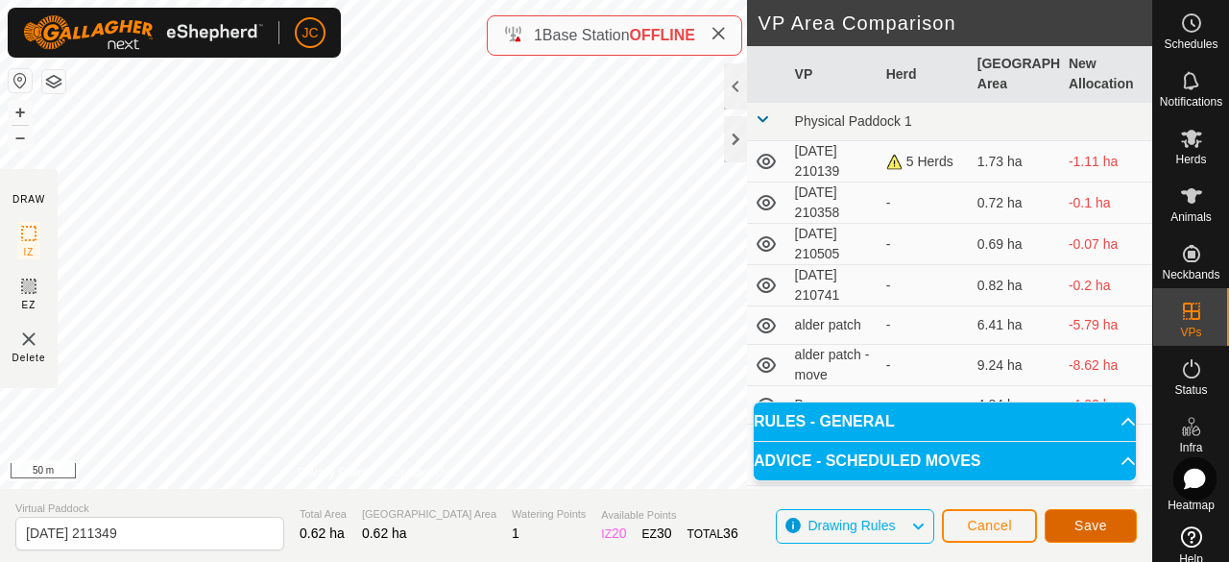
click at [1084, 521] on span "Save" at bounding box center [1091, 525] width 33 height 15
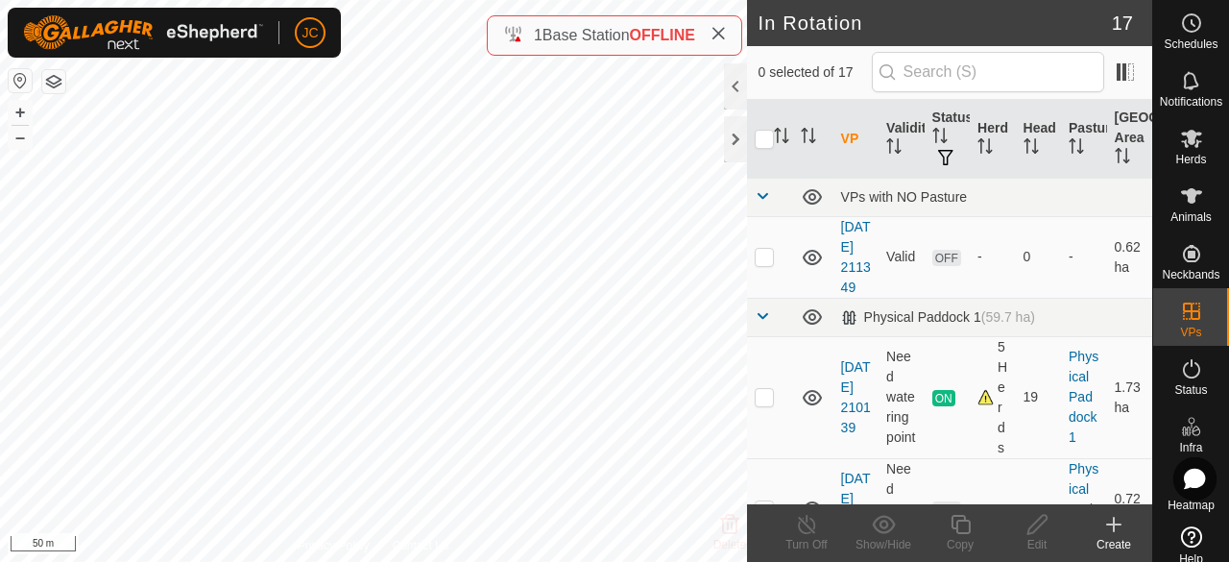
click at [1113, 533] on icon at bounding box center [1113, 524] width 23 height 23
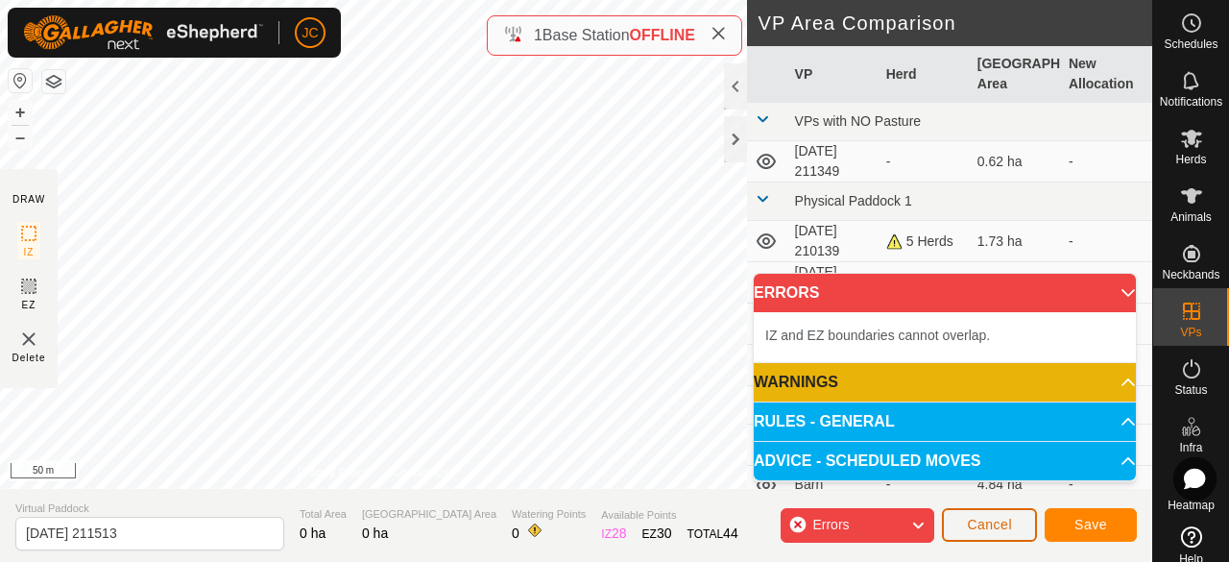
click at [985, 529] on span "Cancel" at bounding box center [989, 524] width 45 height 15
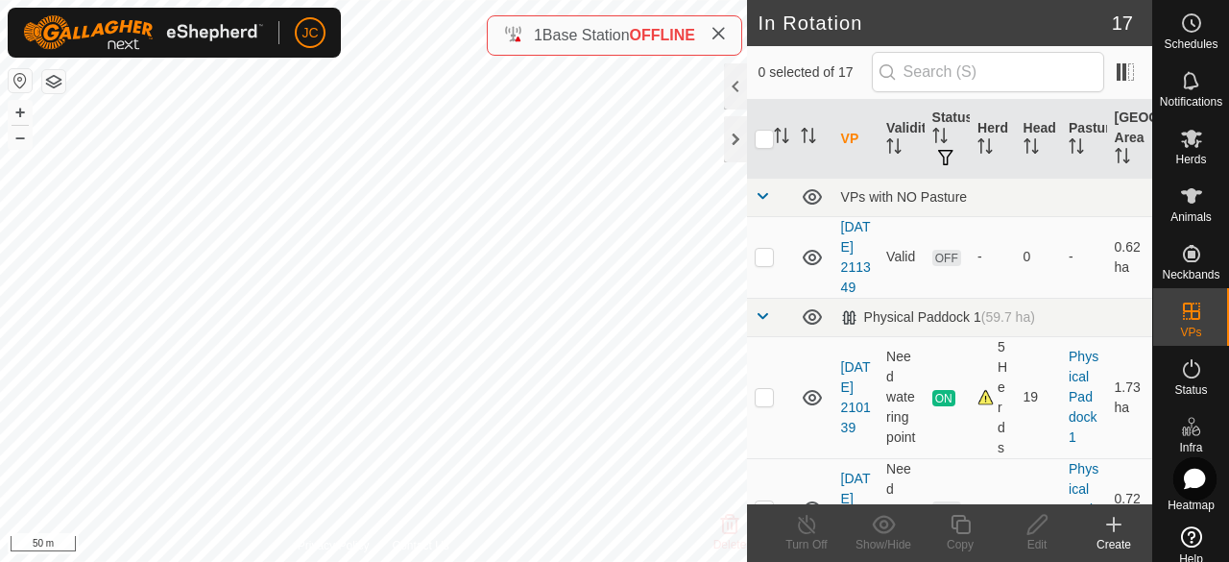
checkbox input "true"
click at [1042, 526] on icon at bounding box center [1038, 524] width 24 height 23
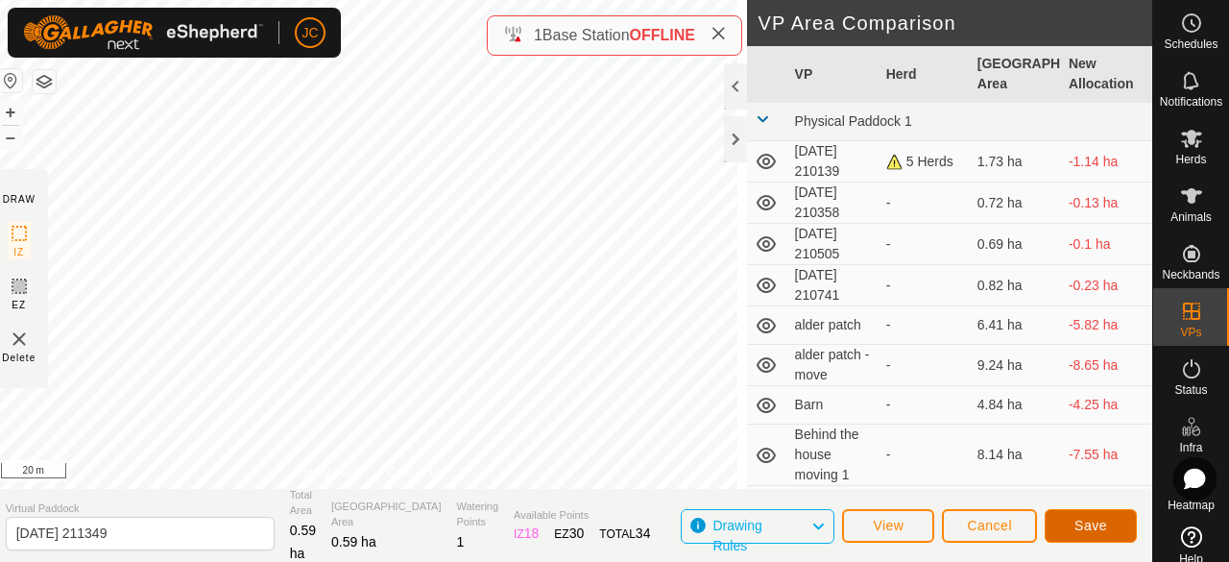
click at [1091, 525] on span "Save" at bounding box center [1091, 525] width 33 height 15
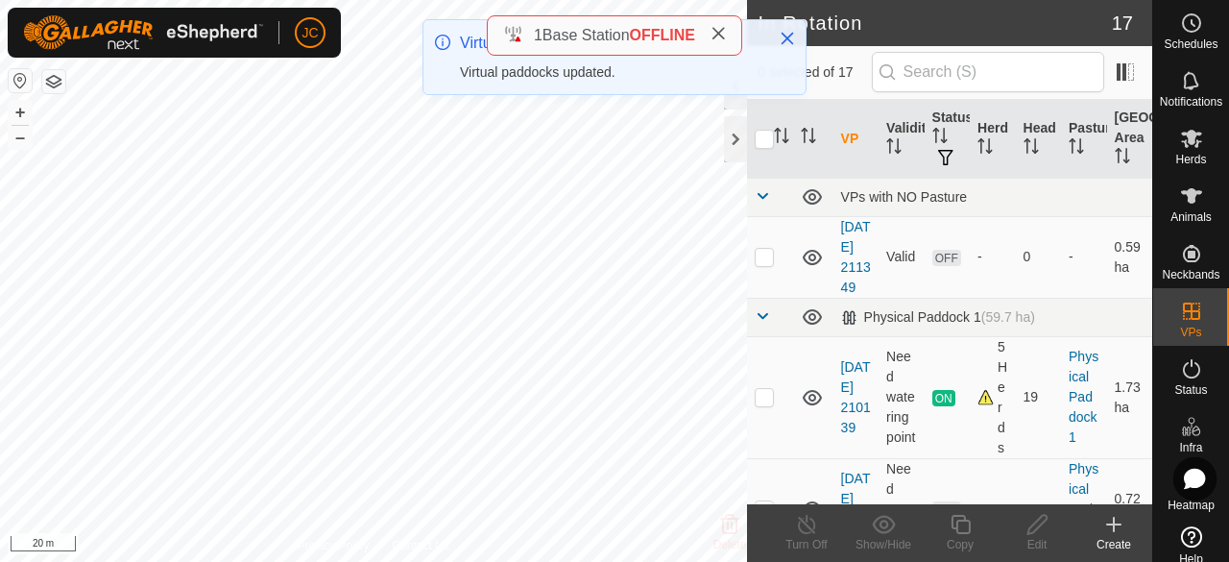
click at [510, 95] on div "JC Schedules Notifications Herds Animals Neckbands VPs Status Infra Heatmap Hel…" at bounding box center [614, 281] width 1229 height 562
